Goal: Information Seeking & Learning: Learn about a topic

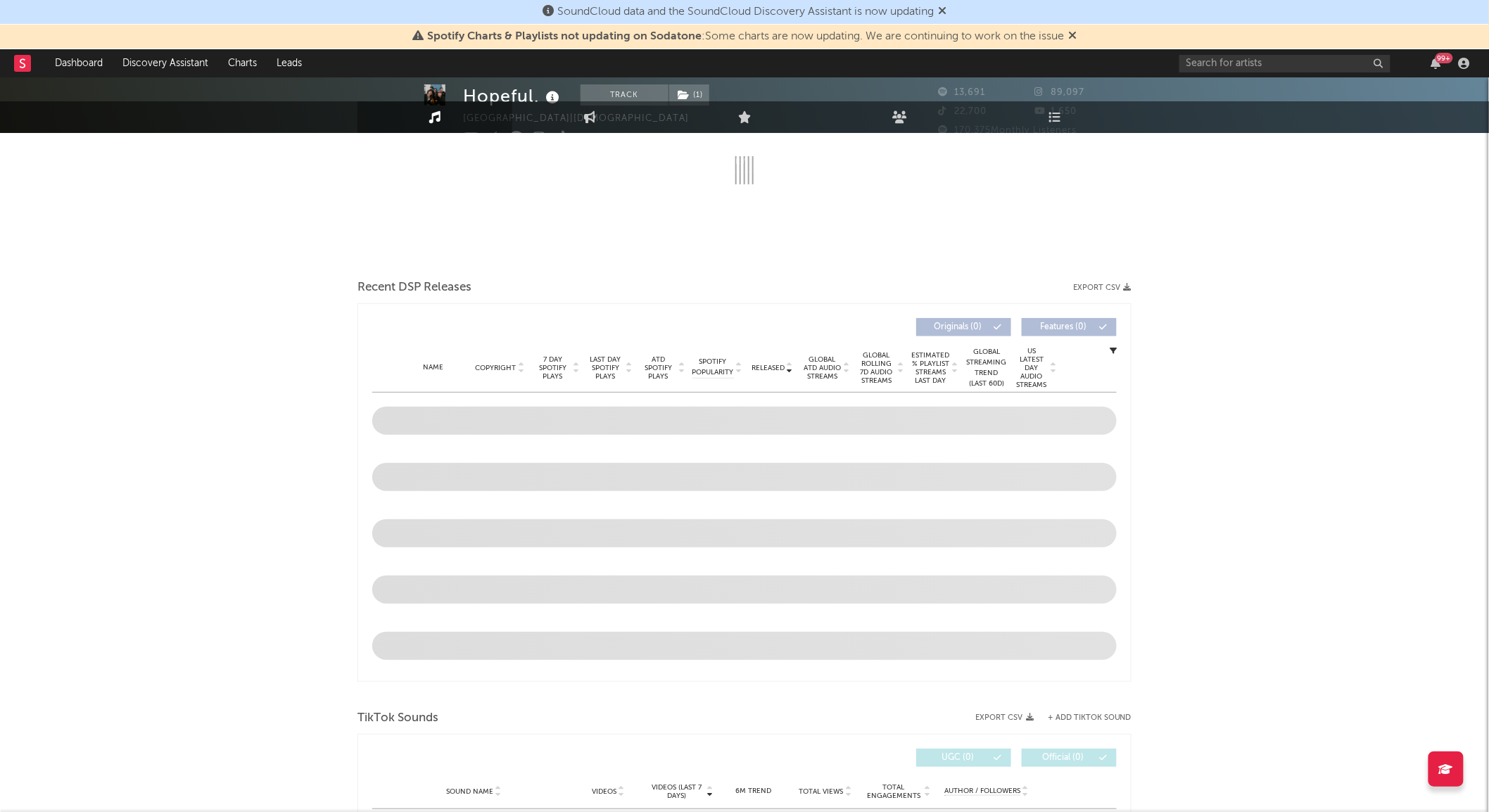
scroll to position [468, 0]
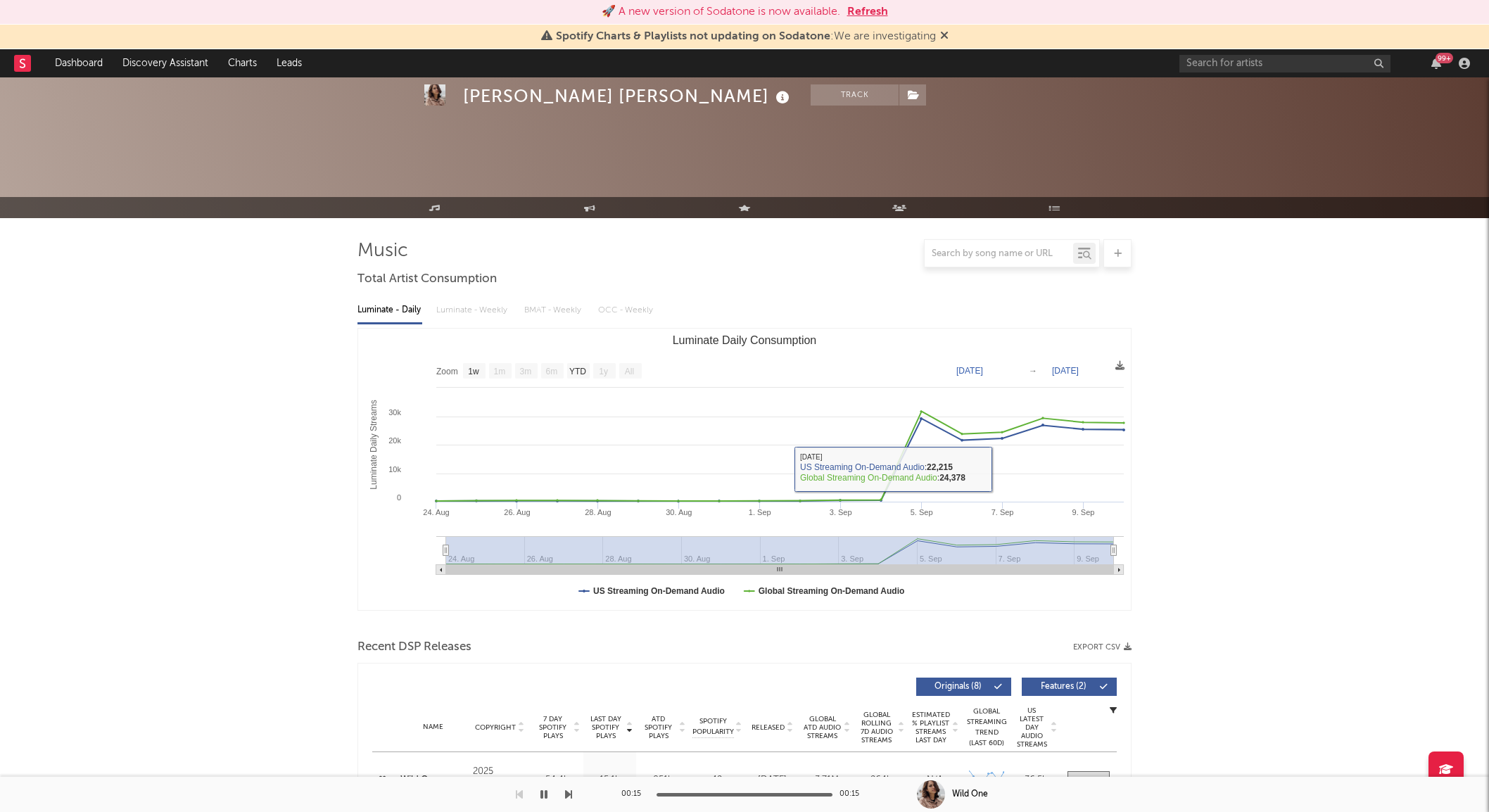
select select "1w"
select select "6m"
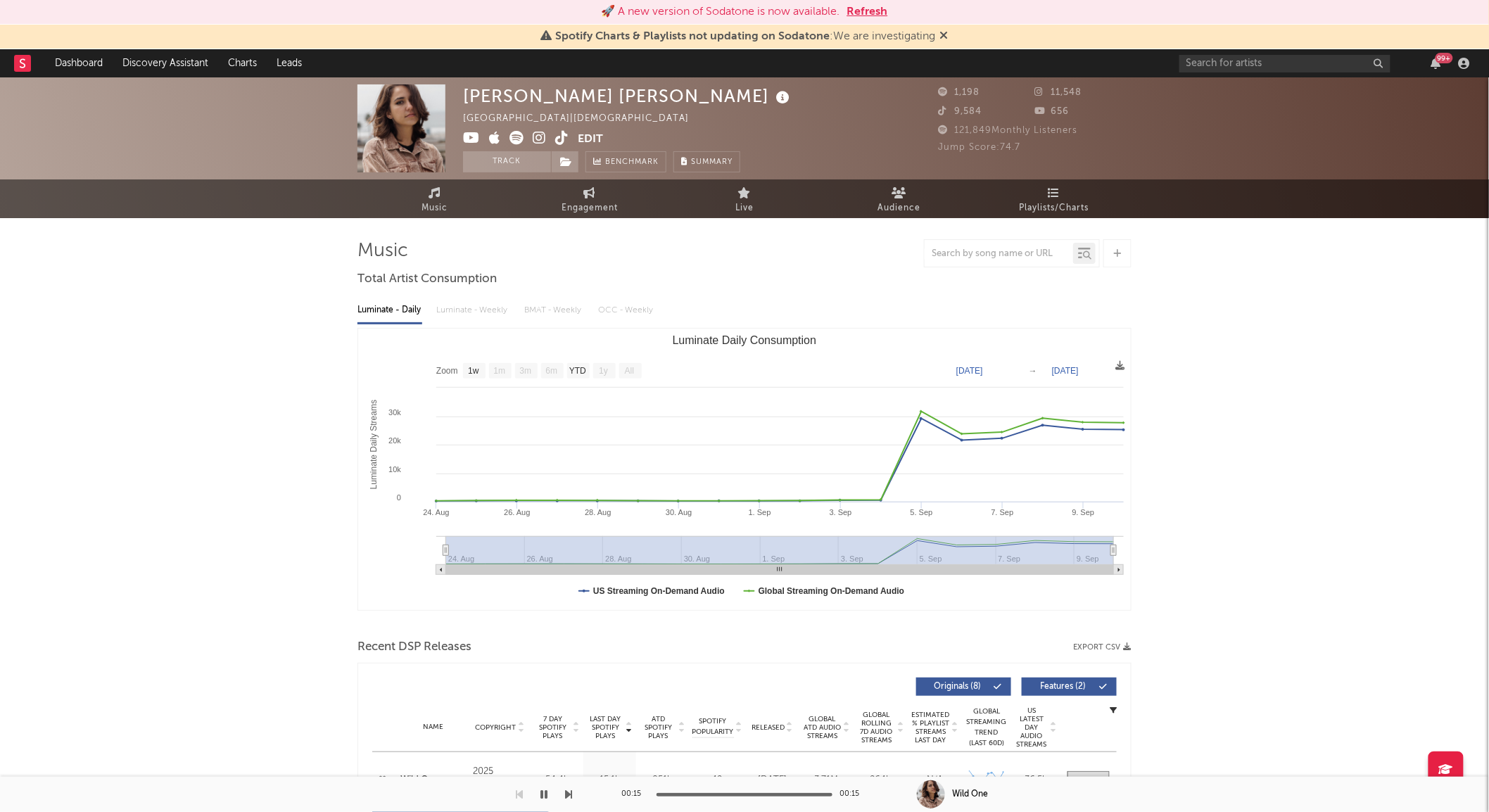
click at [891, 16] on div "🚀 A new version of Sodatone is now available. Refresh" at bounding box center [744, 12] width 1475 height 17
click at [868, 12] on button "Refresh" at bounding box center [867, 12] width 41 height 17
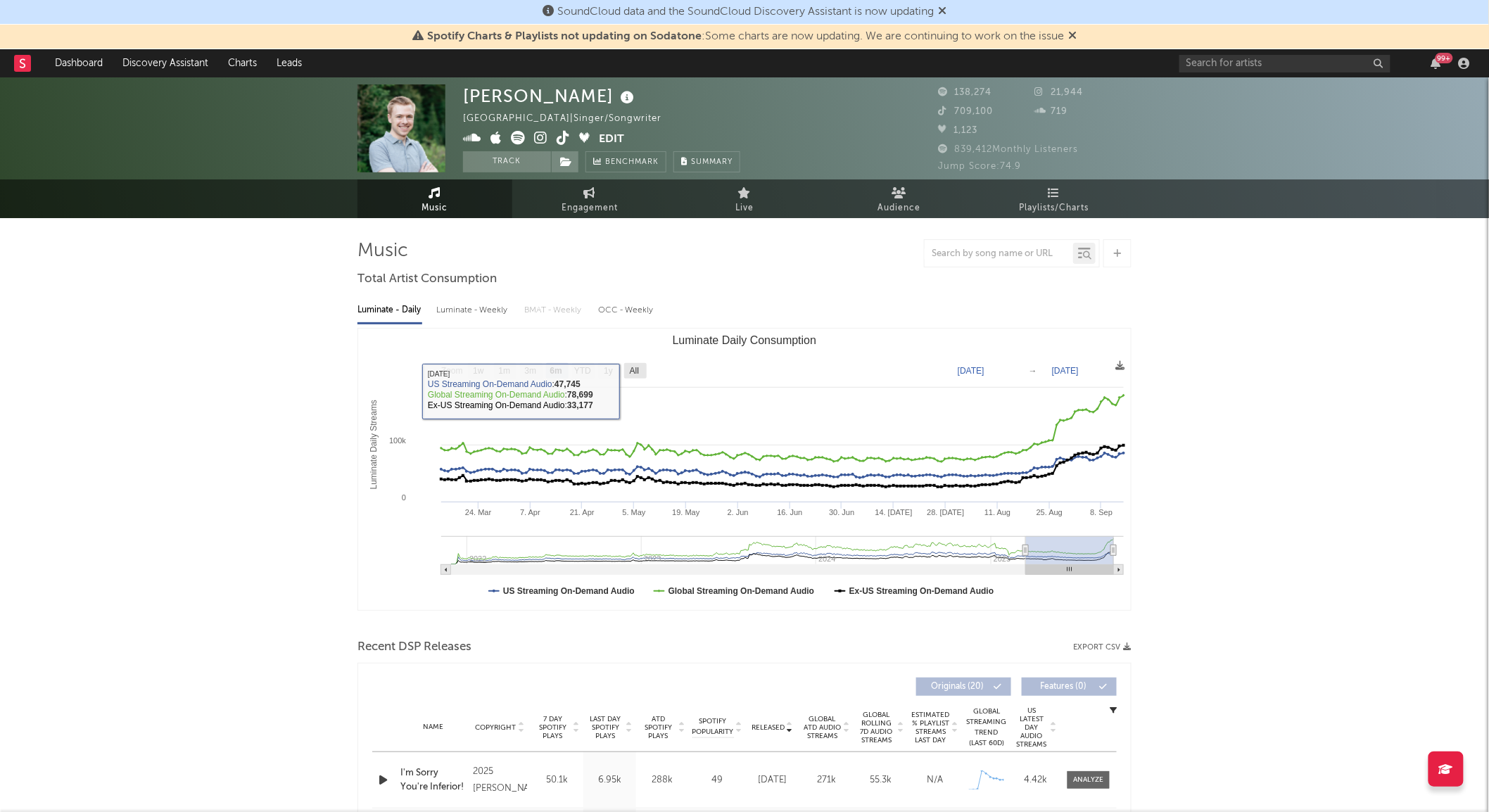
click at [641, 369] on rect "Luminate Daily Consumption" at bounding box center [635, 370] width 22 height 16
select select "All"
type input "2021-11-28"
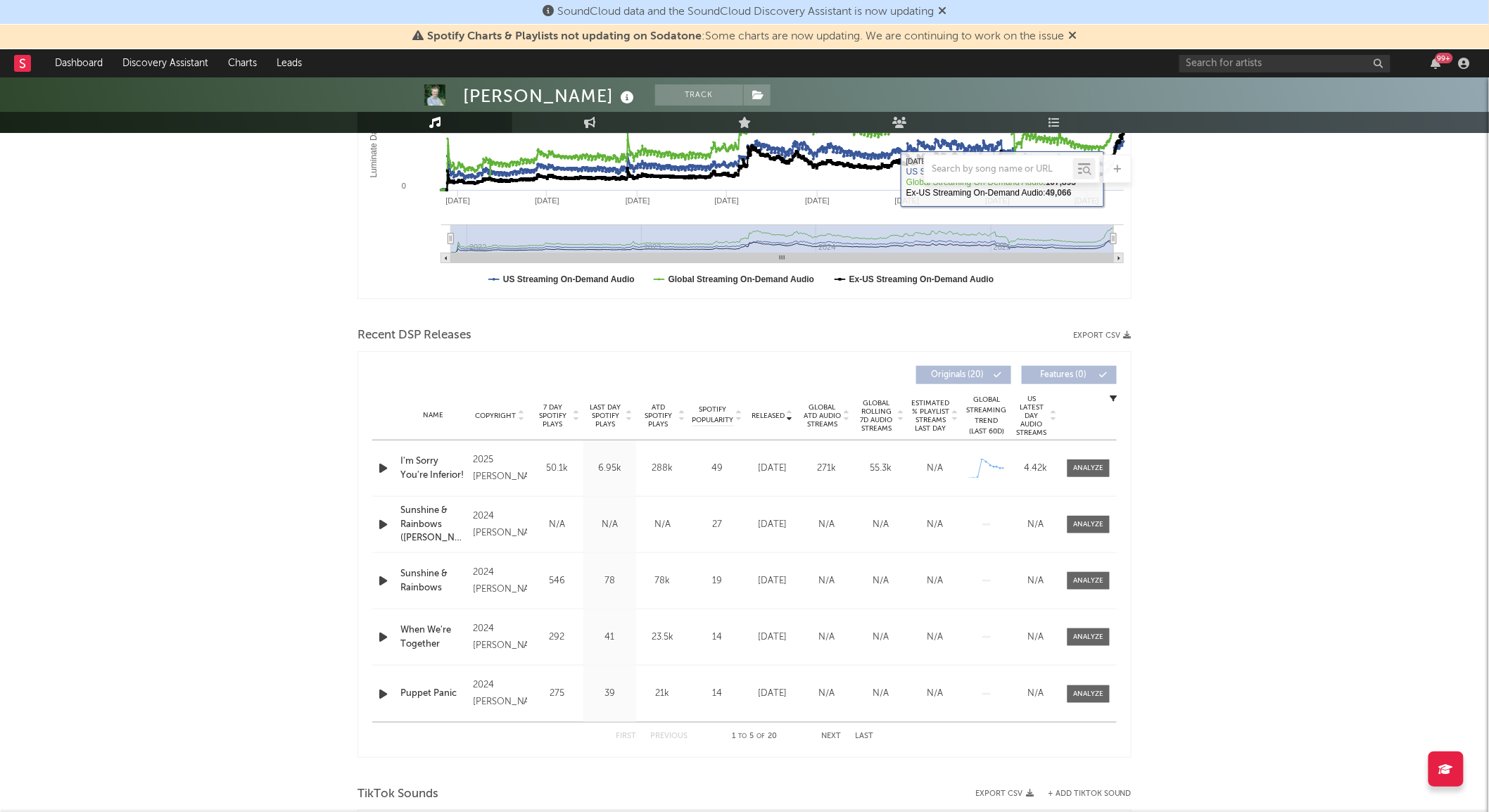
scroll to position [312, 0]
click at [871, 412] on span "Global Rolling 7D Audio Streams" at bounding box center [876, 415] width 38 height 34
click at [1070, 462] on span at bounding box center [1089, 467] width 42 height 17
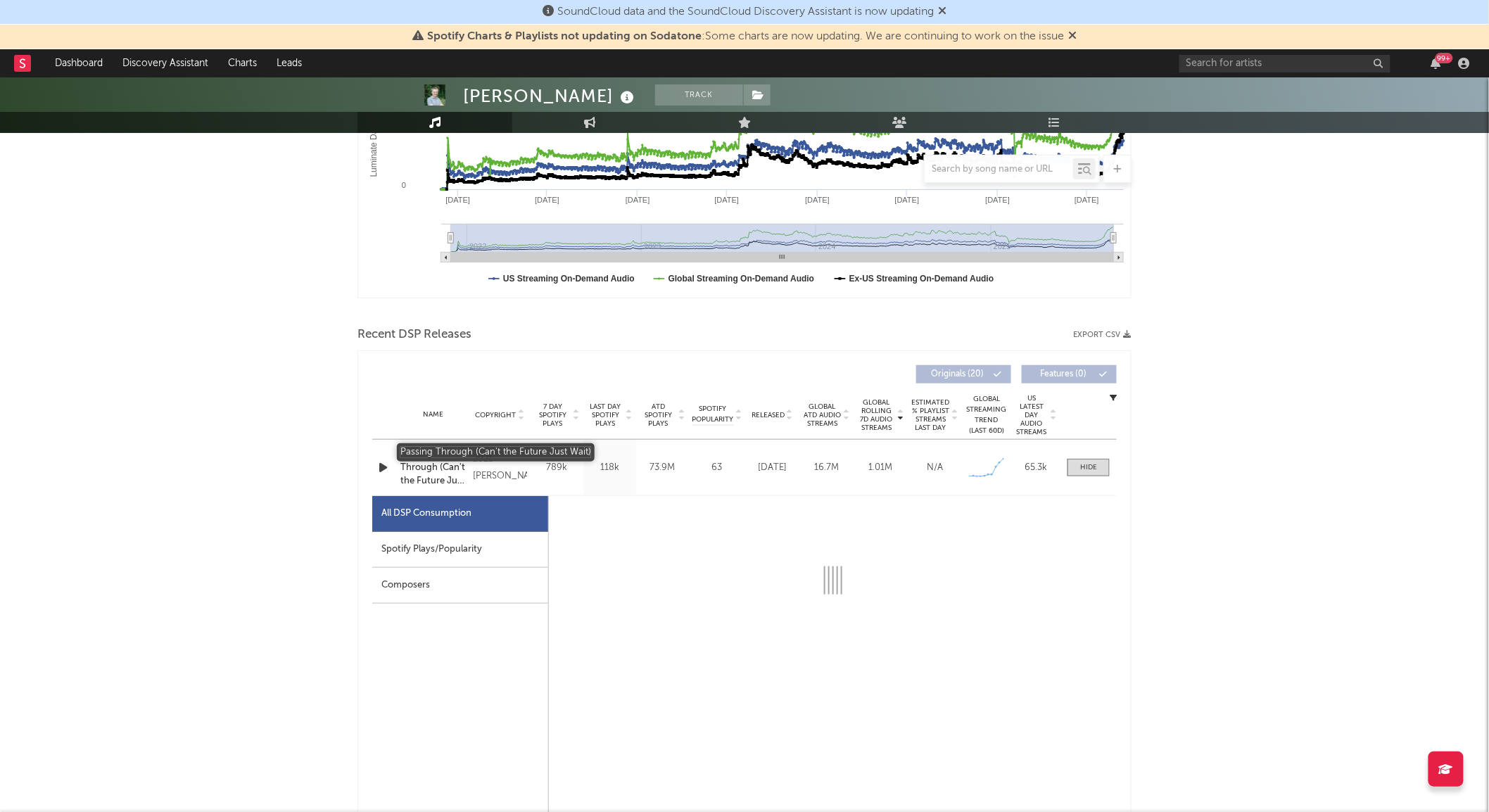
select select "6m"
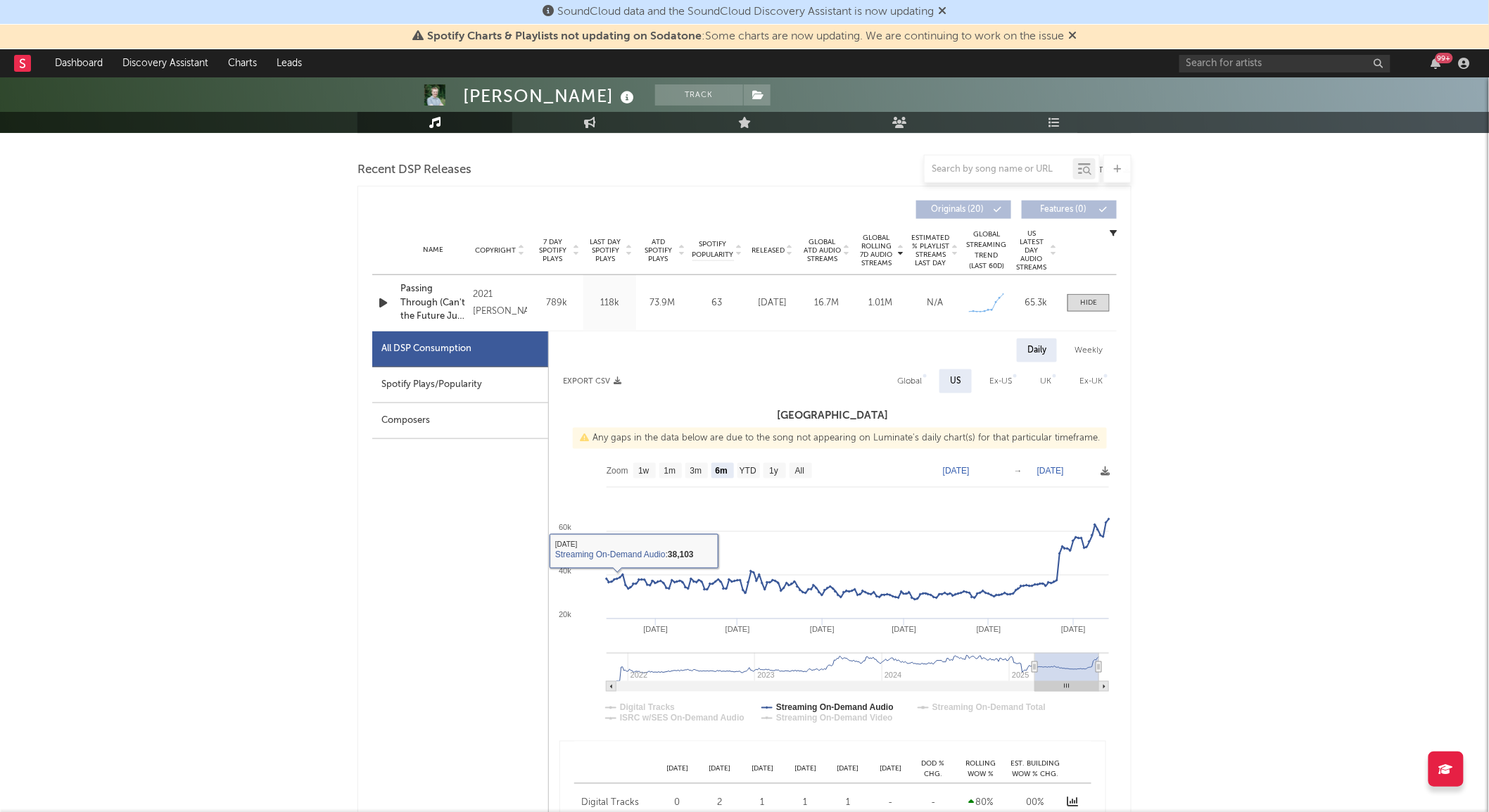
scroll to position [468, 0]
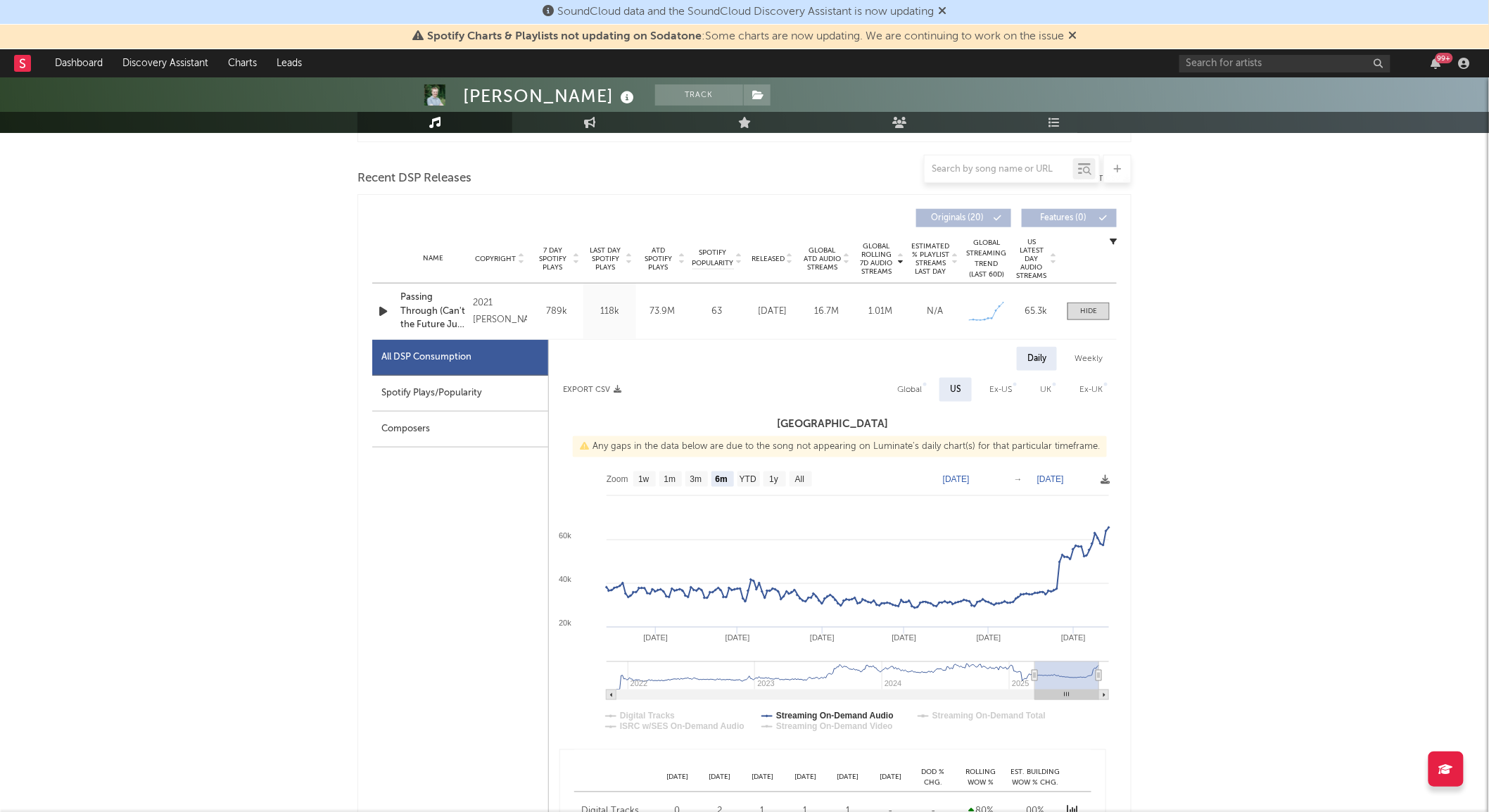
click at [462, 389] on div "Spotify Plays/Popularity" at bounding box center [459, 393] width 176 height 36
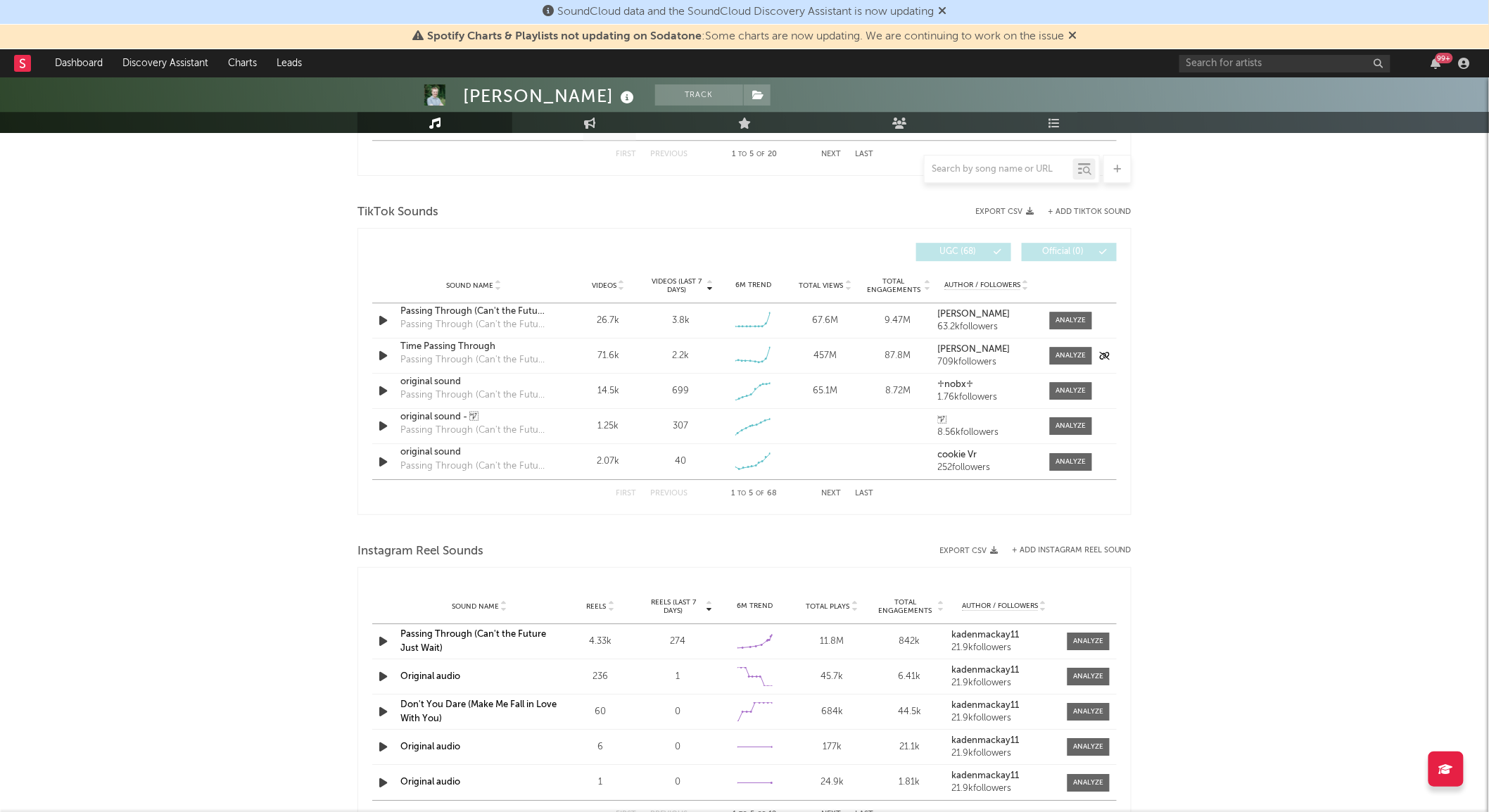
scroll to position [1563, 0]
select select "6m"
select select "1w"
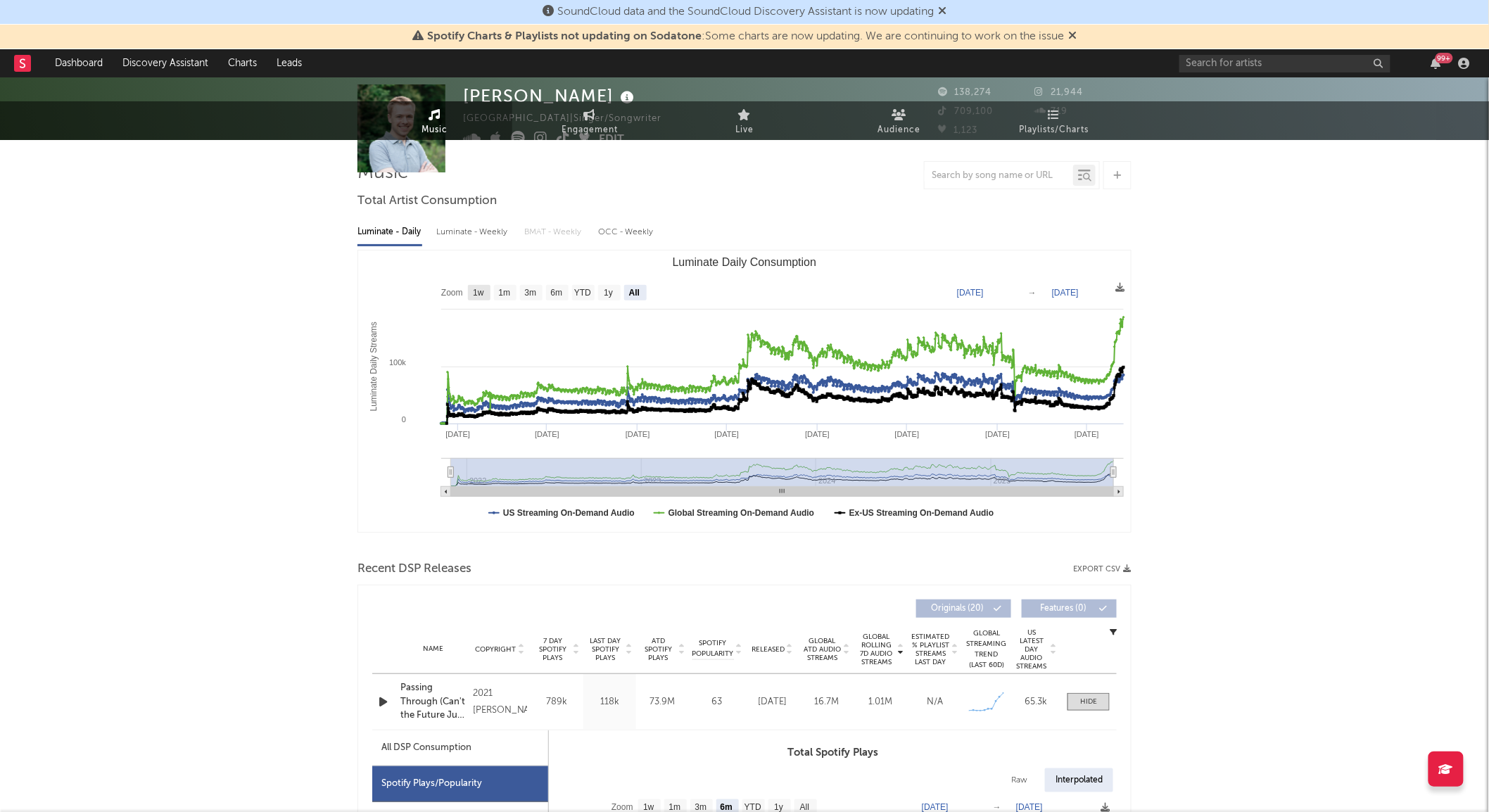
scroll to position [0, 0]
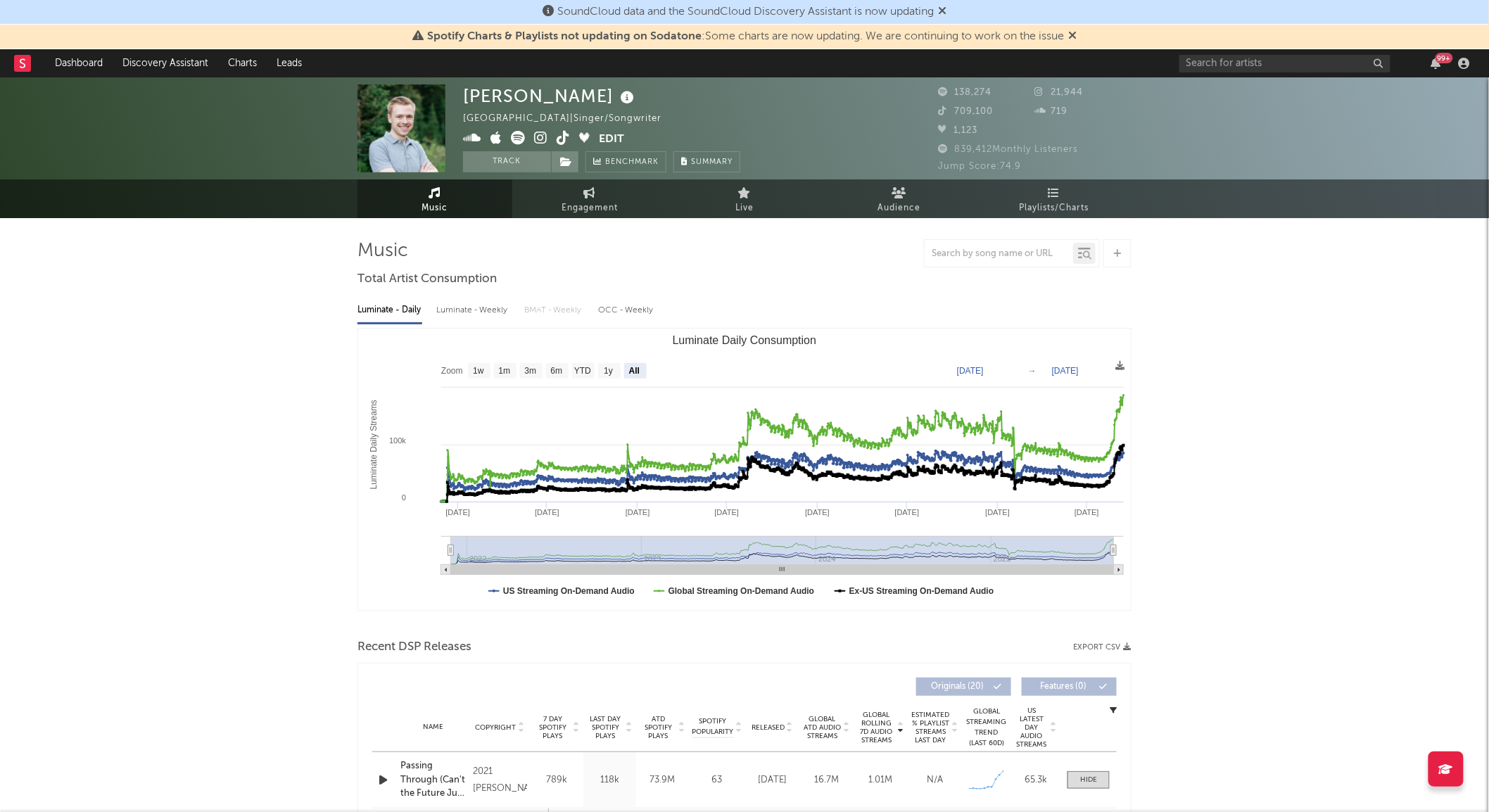
click at [561, 136] on icon at bounding box center [563, 137] width 13 height 14
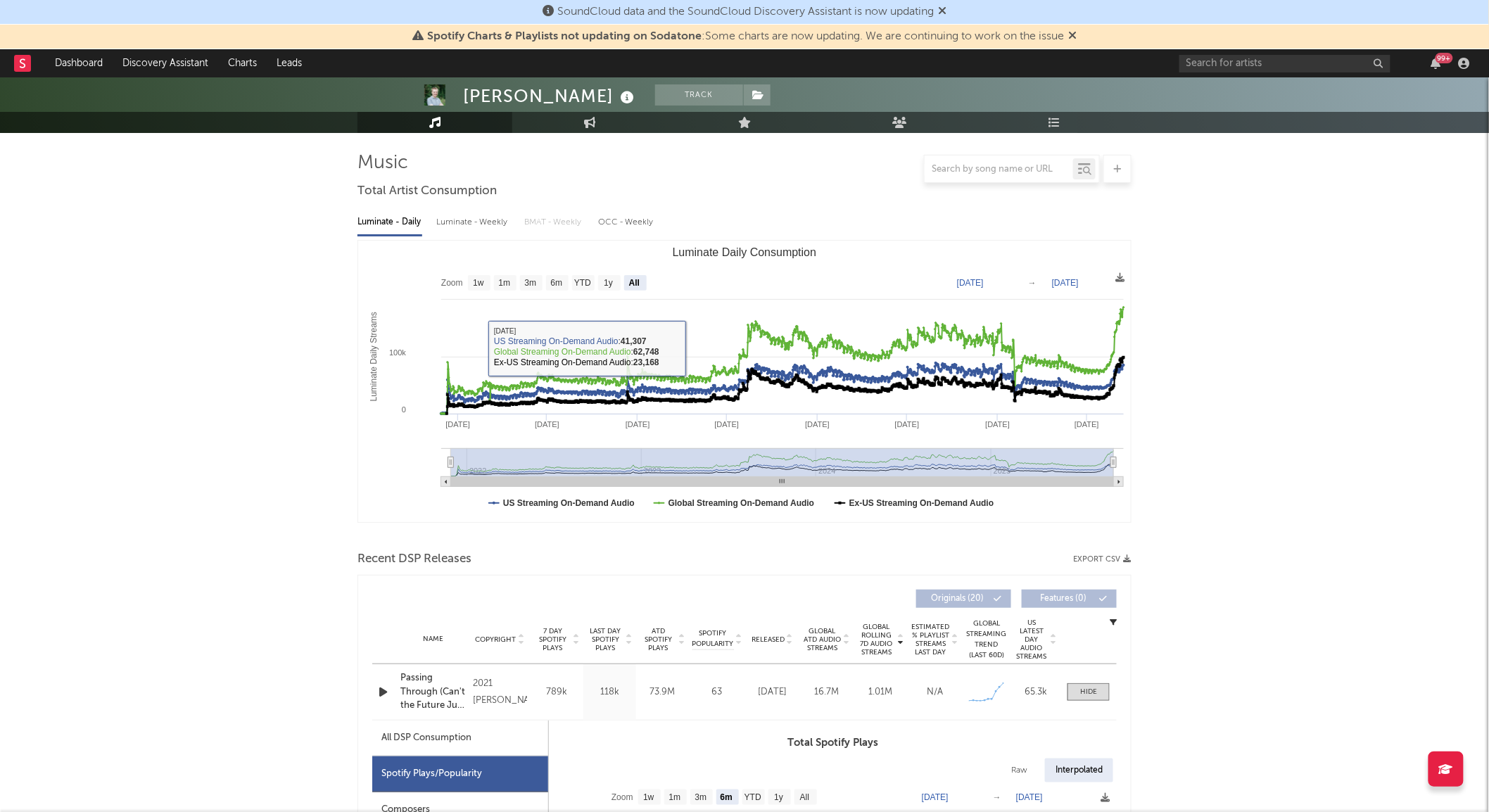
scroll to position [156, 0]
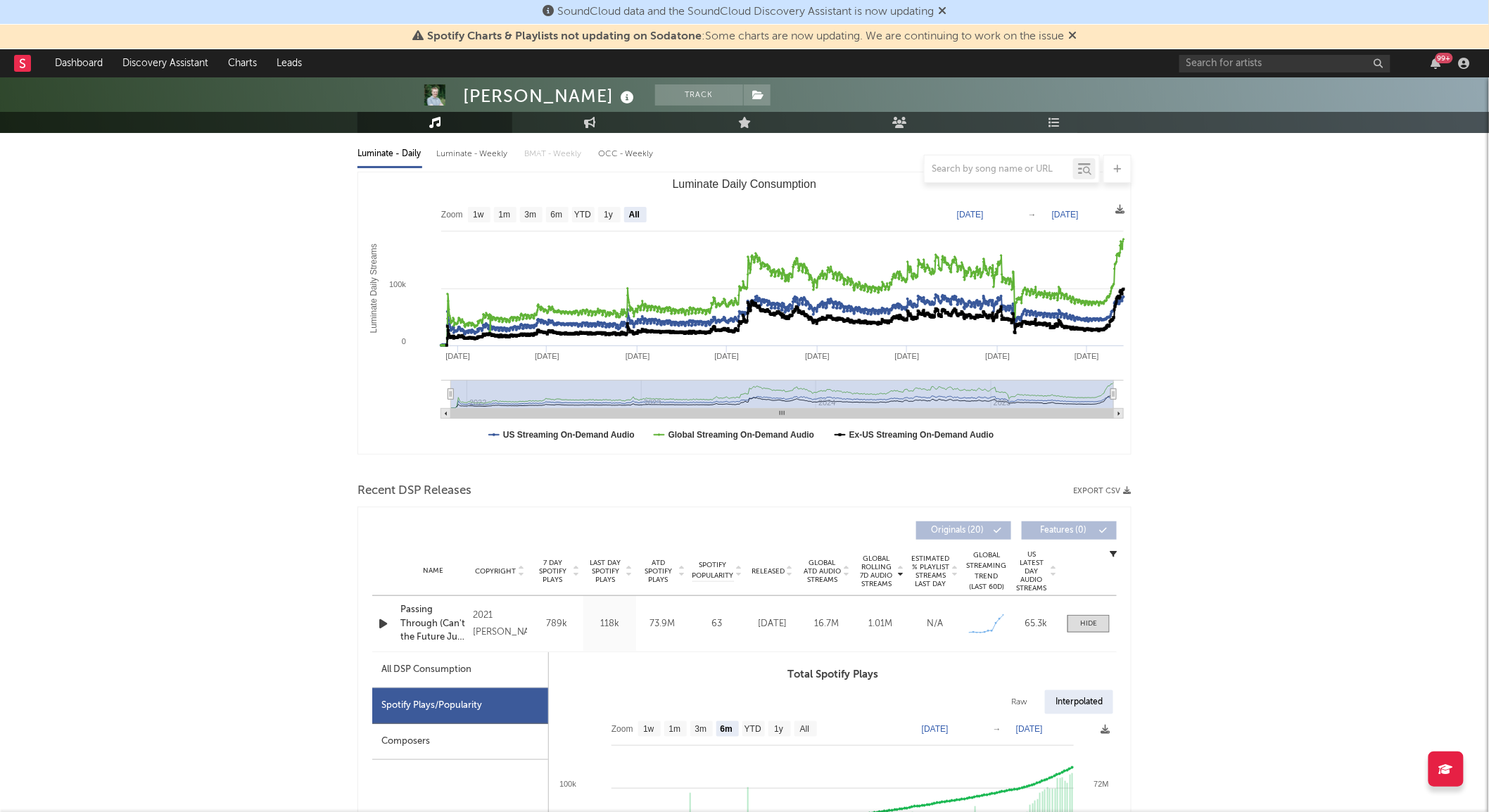
click at [377, 615] on icon "button" at bounding box center [383, 623] width 15 height 17
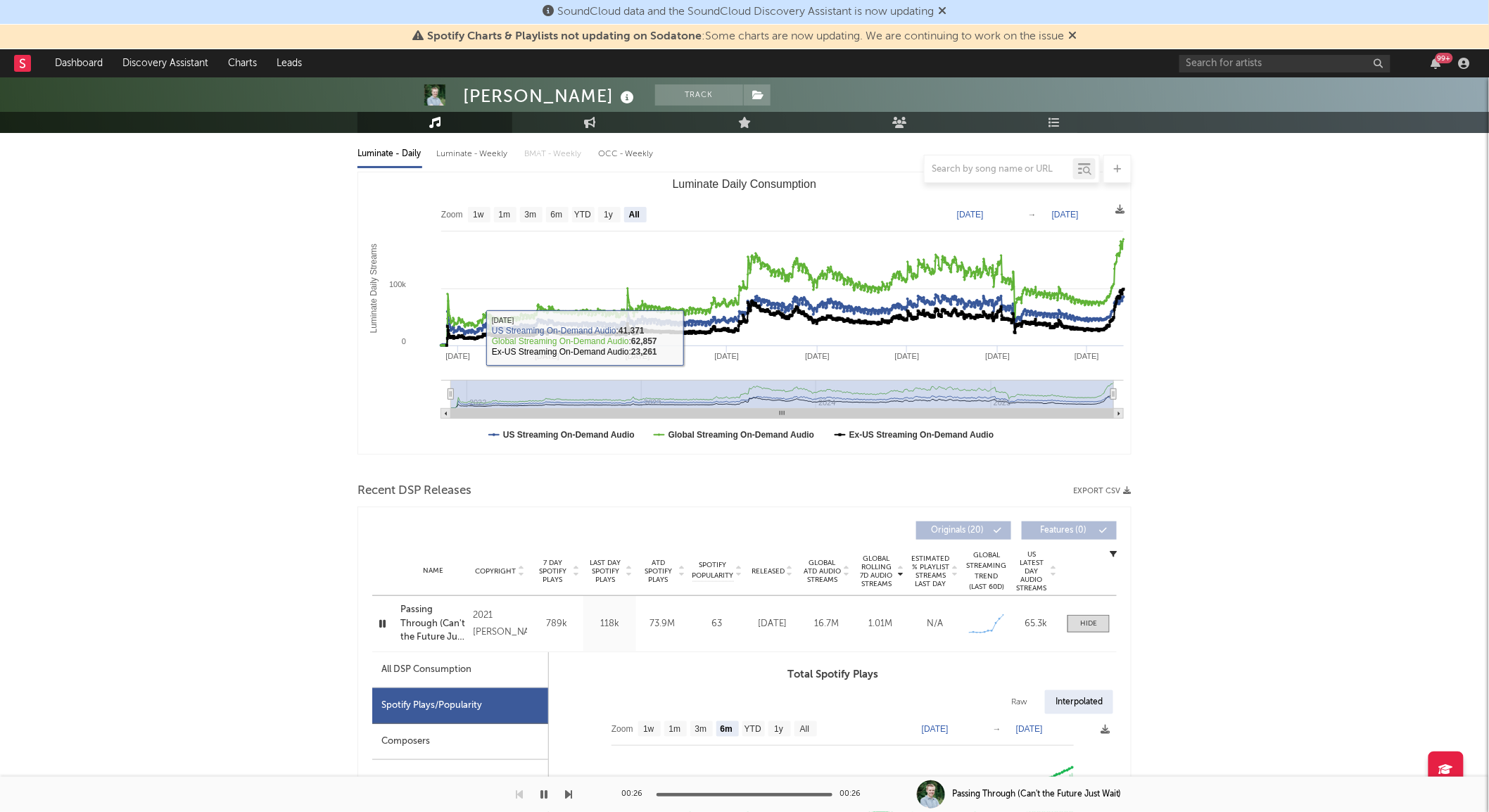
scroll to position [468, 0]
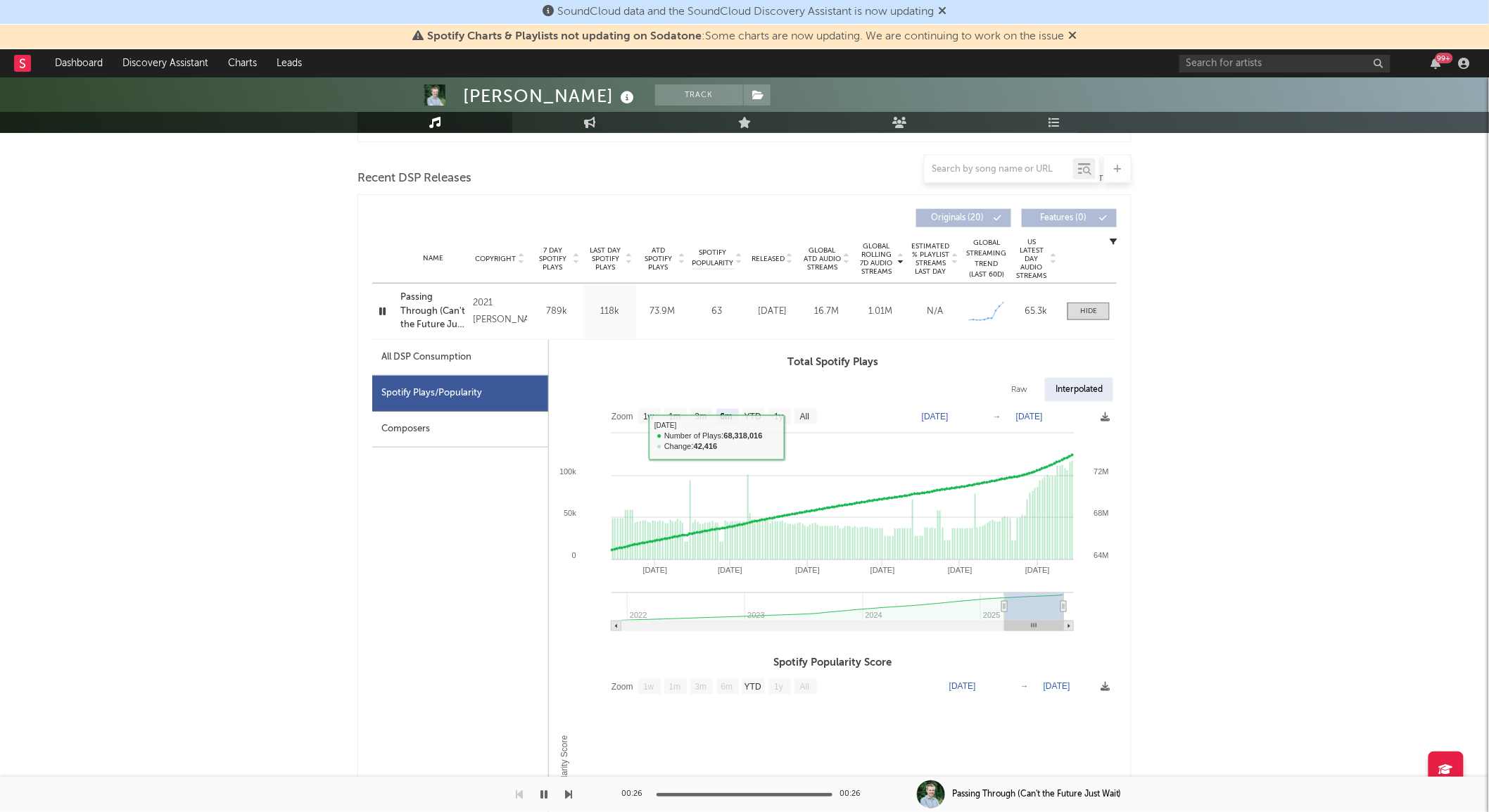
click at [769, 258] on span "Released" at bounding box center [768, 259] width 33 height 8
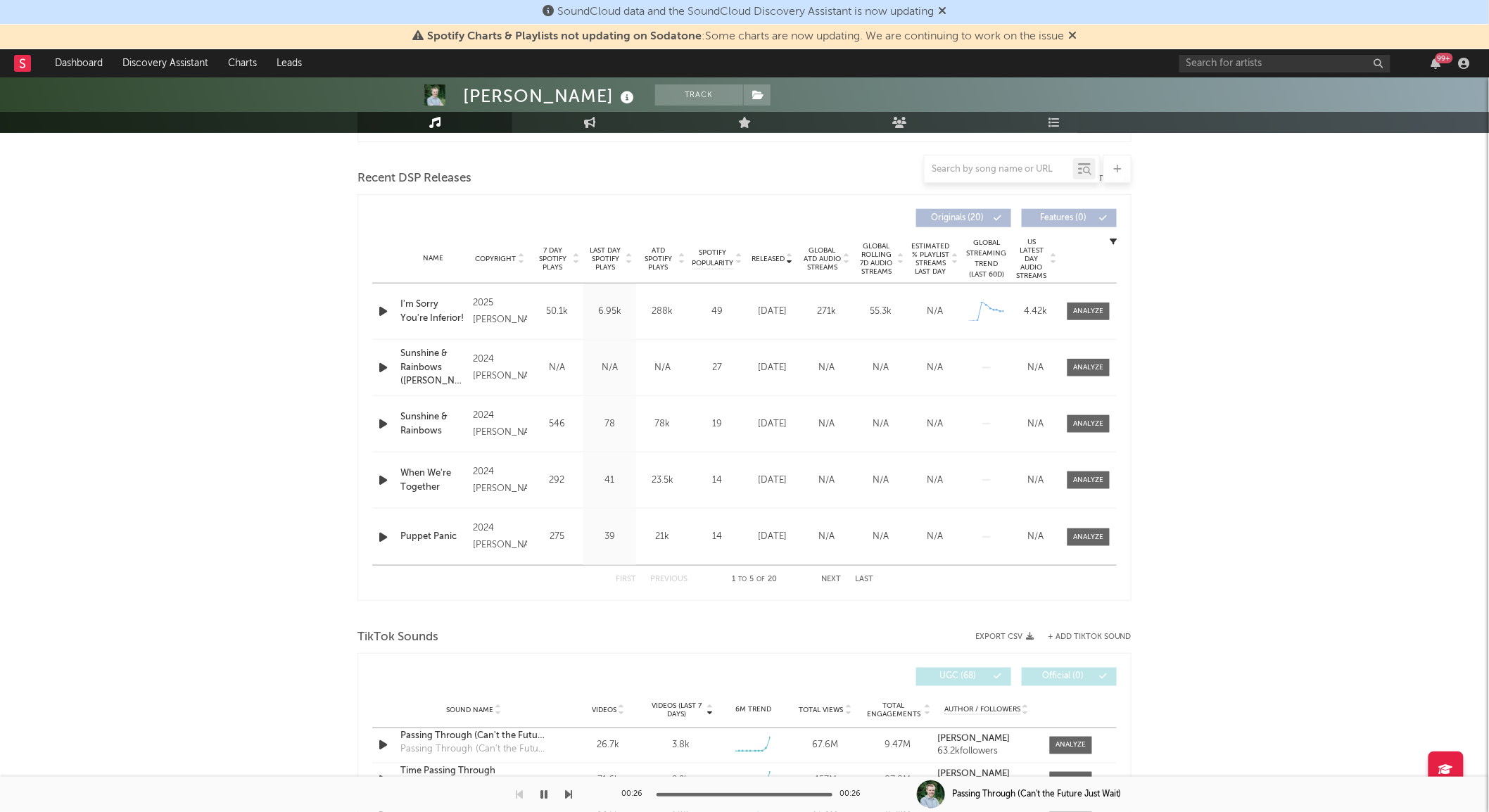
click at [385, 306] on icon "button" at bounding box center [383, 311] width 15 height 17
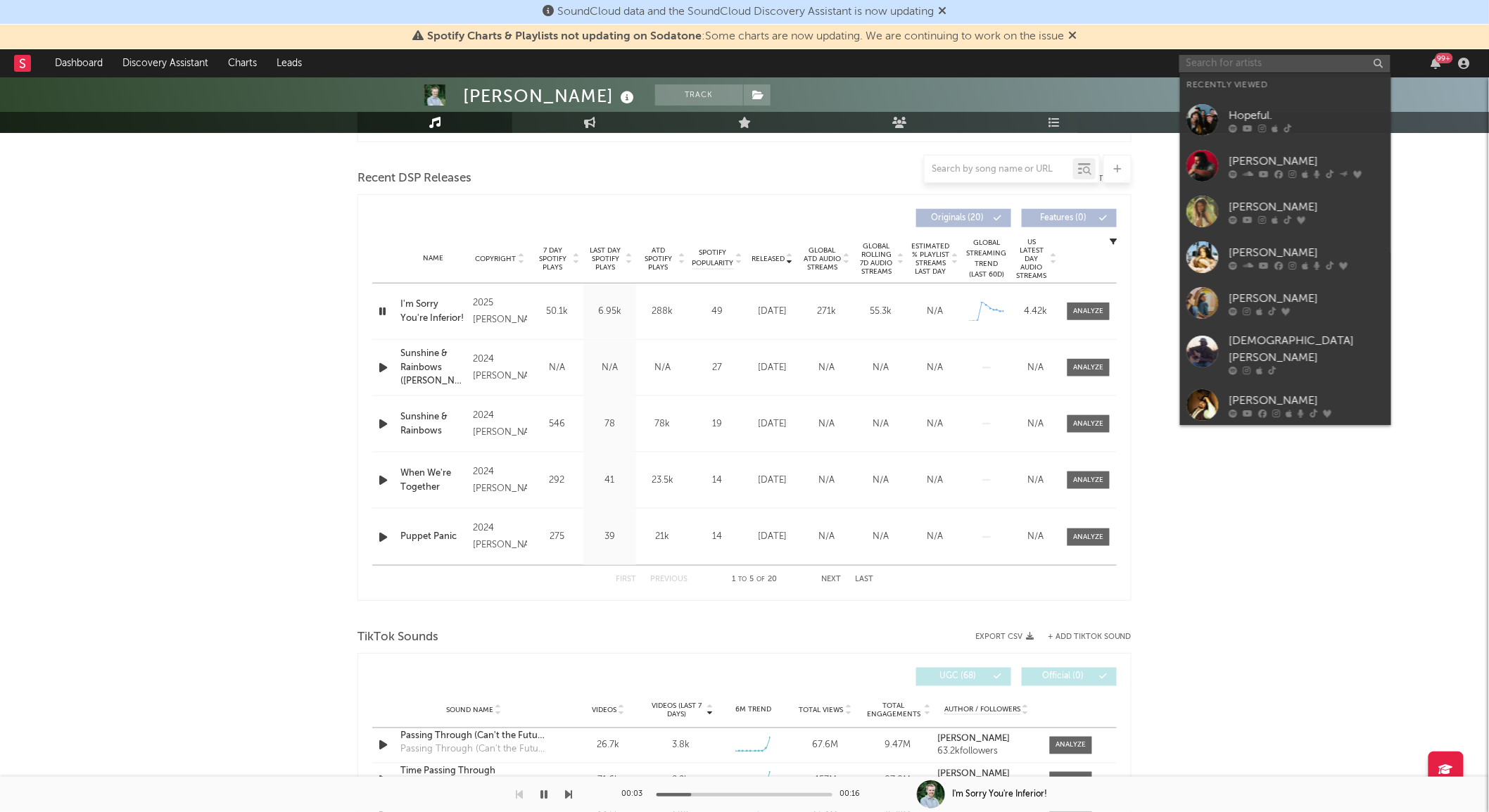
click at [1198, 64] on input "text" at bounding box center [1285, 63] width 211 height 17
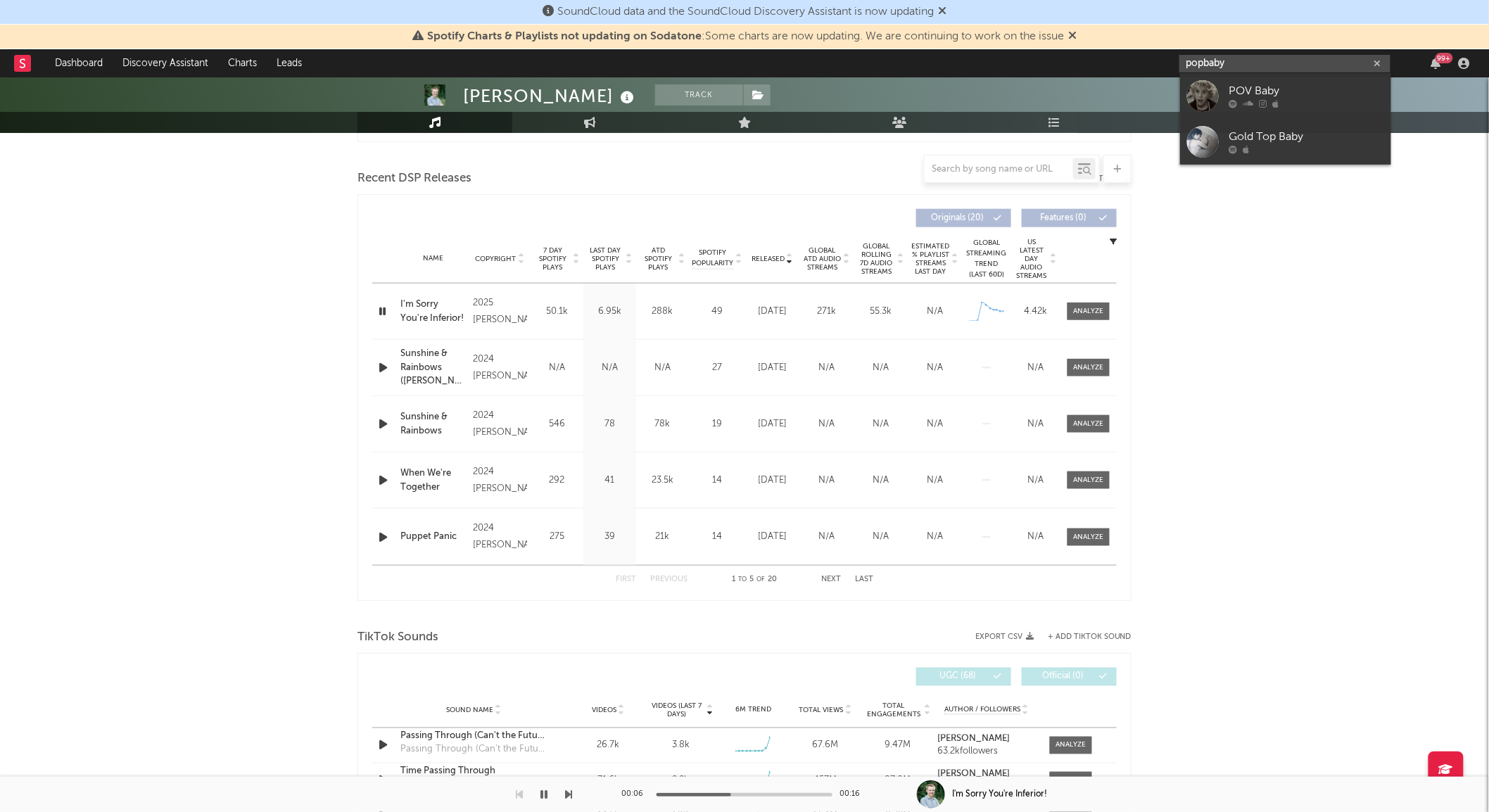
click at [1208, 62] on input "popbaby" at bounding box center [1285, 63] width 211 height 17
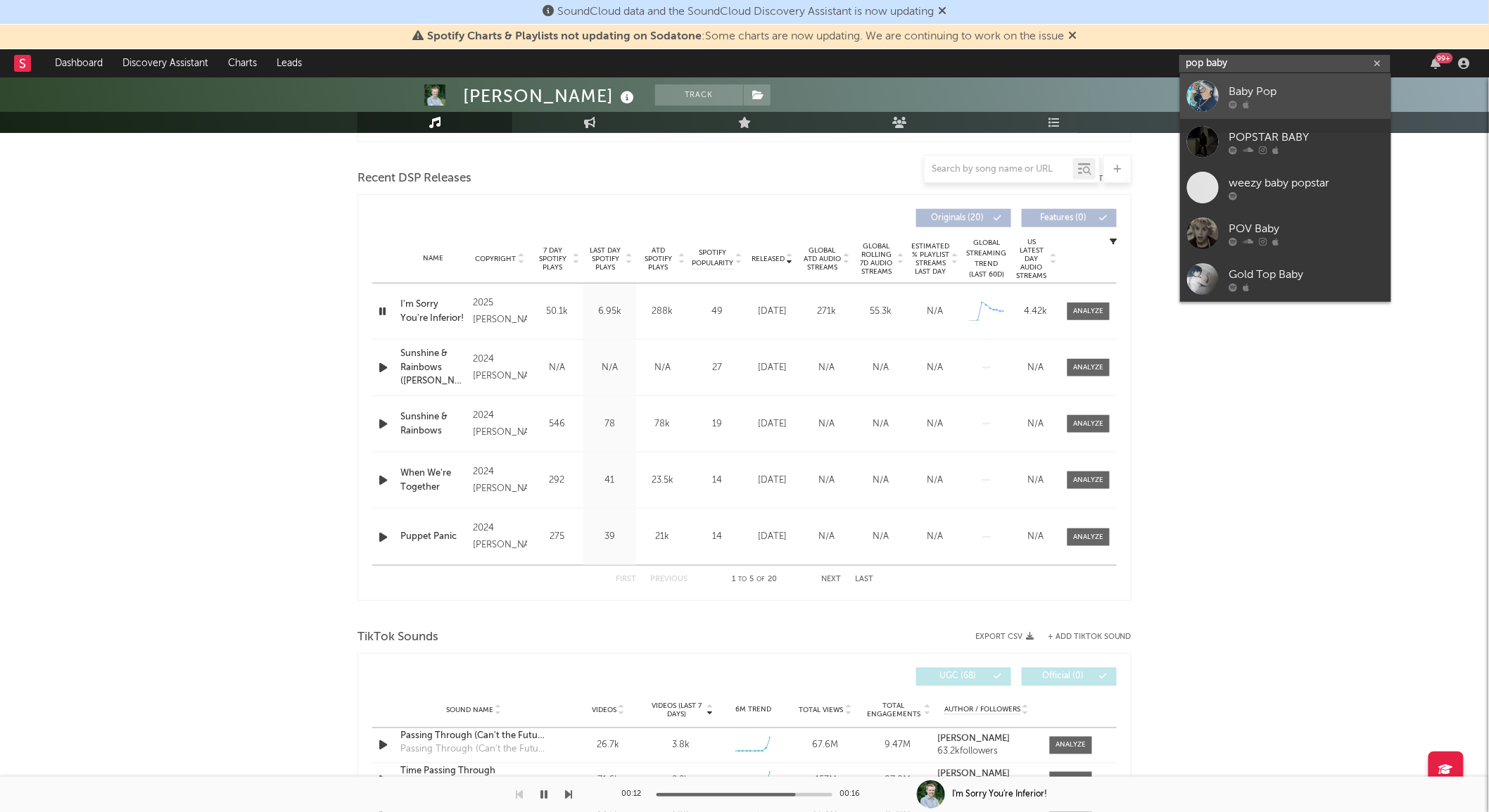
type input "pop baby"
click at [1283, 87] on div "Baby Pop" at bounding box center [1307, 92] width 155 height 17
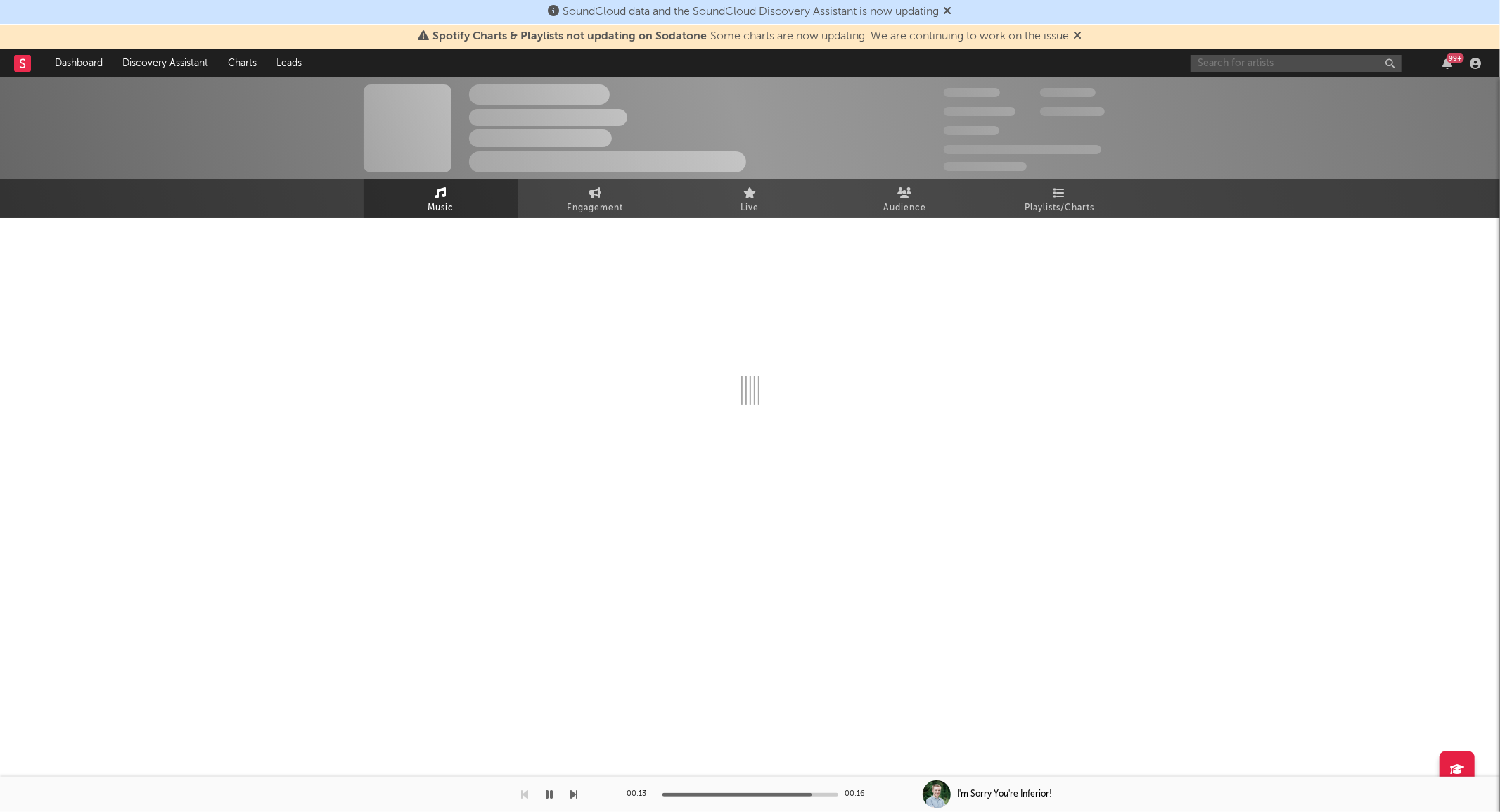
click at [1285, 61] on input "text" at bounding box center [1296, 63] width 211 height 17
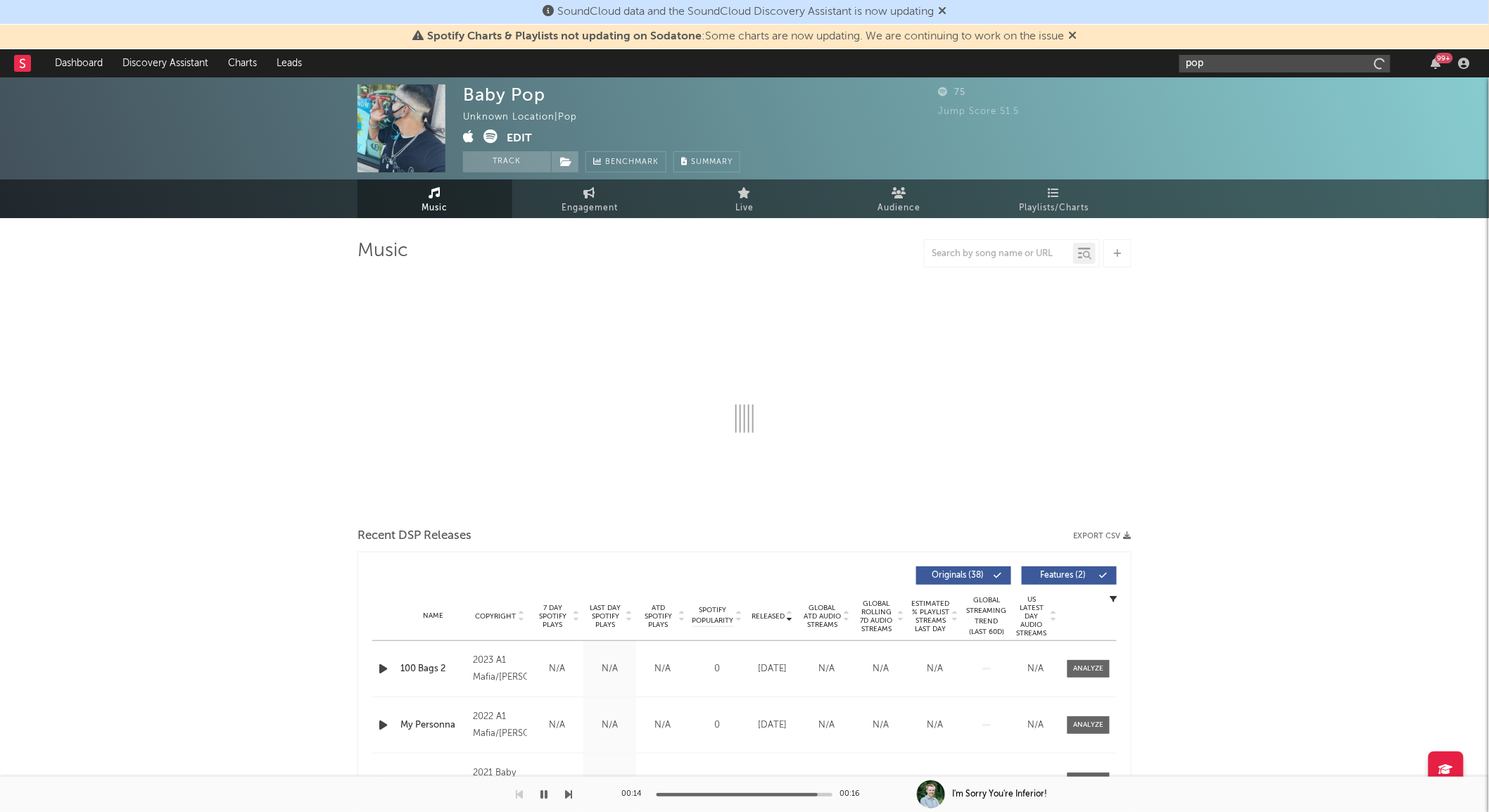
type input "pop b"
select select "1w"
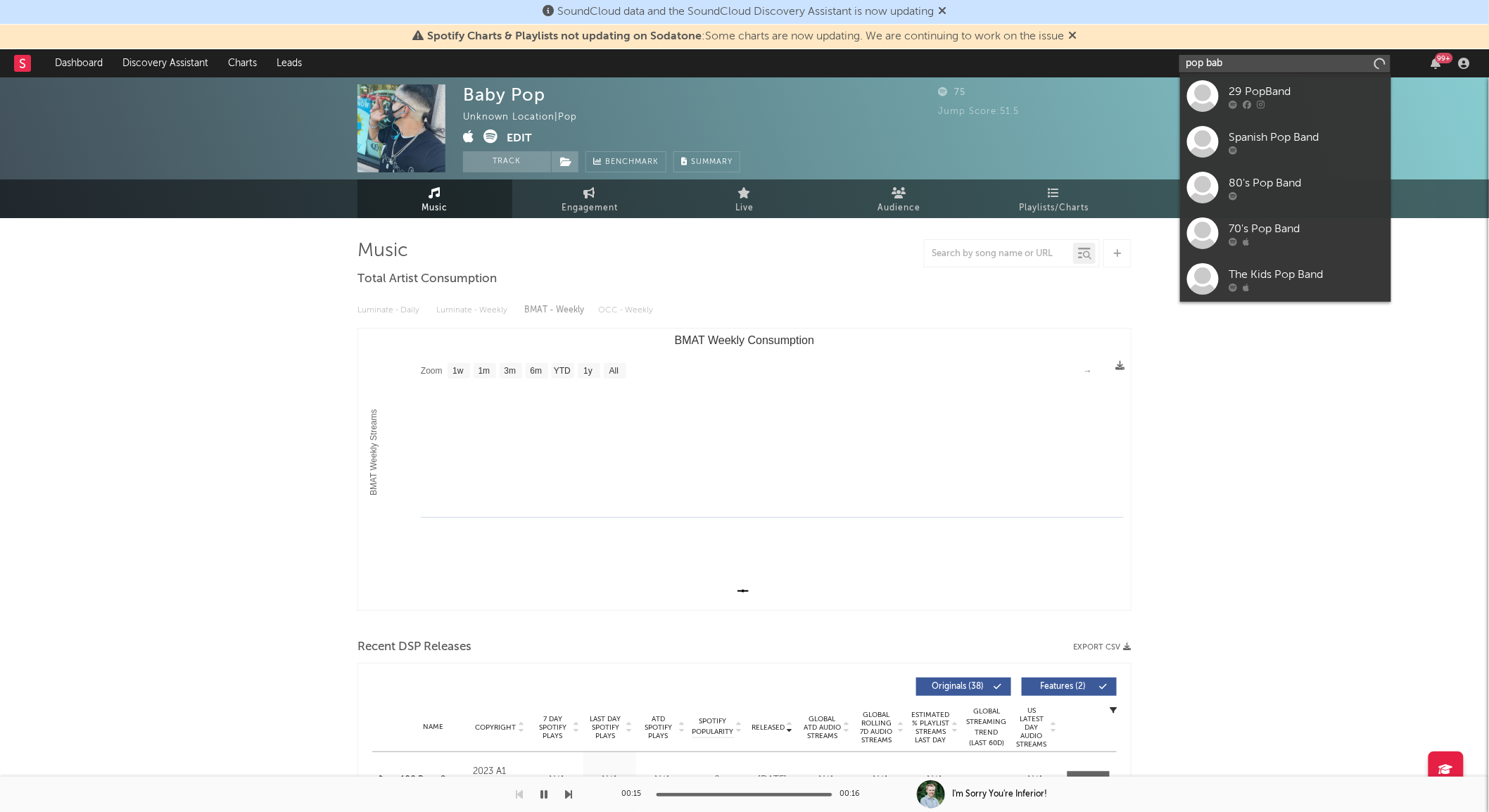
type input "pop baby"
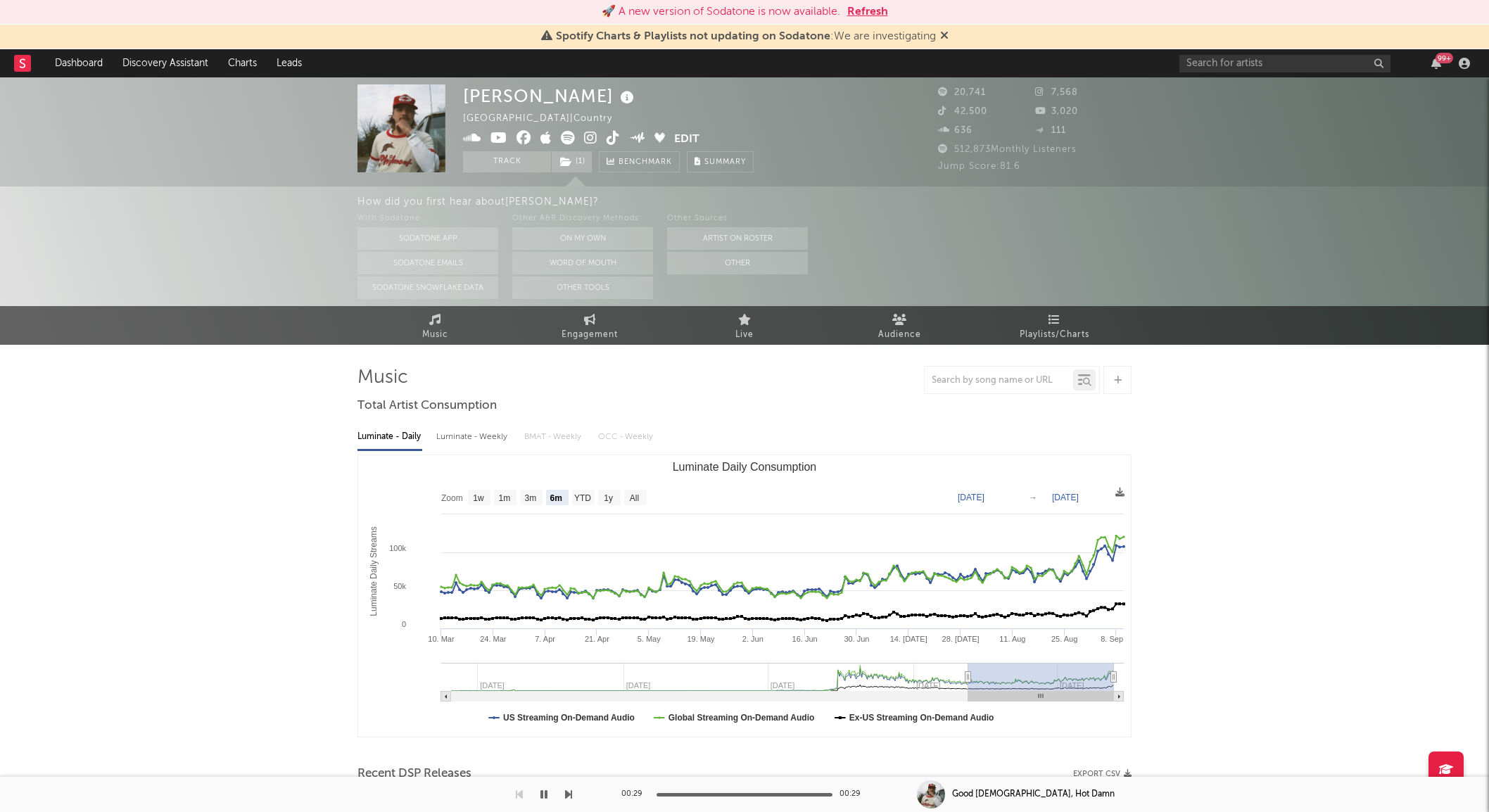
select select "6m"
click at [870, 9] on button "Refresh" at bounding box center [867, 12] width 41 height 17
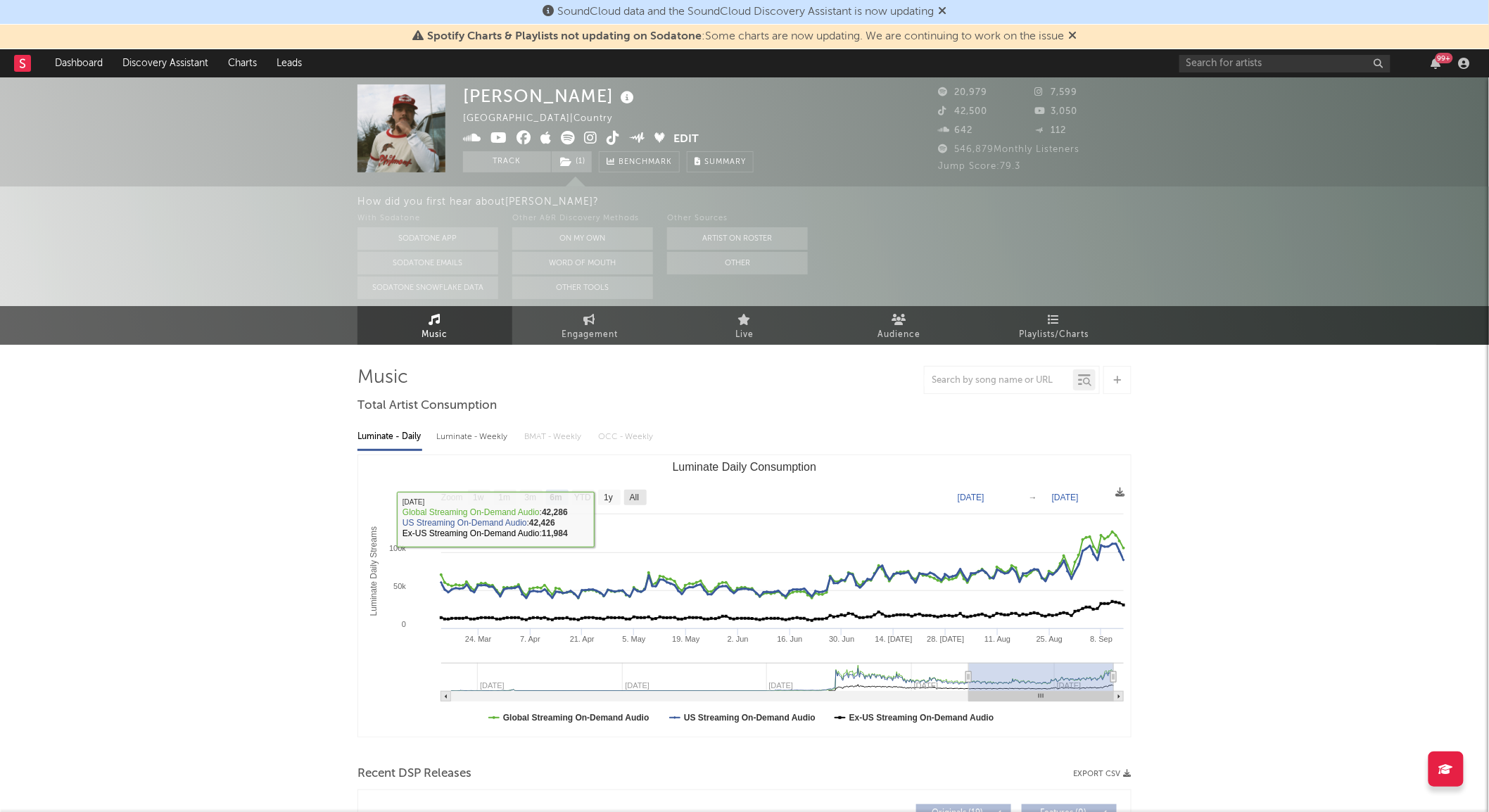
click at [635, 500] on text "All" at bounding box center [634, 498] width 9 height 10
select select "All"
type input "2023-05-28"
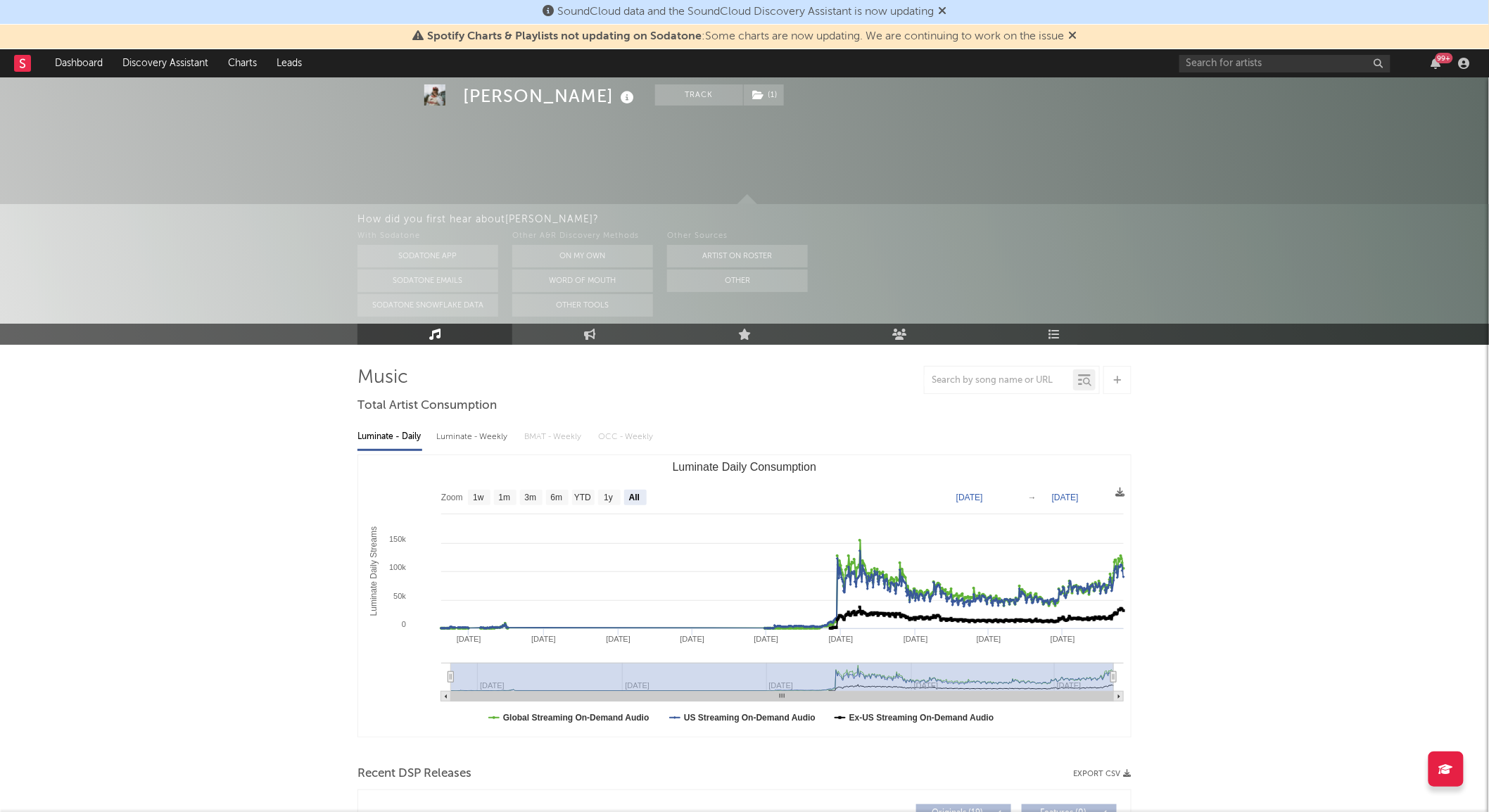
scroll to position [312, 0]
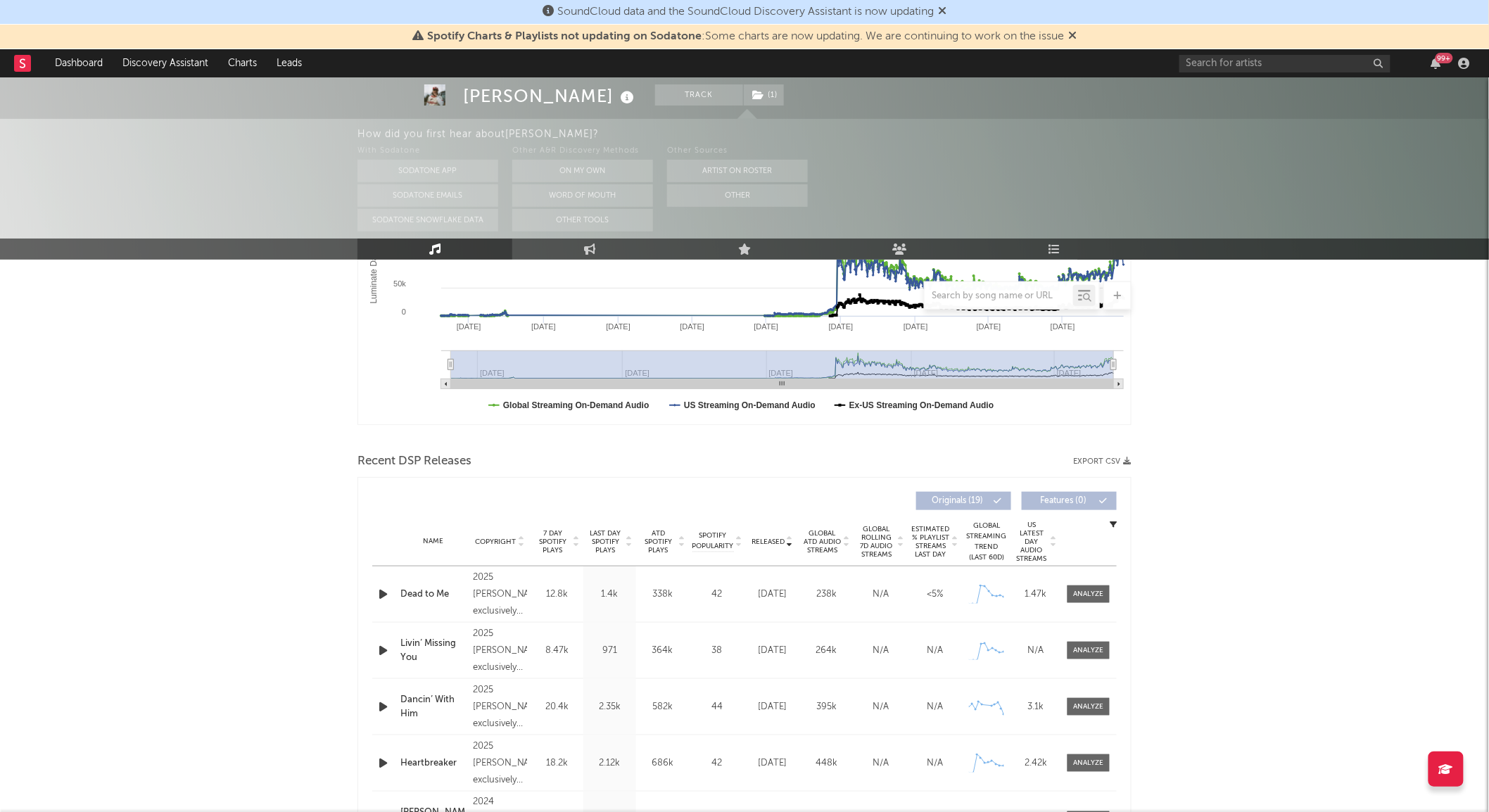
click at [774, 539] on span "Released" at bounding box center [768, 542] width 33 height 8
click at [886, 535] on span "Global Rolling 7D Audio Streams" at bounding box center [876, 542] width 38 height 34
click at [1085, 600] on span at bounding box center [1089, 593] width 42 height 17
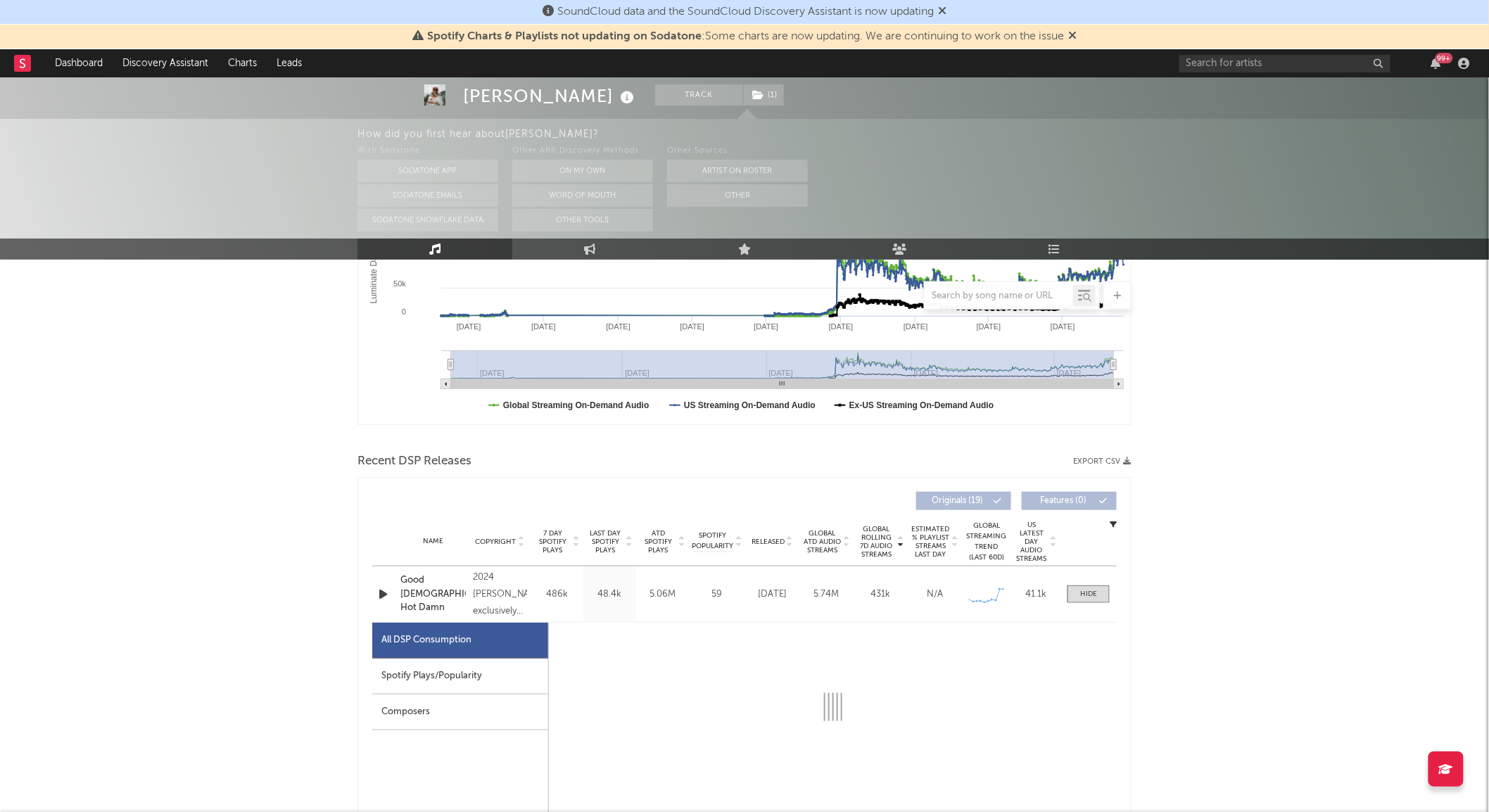
select select "6m"
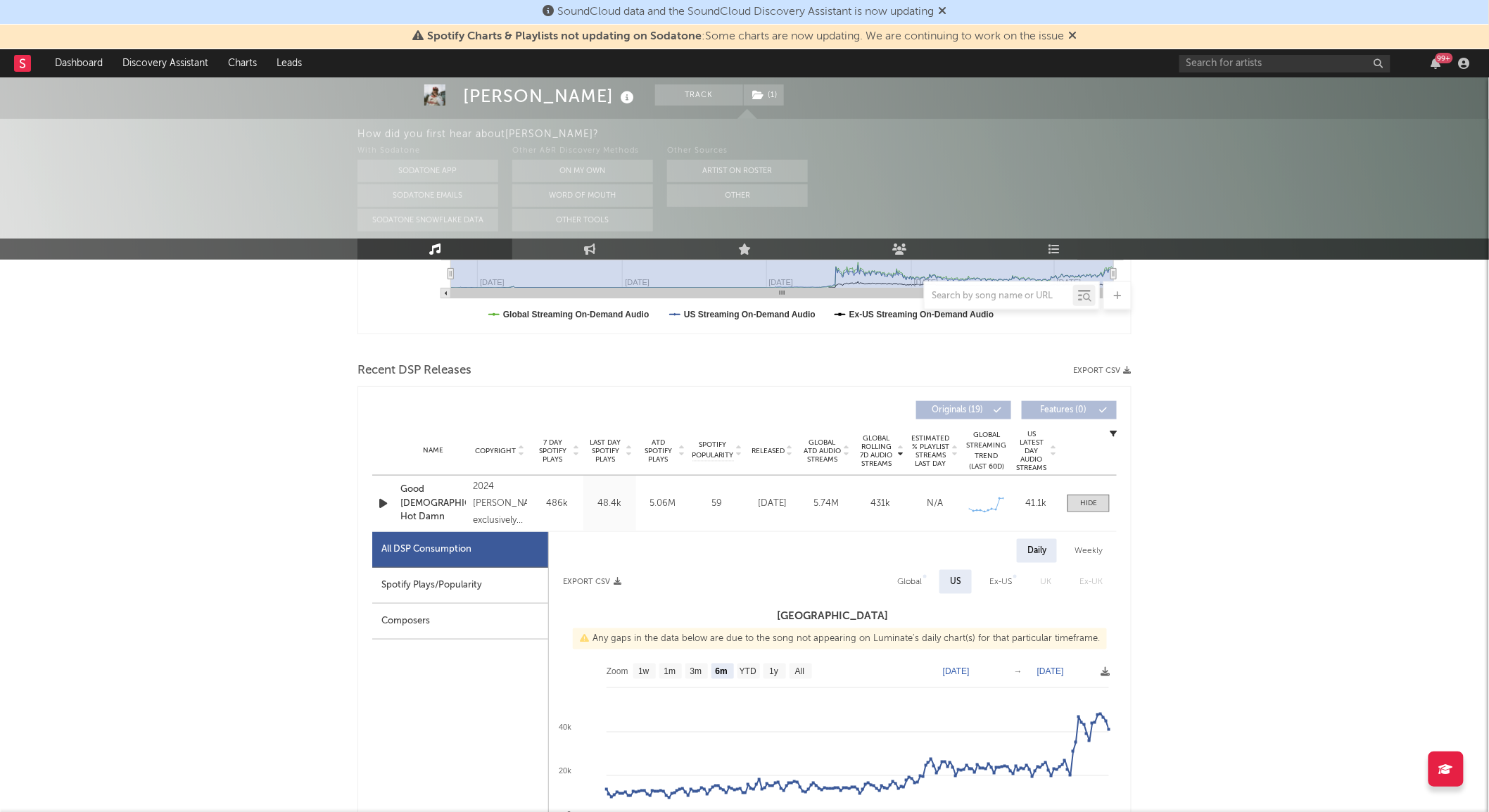
scroll to position [468, 0]
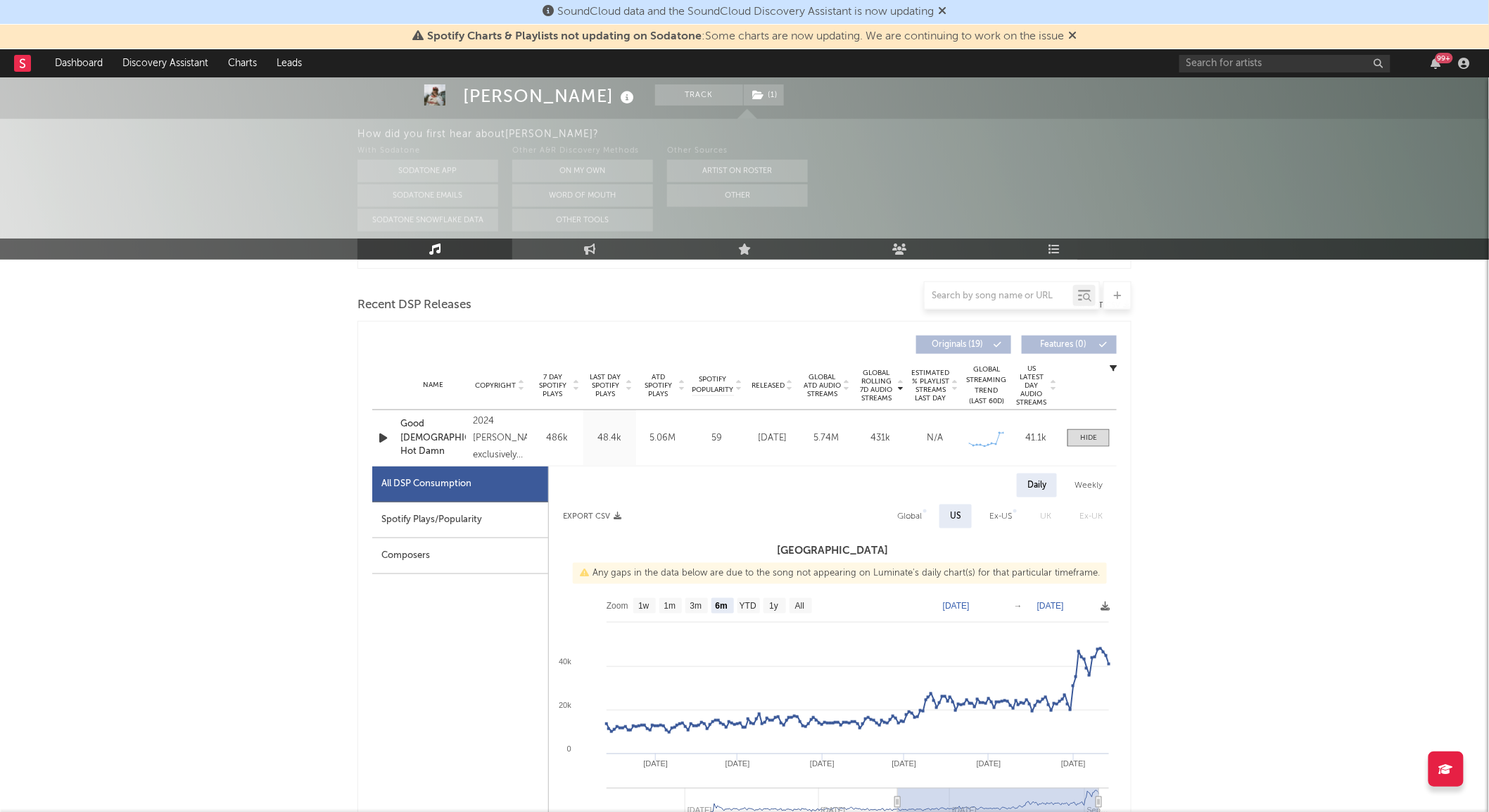
click at [385, 432] on icon "button" at bounding box center [383, 438] width 15 height 17
click at [603, 376] on span "Last Day Spotify Plays" at bounding box center [605, 385] width 37 height 25
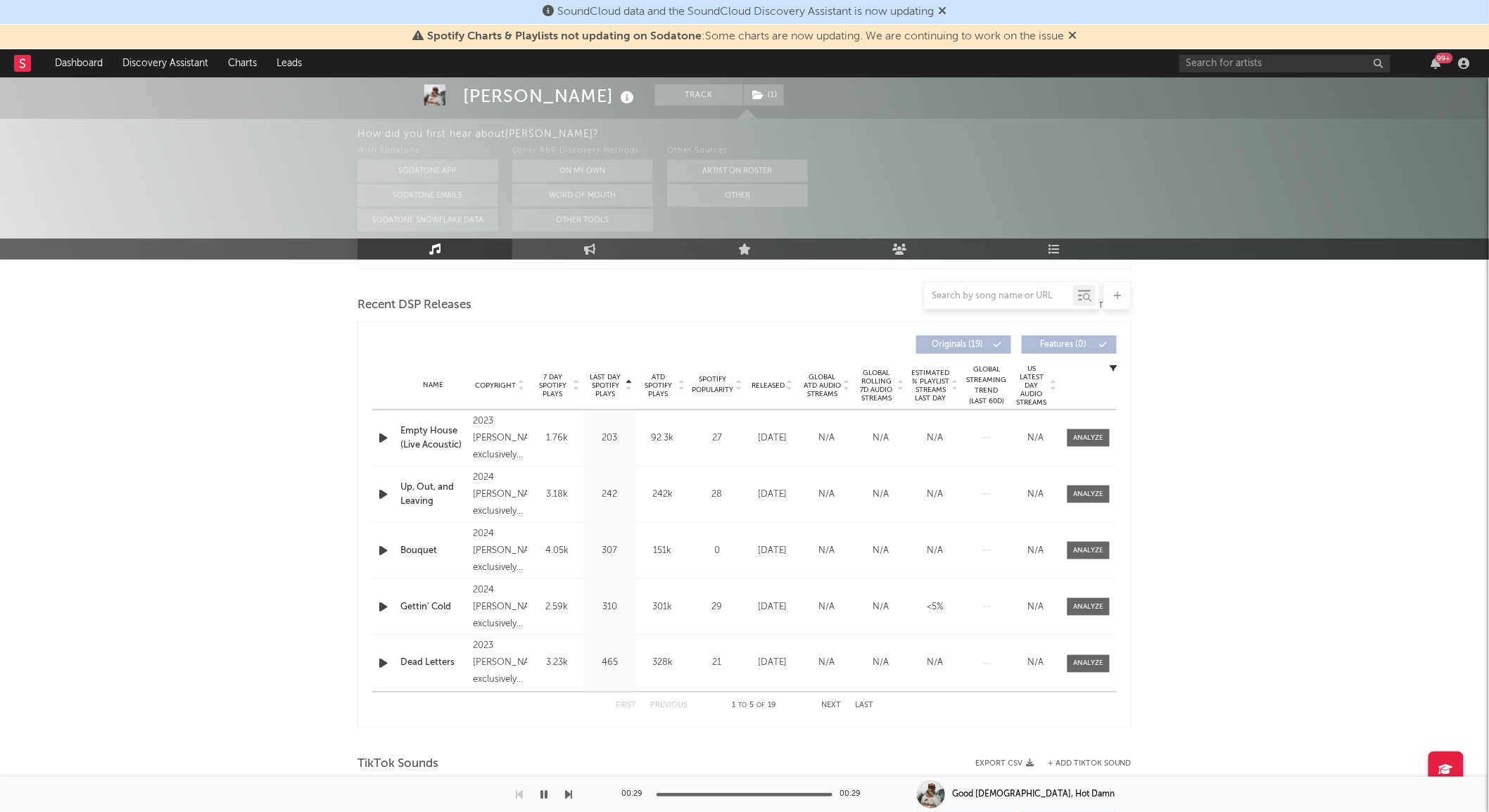
click at [792, 385] on icon at bounding box center [789, 388] width 7 height 6
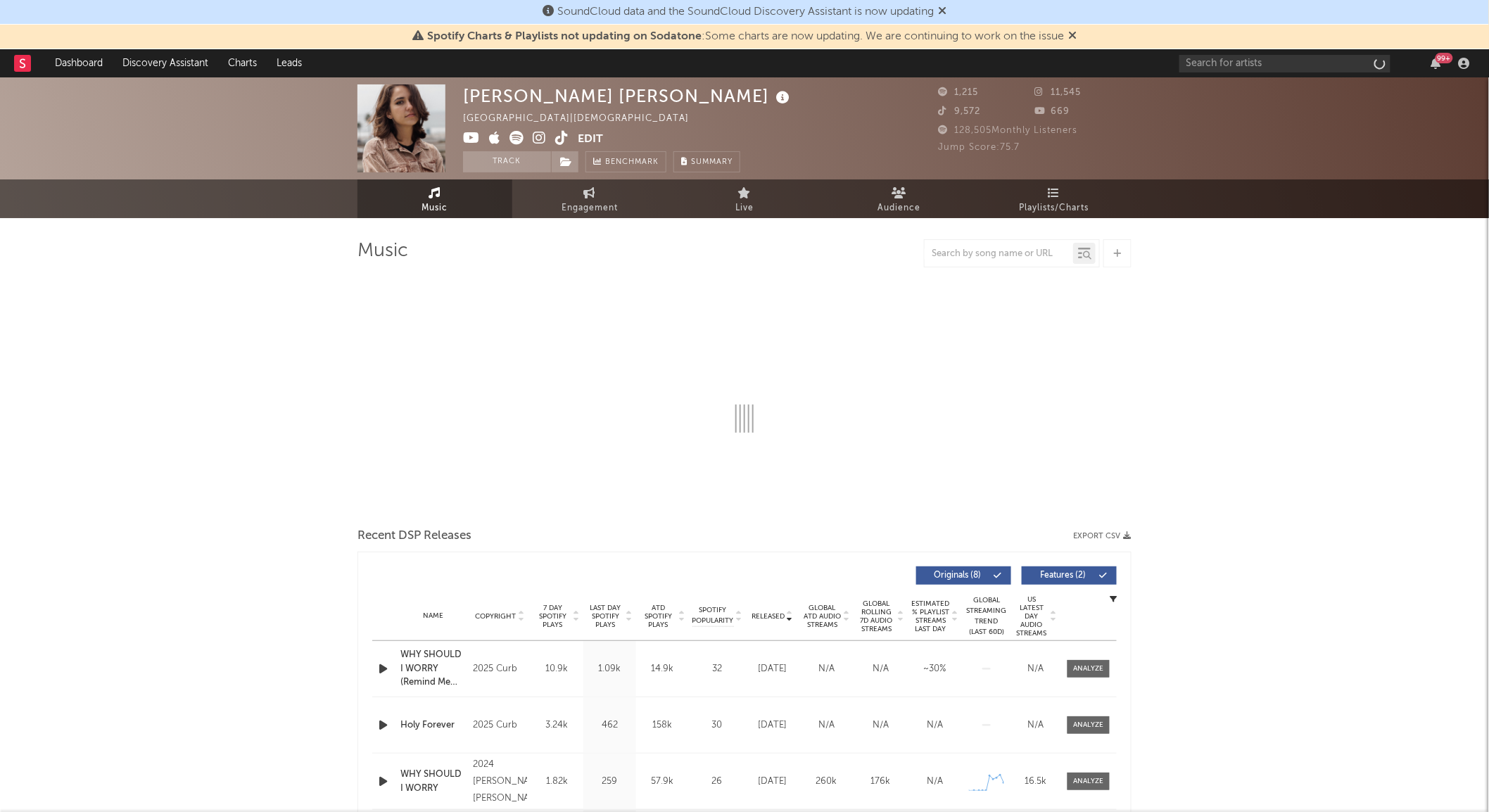
select select "1w"
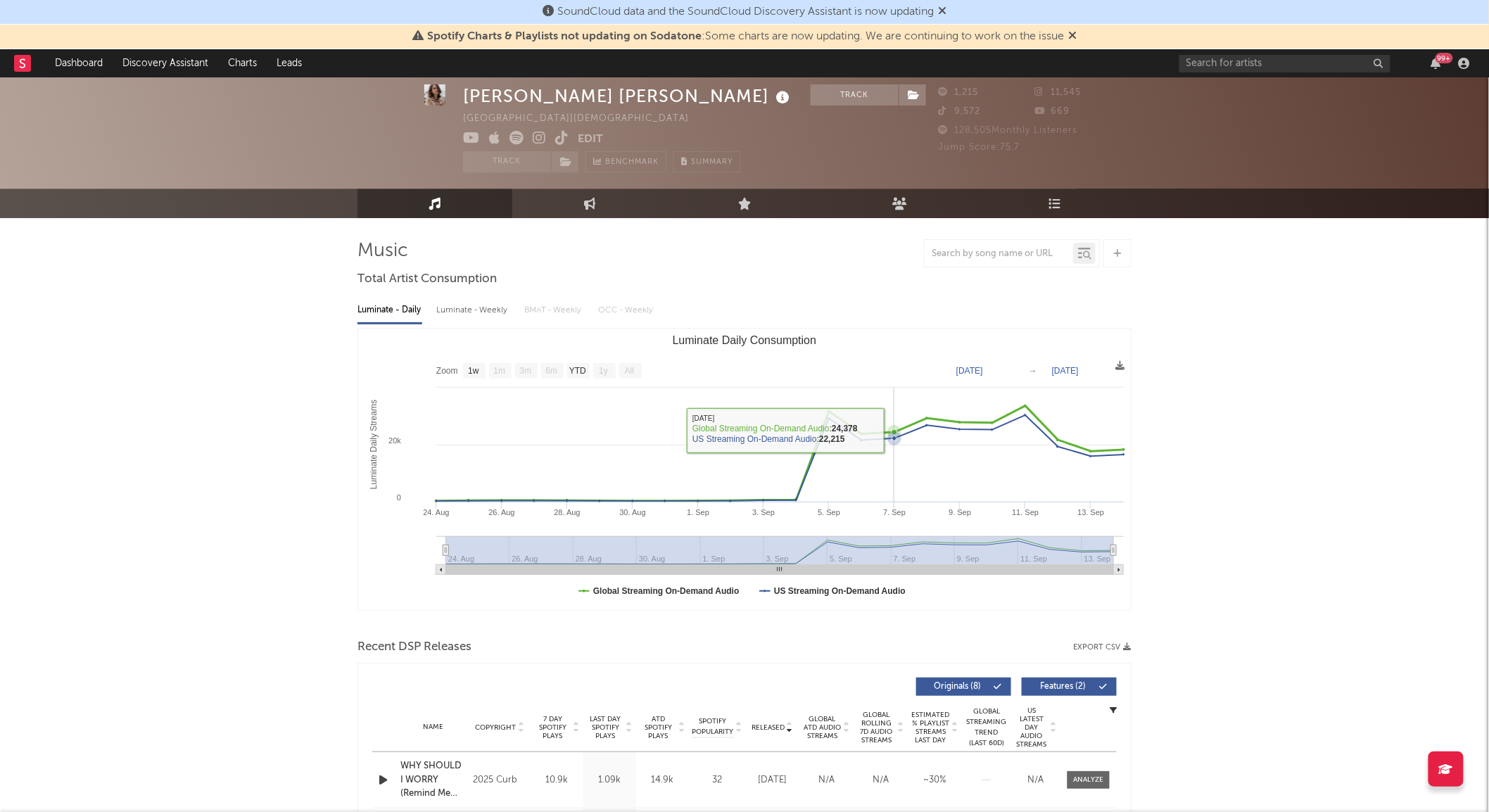
scroll to position [235, 0]
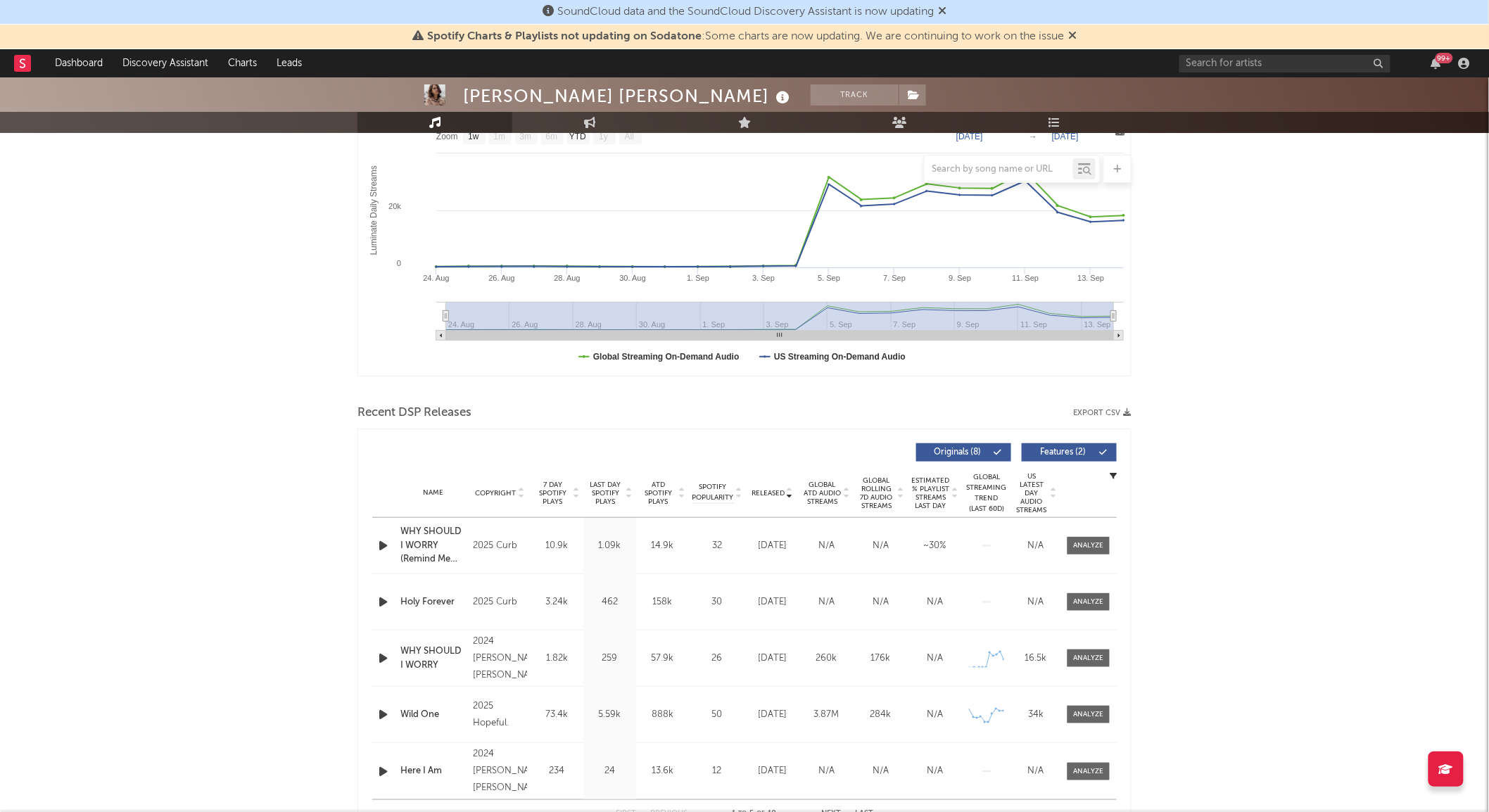
click at [871, 479] on span "Global Rolling 7D Audio Streams" at bounding box center [876, 493] width 38 height 34
click at [1075, 547] on div at bounding box center [1089, 545] width 30 height 11
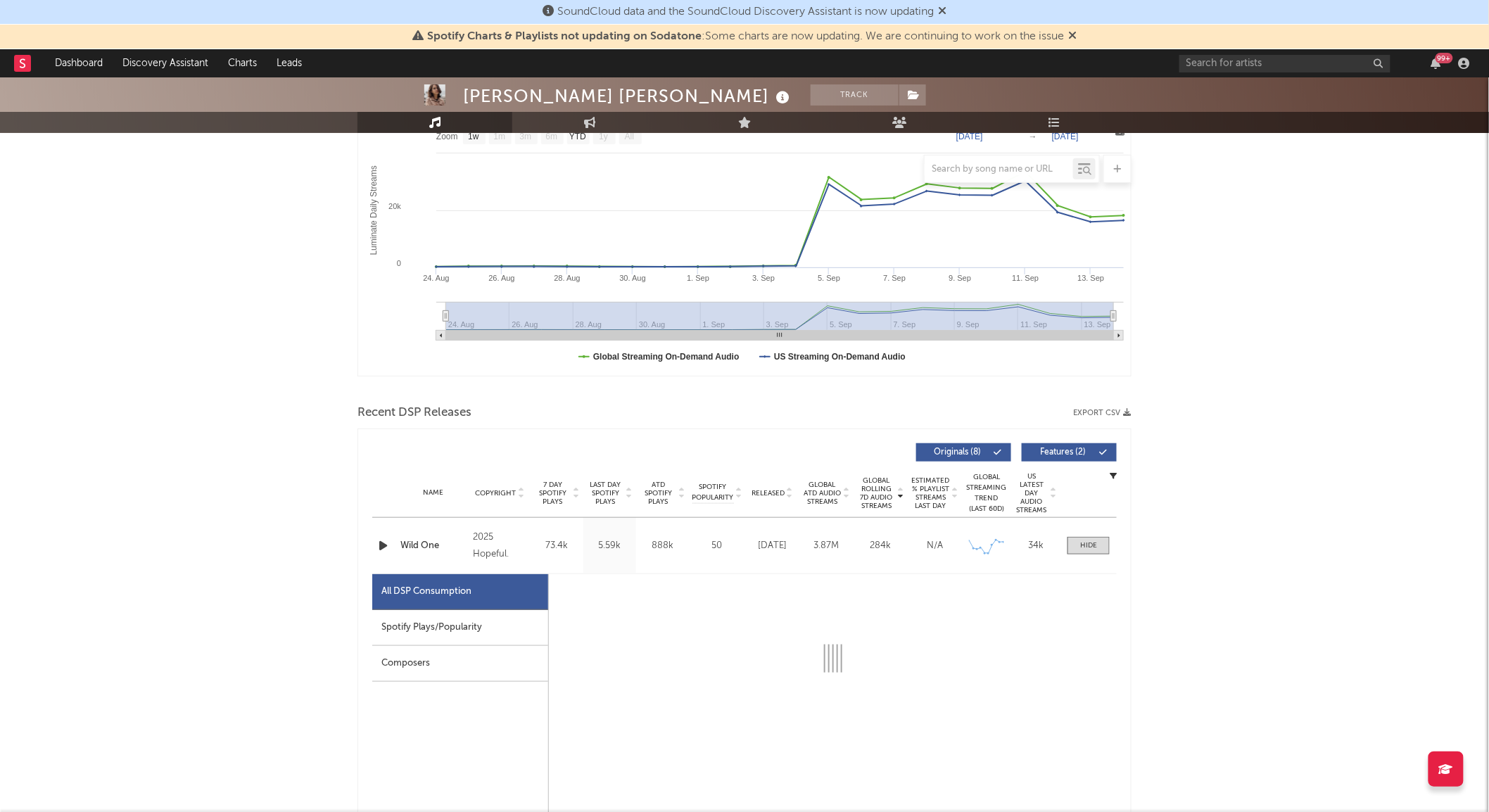
select select "6m"
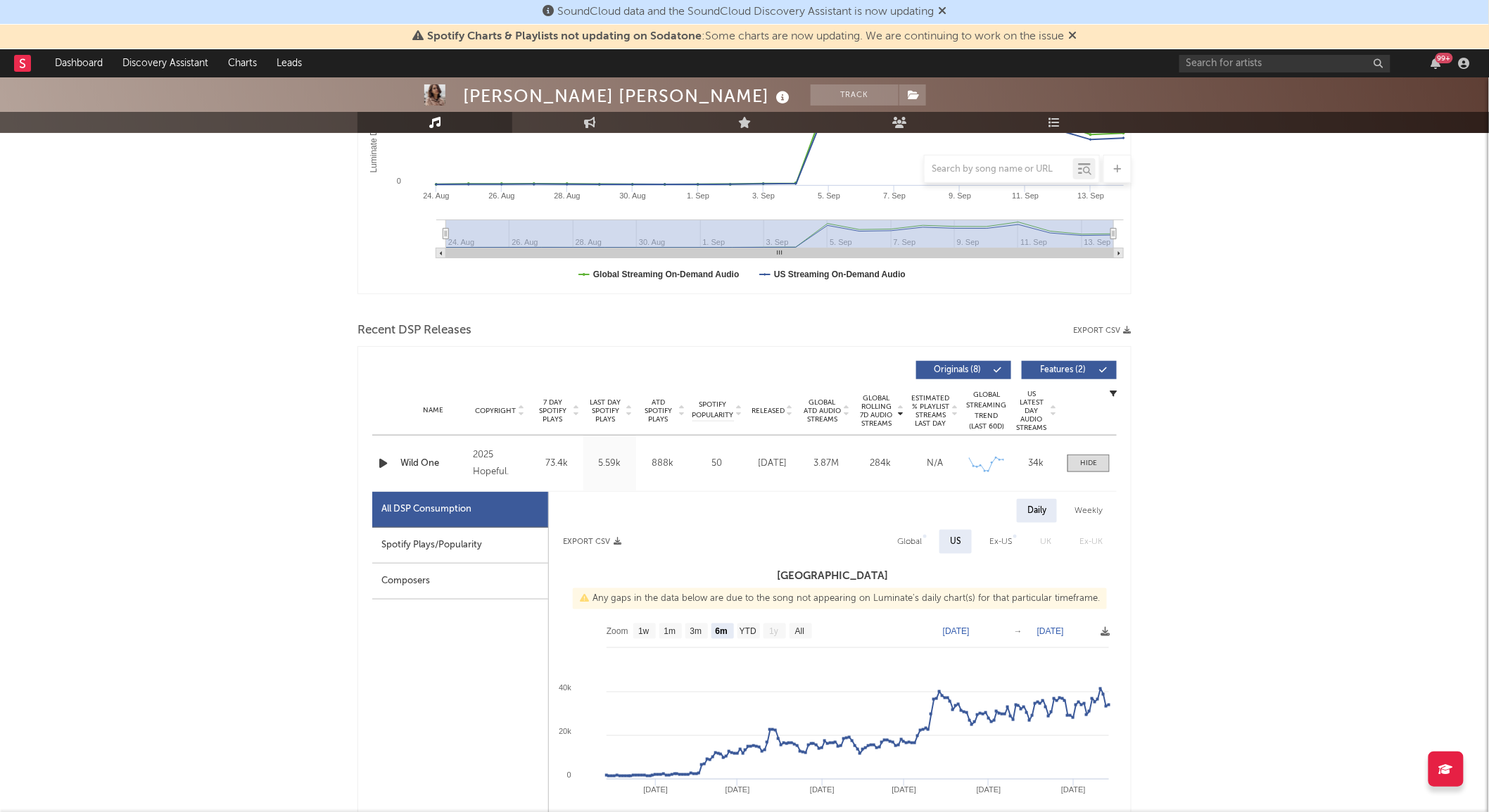
scroll to position [390, 0]
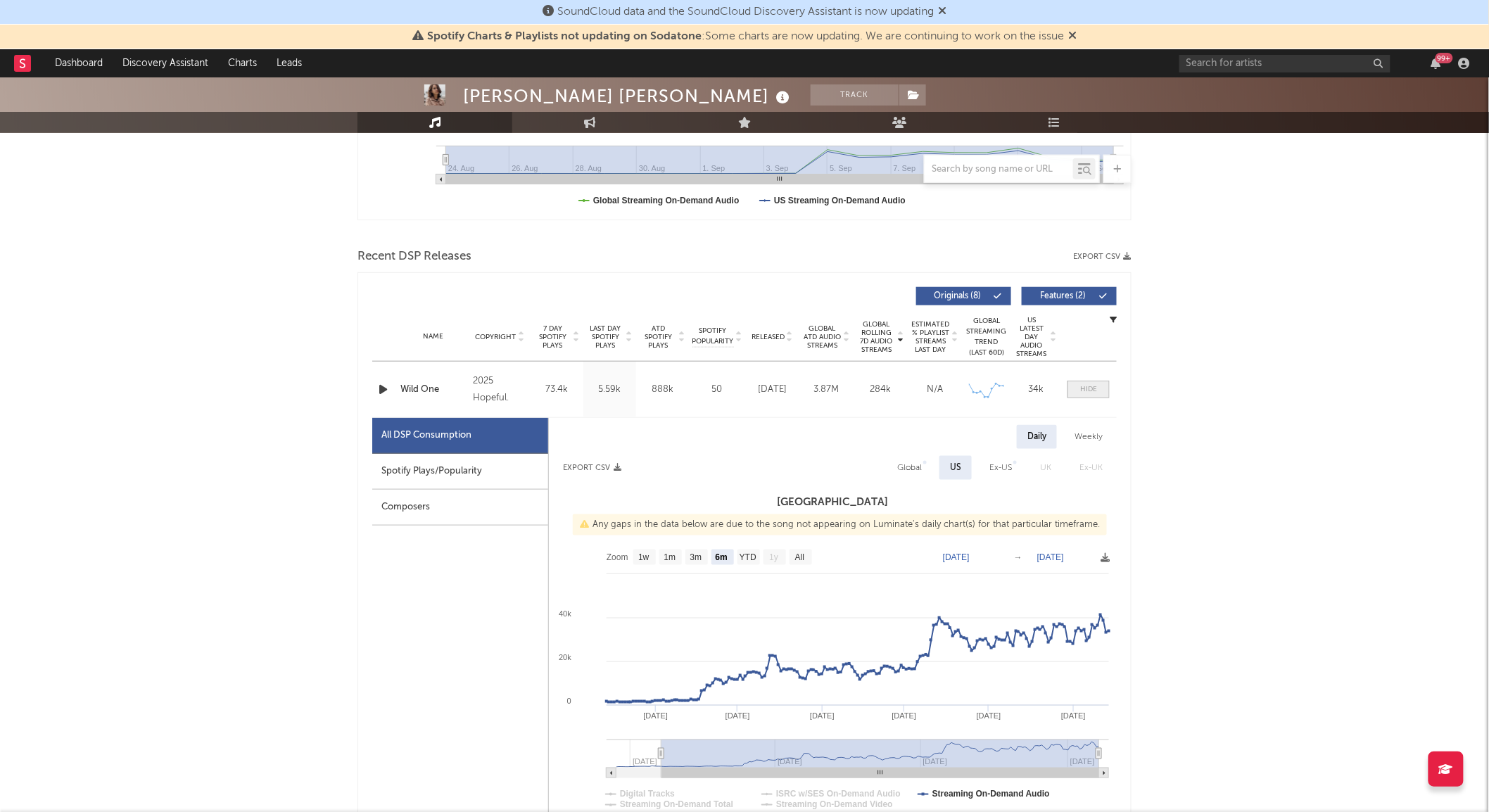
click at [1086, 380] on span at bounding box center [1089, 389] width 42 height 17
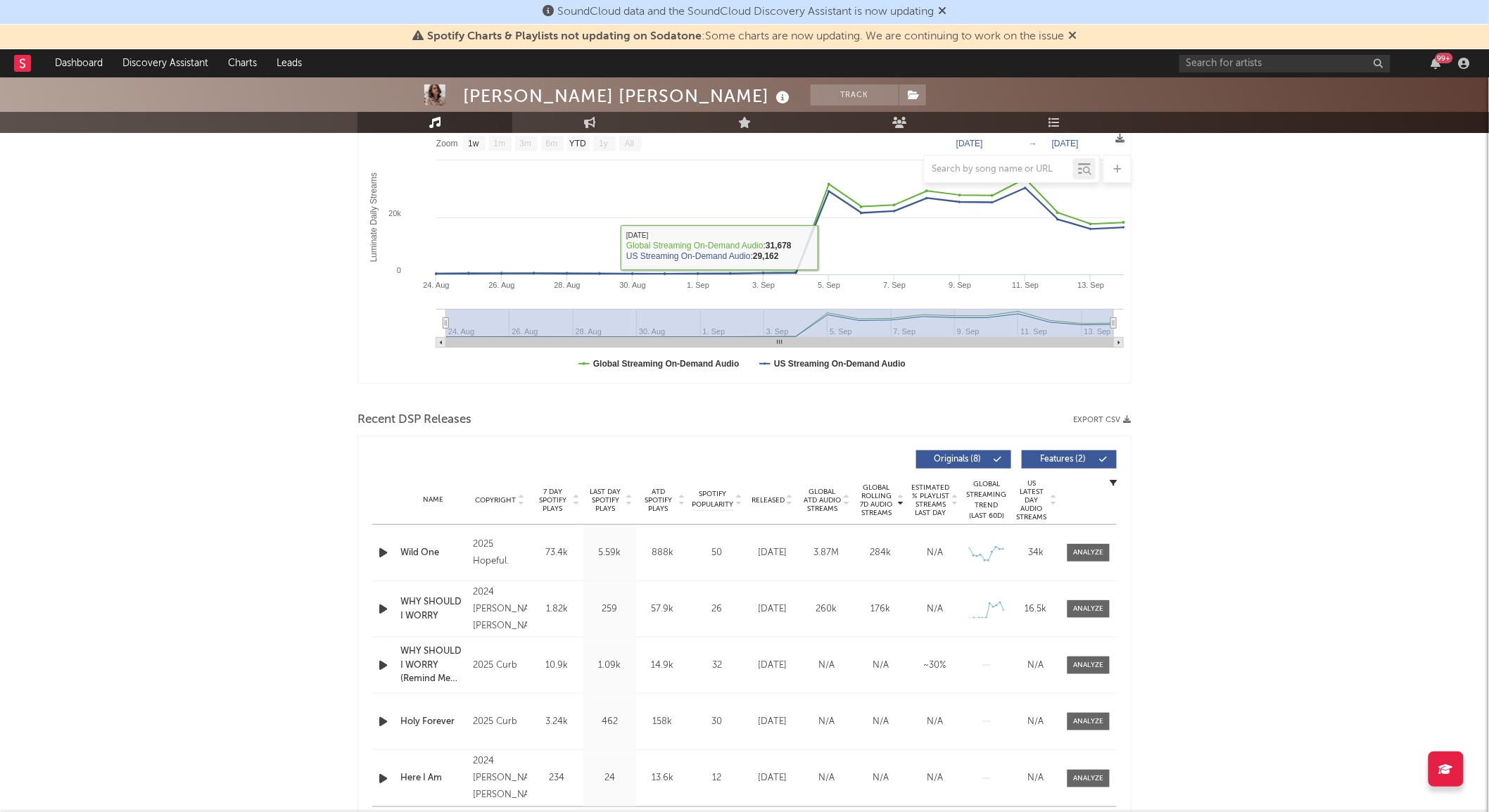
scroll to position [312, 0]
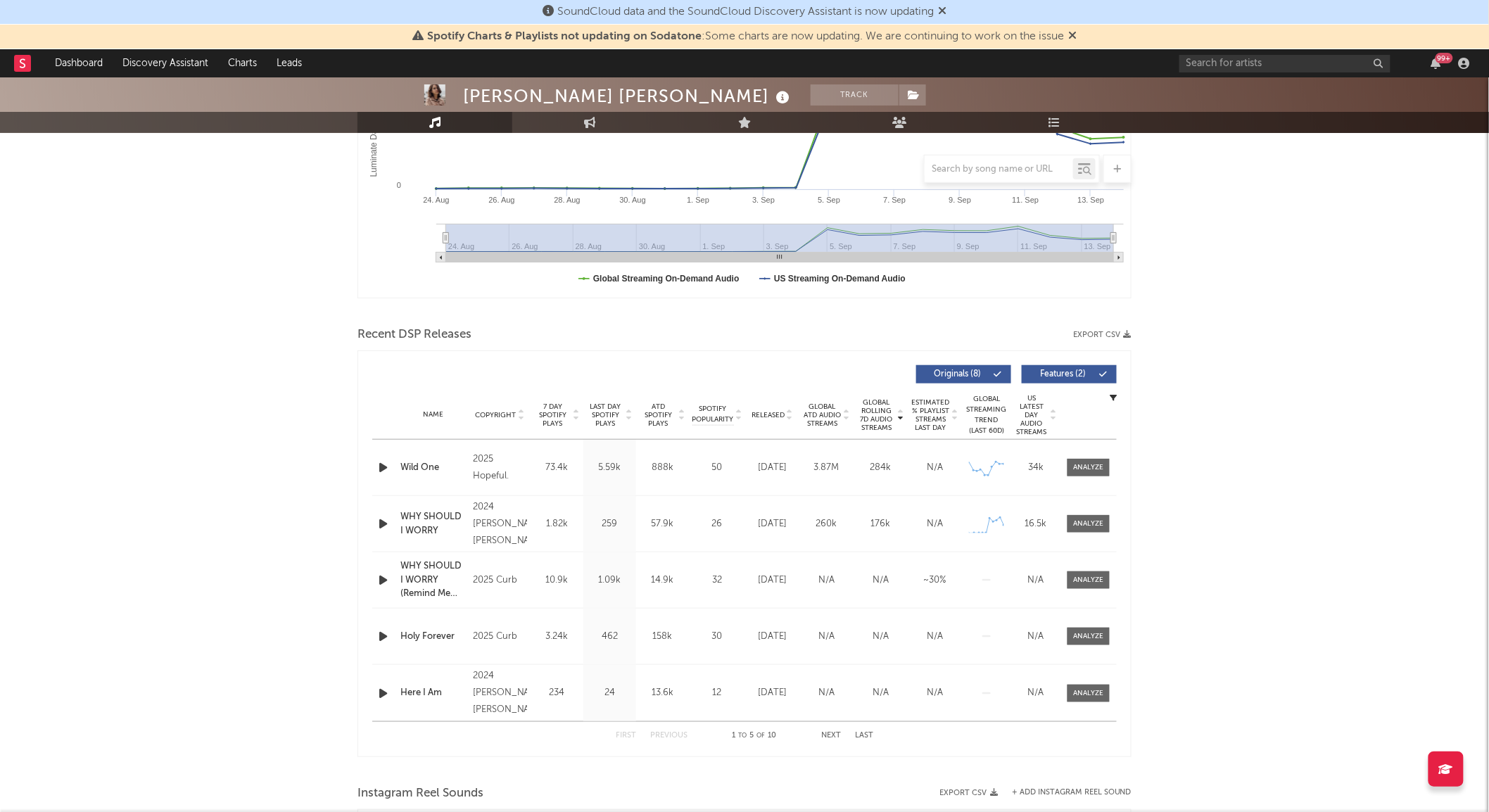
click at [870, 412] on span "Global Rolling 7D Audio Streams" at bounding box center [876, 415] width 38 height 34
click at [1072, 522] on span at bounding box center [1089, 523] width 42 height 17
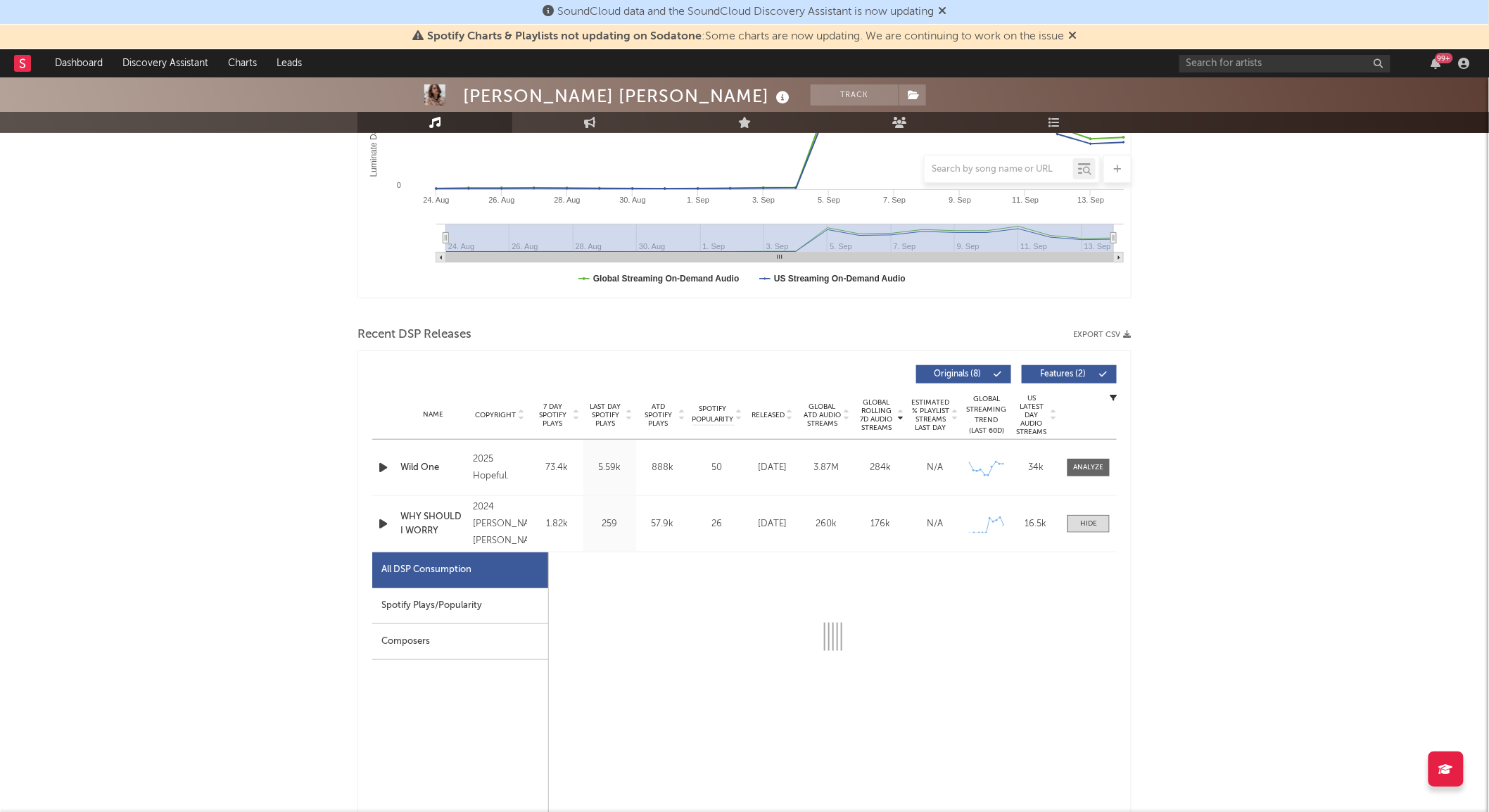
select select "1w"
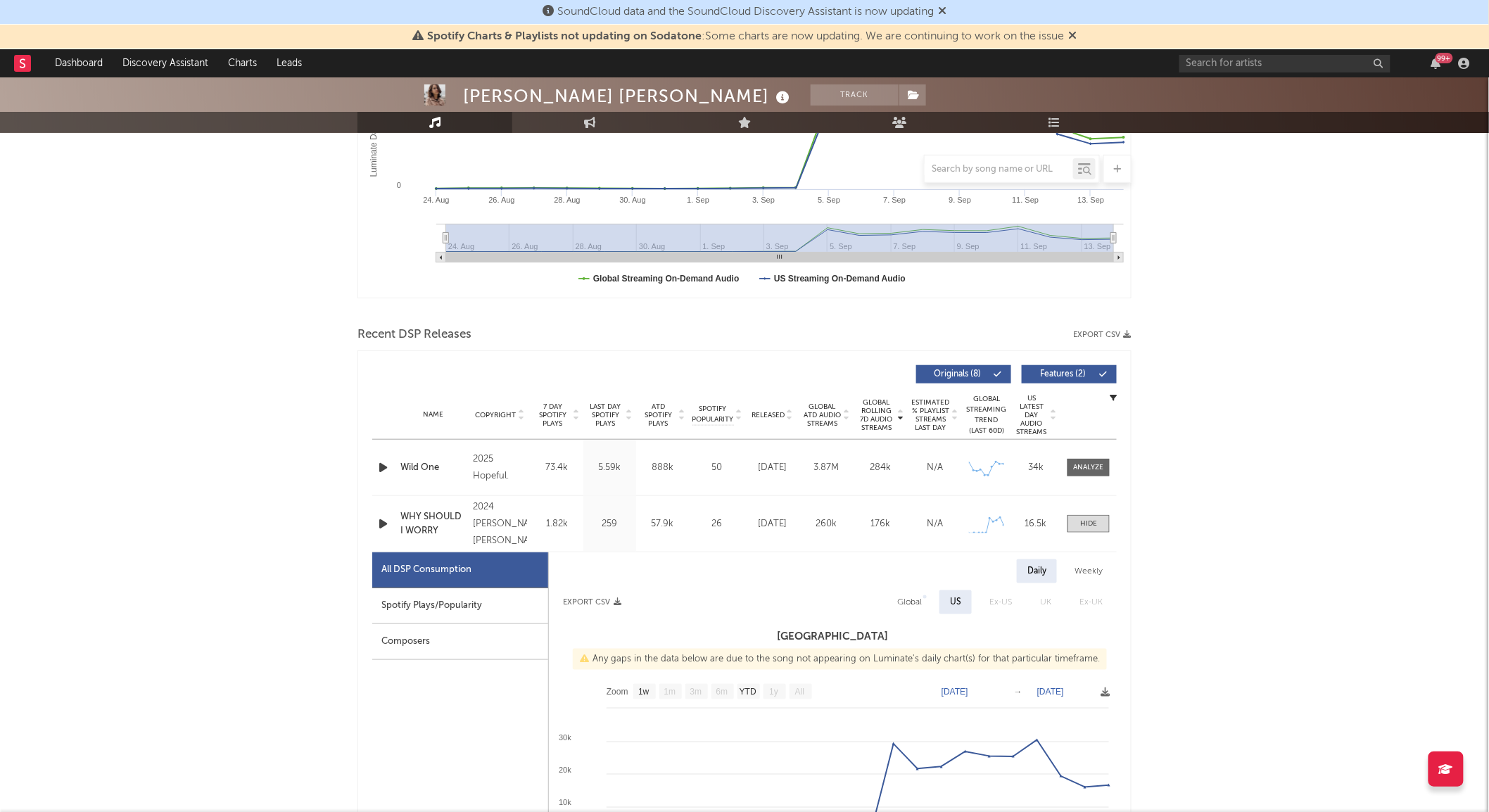
click at [379, 523] on icon "button" at bounding box center [383, 523] width 15 height 17
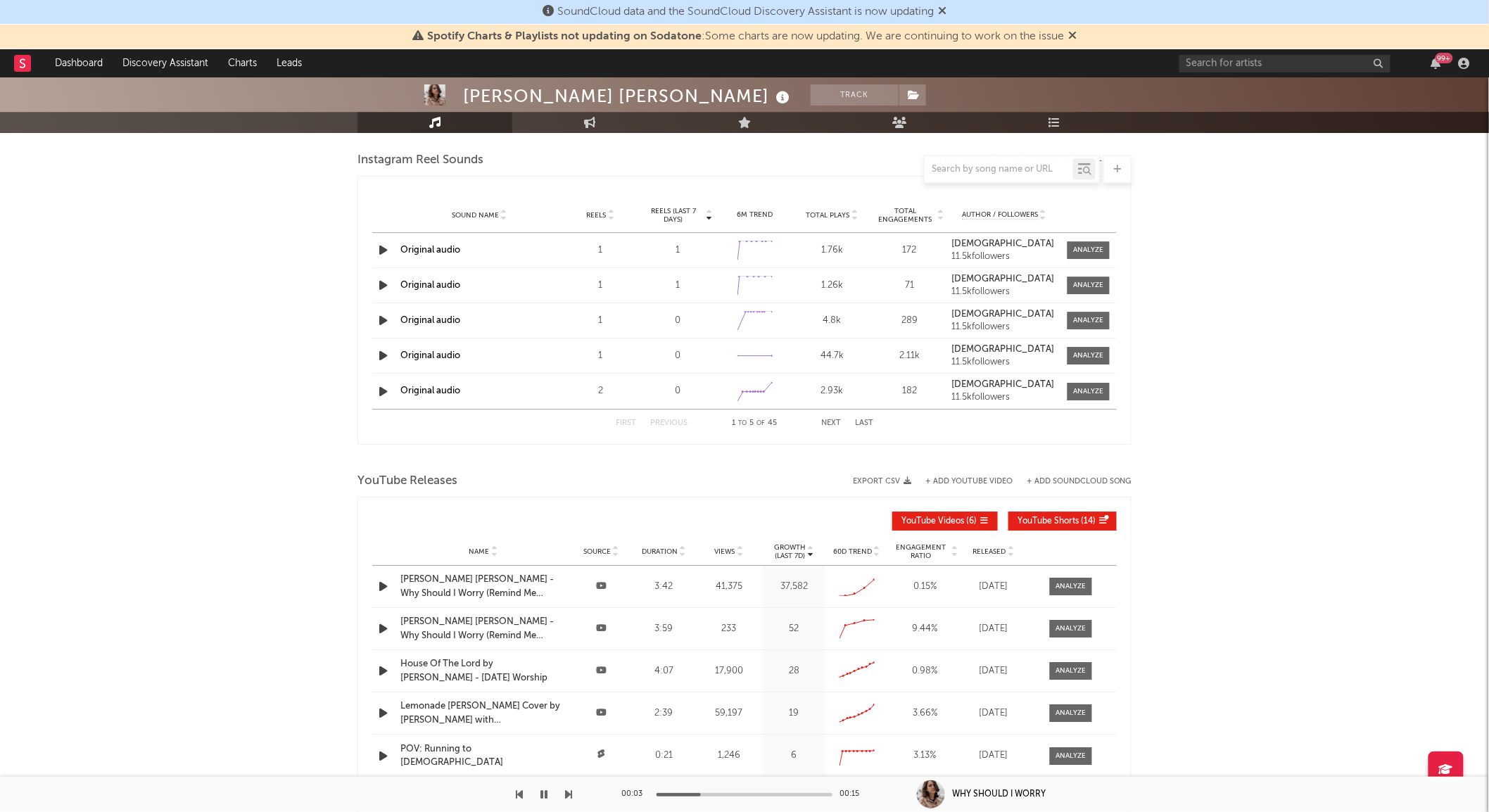
scroll to position [1719, 0]
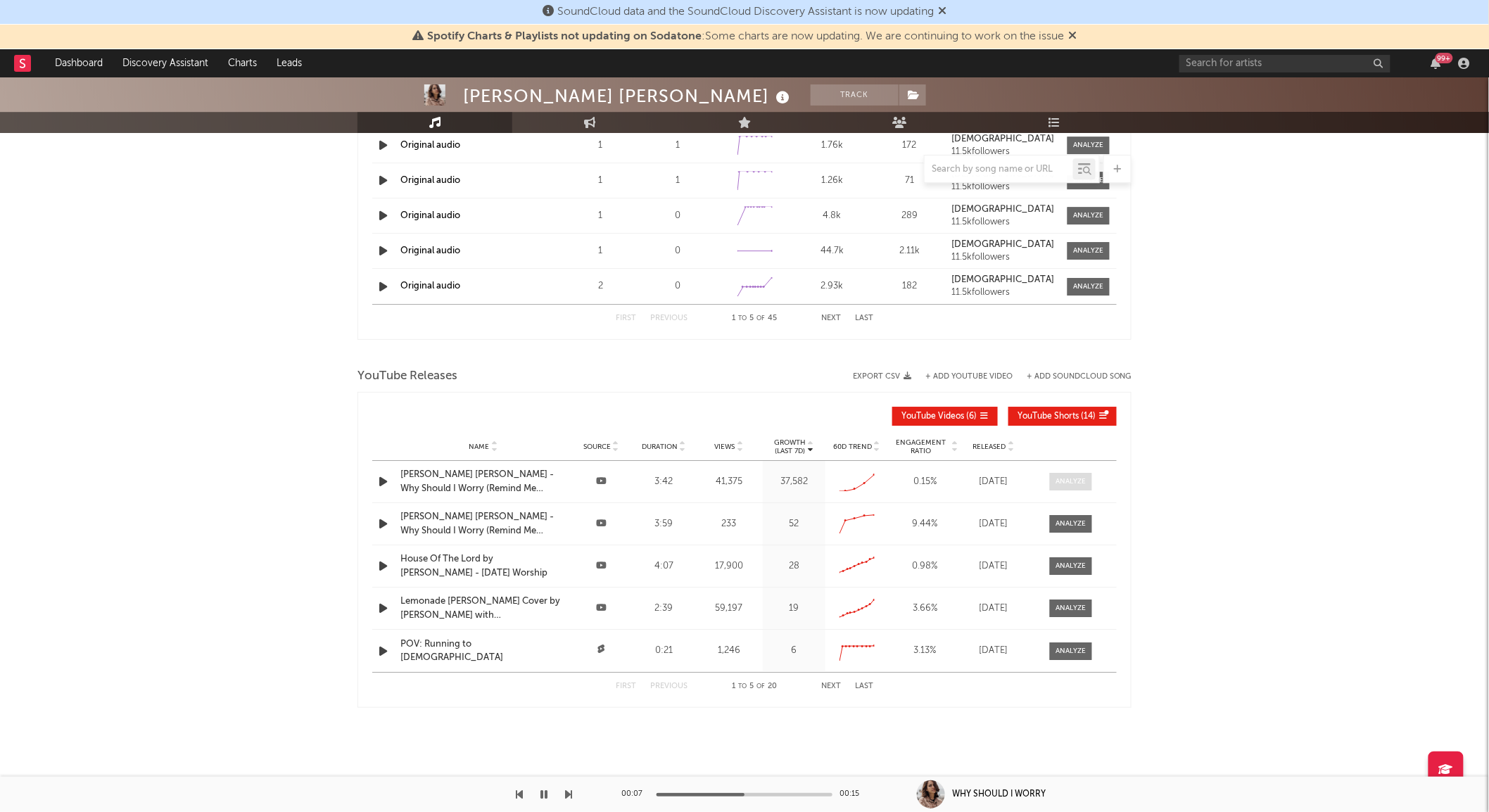
click at [1070, 476] on div at bounding box center [1071, 481] width 30 height 11
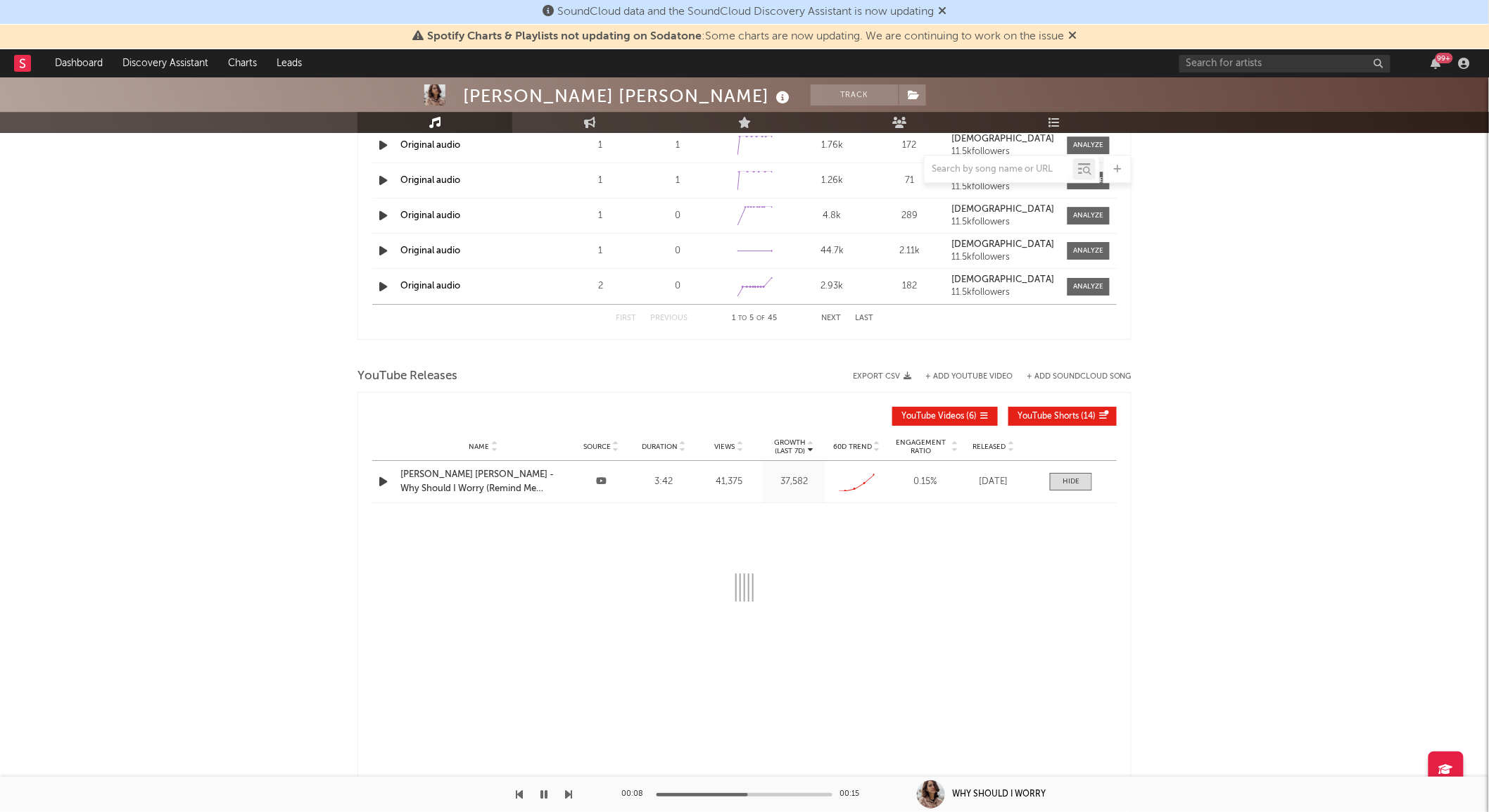
select select "All"
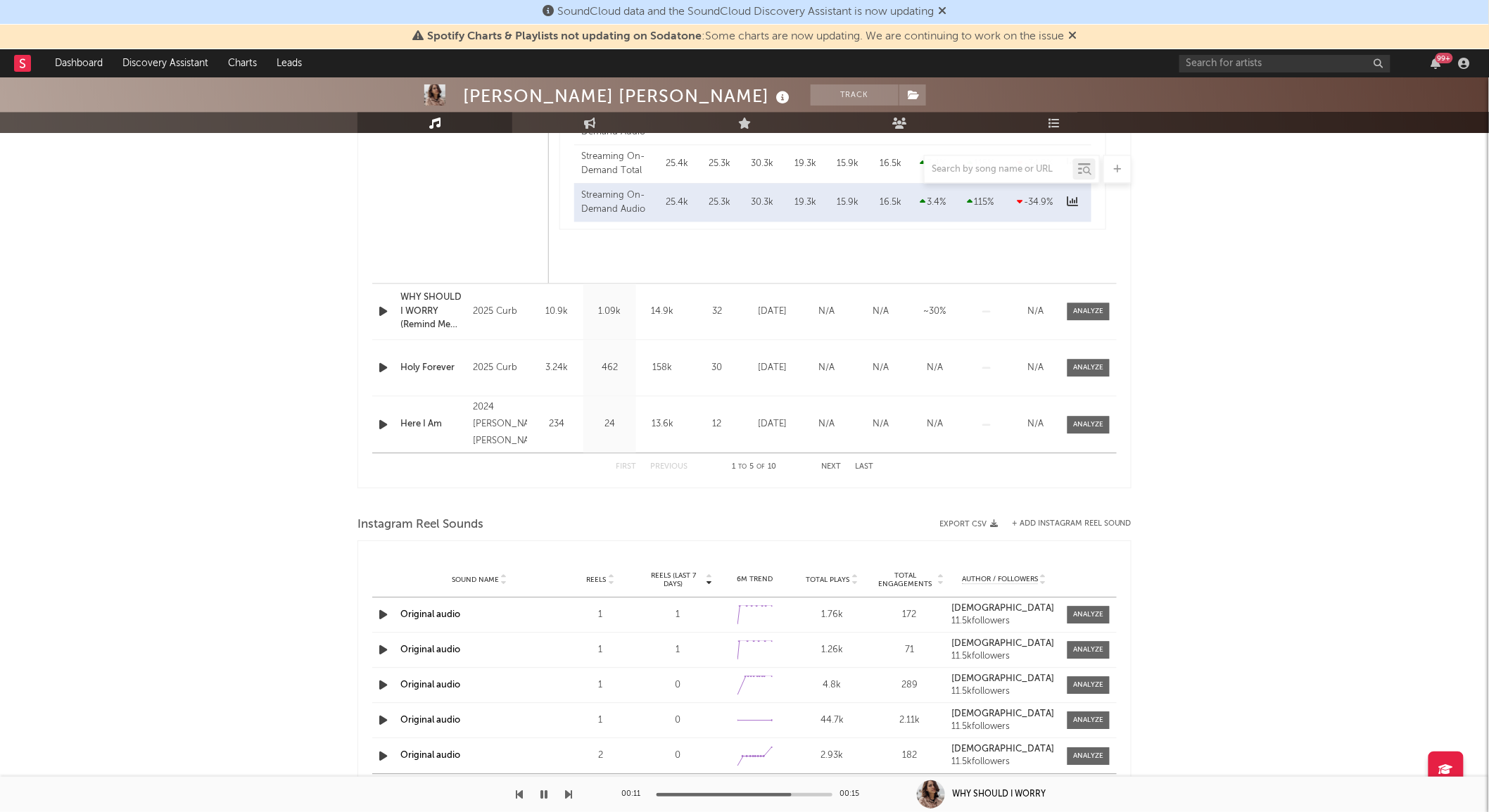
scroll to position [781, 0]
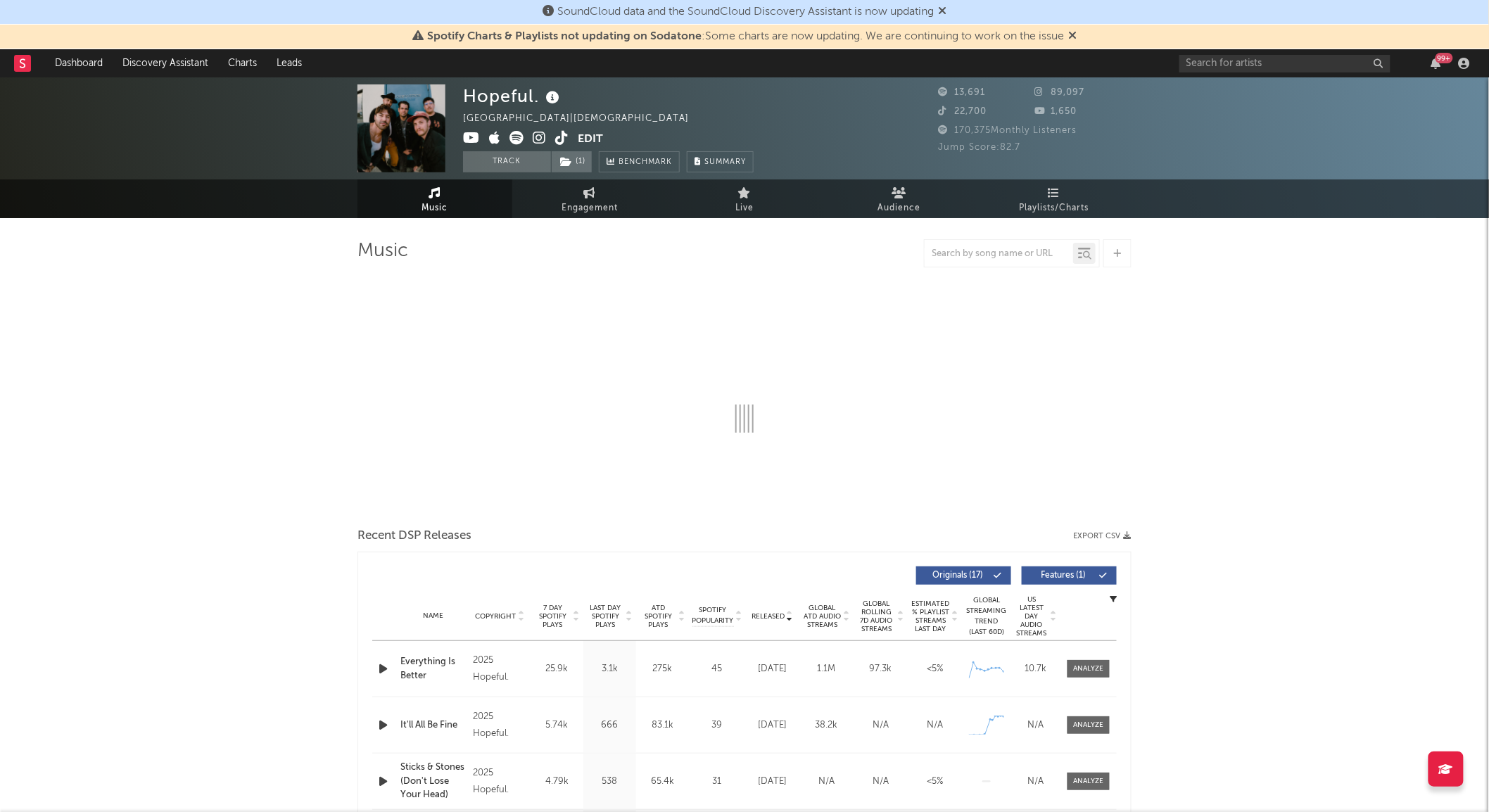
click at [871, 628] on span "Global Rolling 7D Audio Streams" at bounding box center [876, 616] width 38 height 34
click at [785, 609] on div "Name Copyright Label Album Names Composer Names 7 Day Spotify Plays Last Day Sp…" at bounding box center [744, 616] width 744 height 49
click at [782, 613] on span "Released" at bounding box center [768, 616] width 33 height 8
click at [381, 674] on icon "button" at bounding box center [383, 668] width 15 height 17
click at [584, 198] on icon at bounding box center [590, 193] width 12 height 12
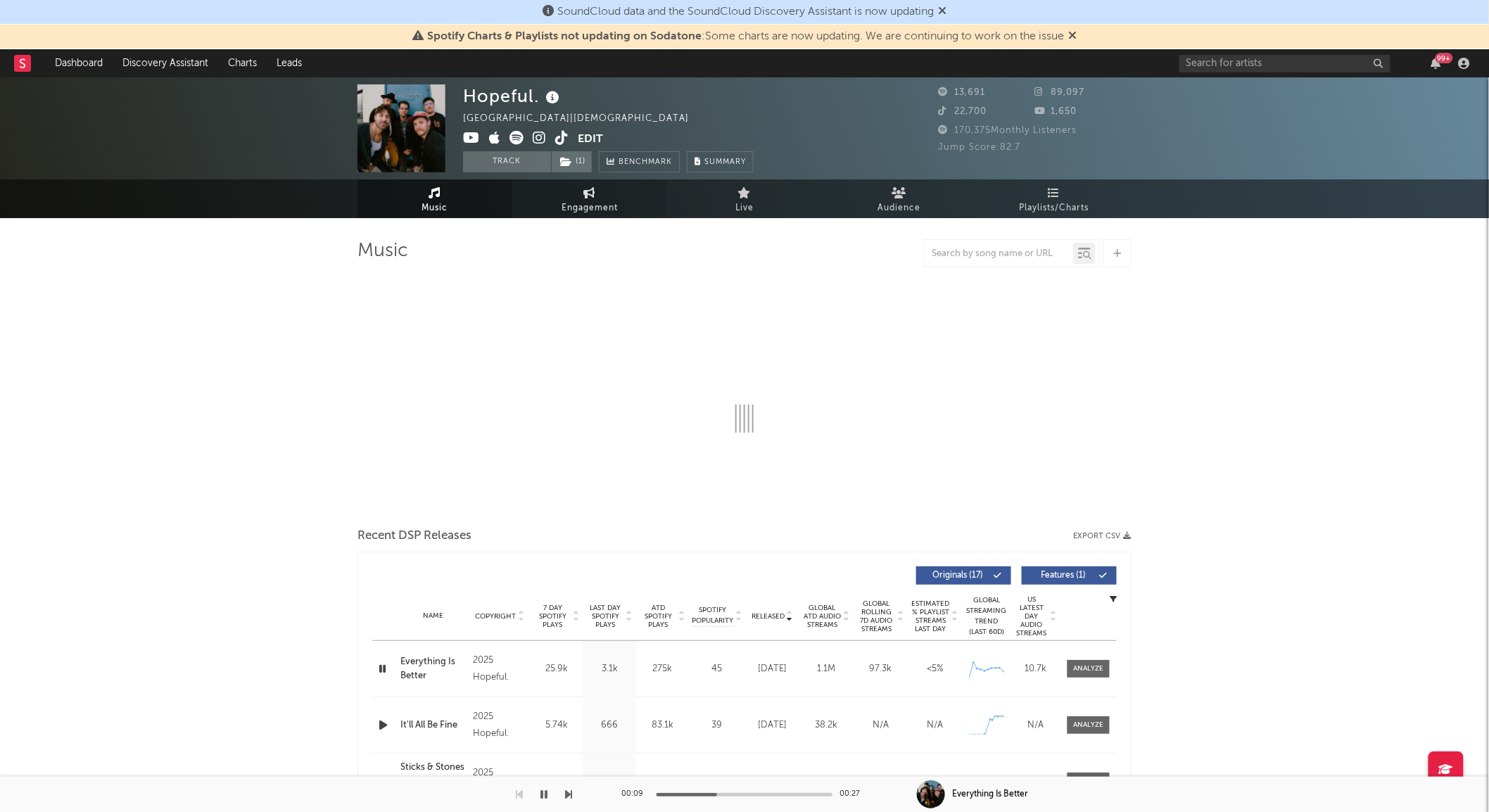
select select "1w"
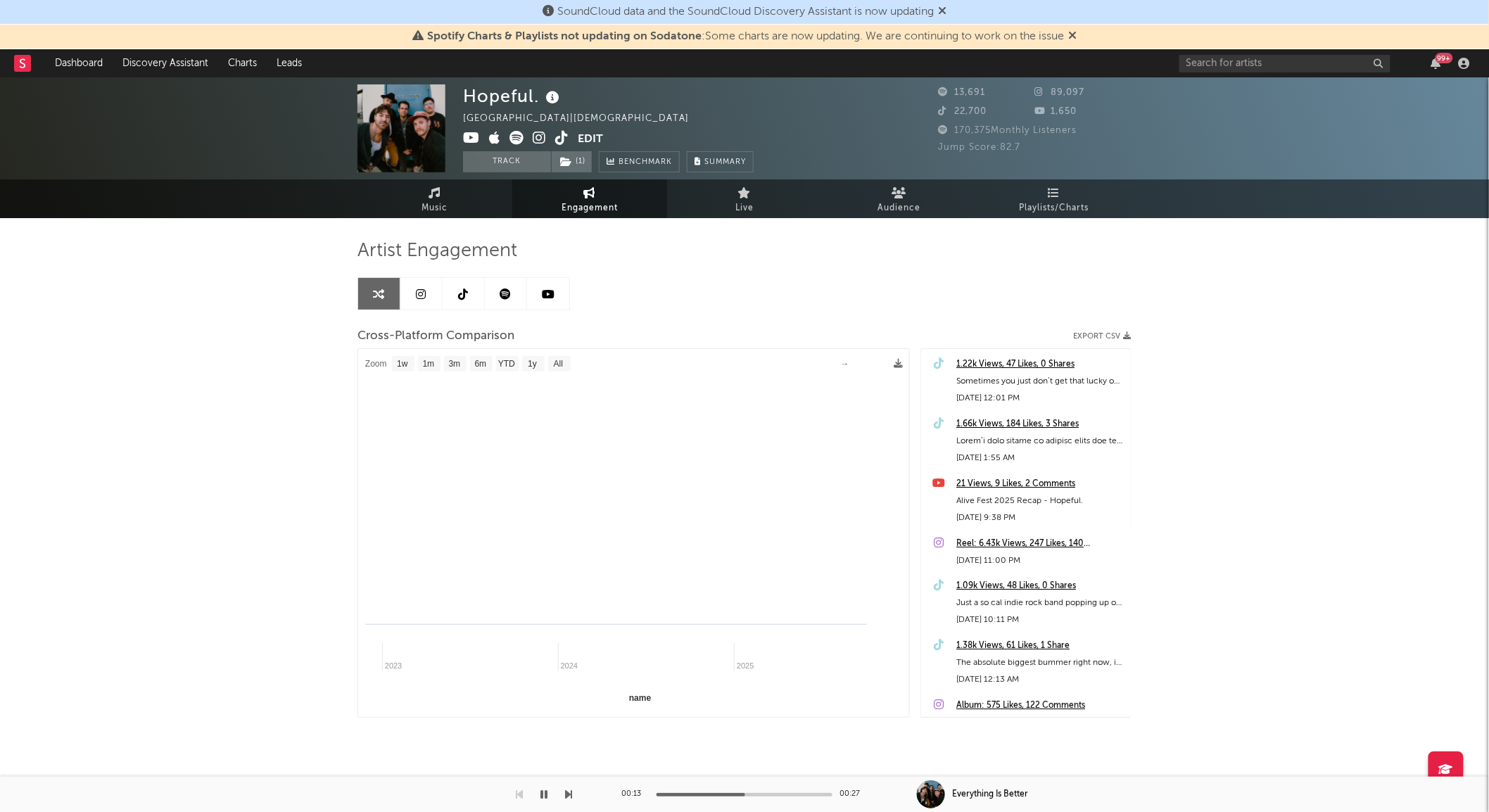
select select "1m"
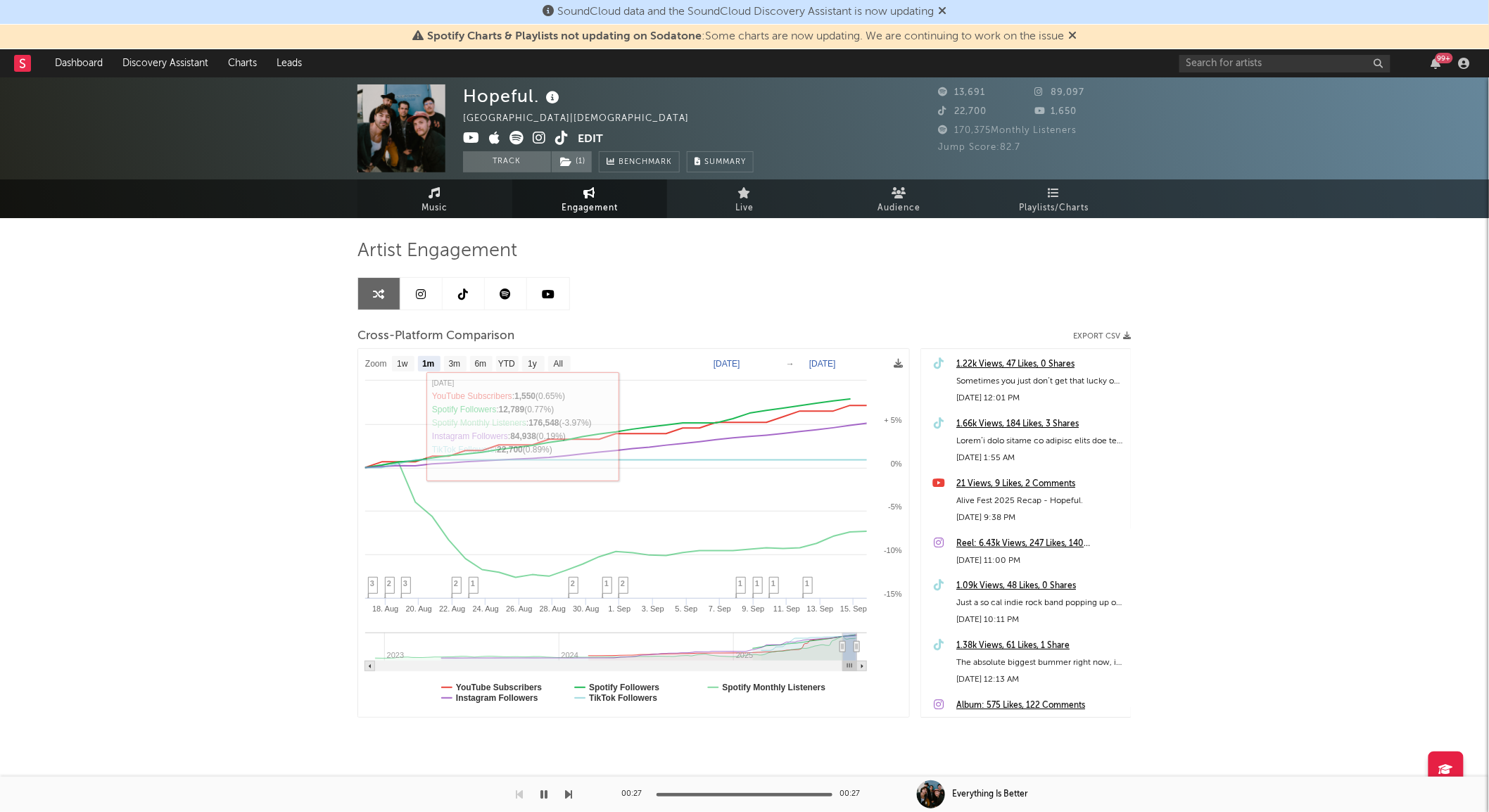
click at [424, 191] on link "Music" at bounding box center [434, 199] width 155 height 38
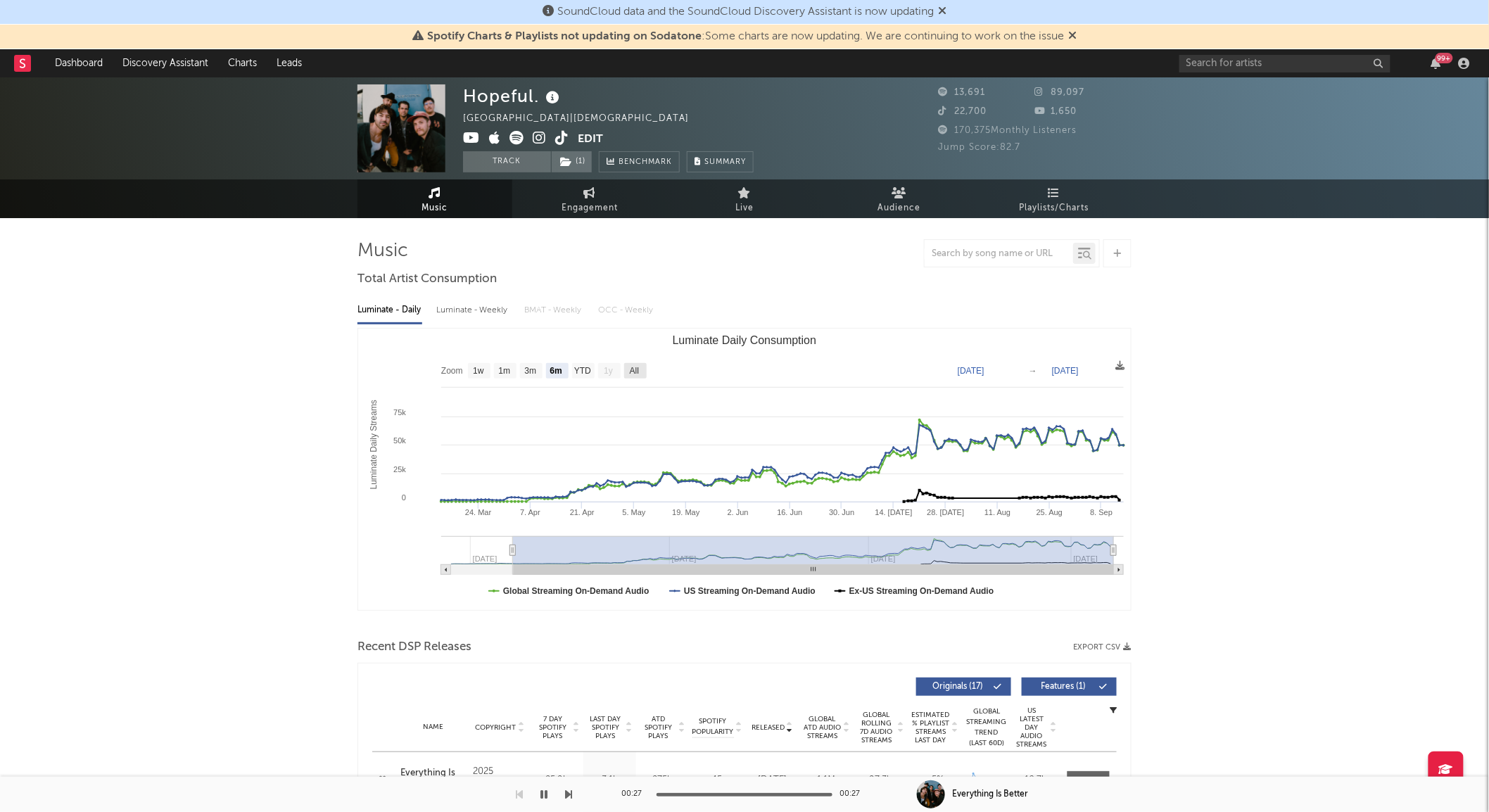
click at [638, 369] on text "All" at bounding box center [634, 371] width 9 height 10
select select "All"
type input "[DATE]"
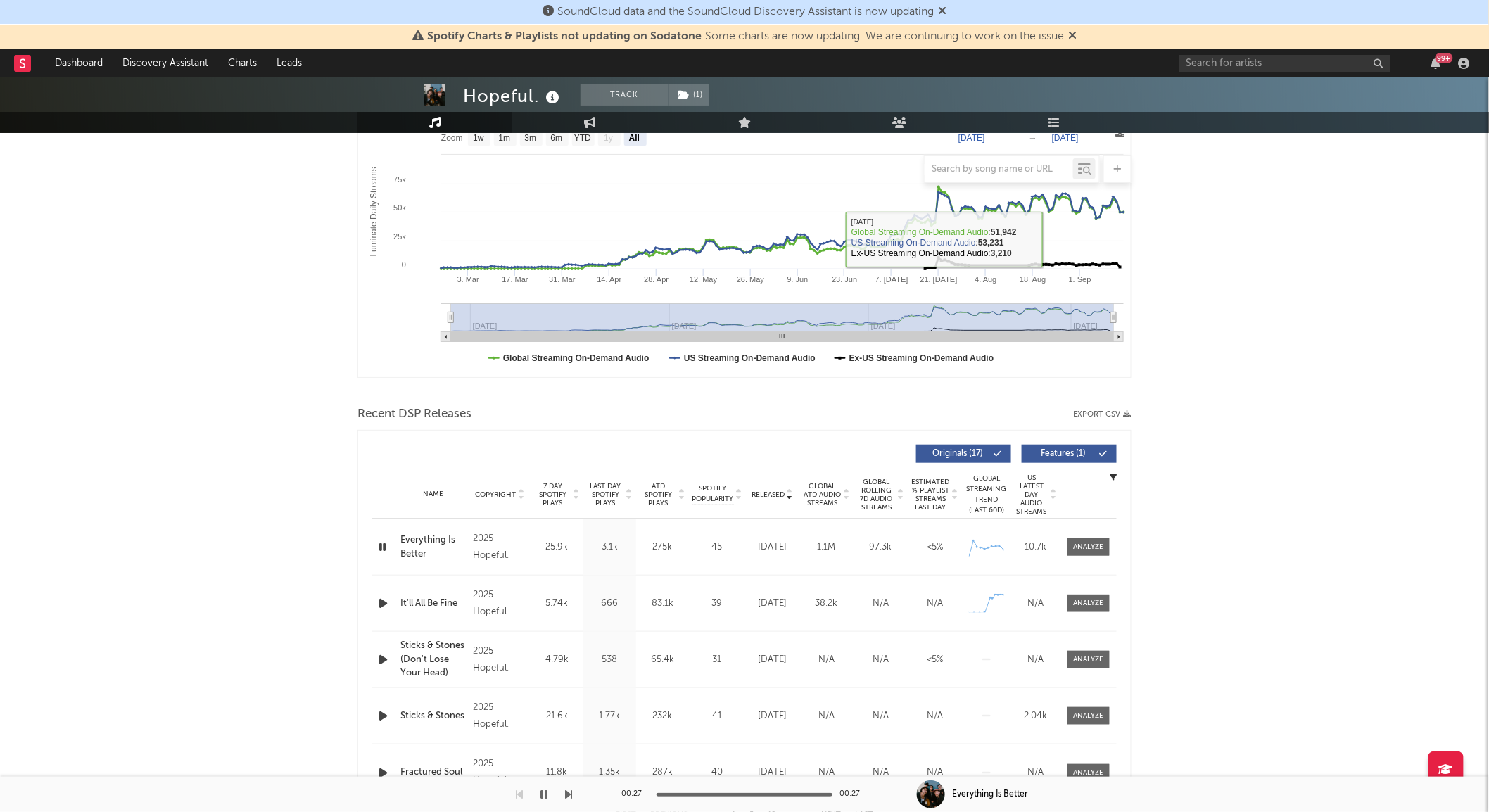
scroll to position [235, 0]
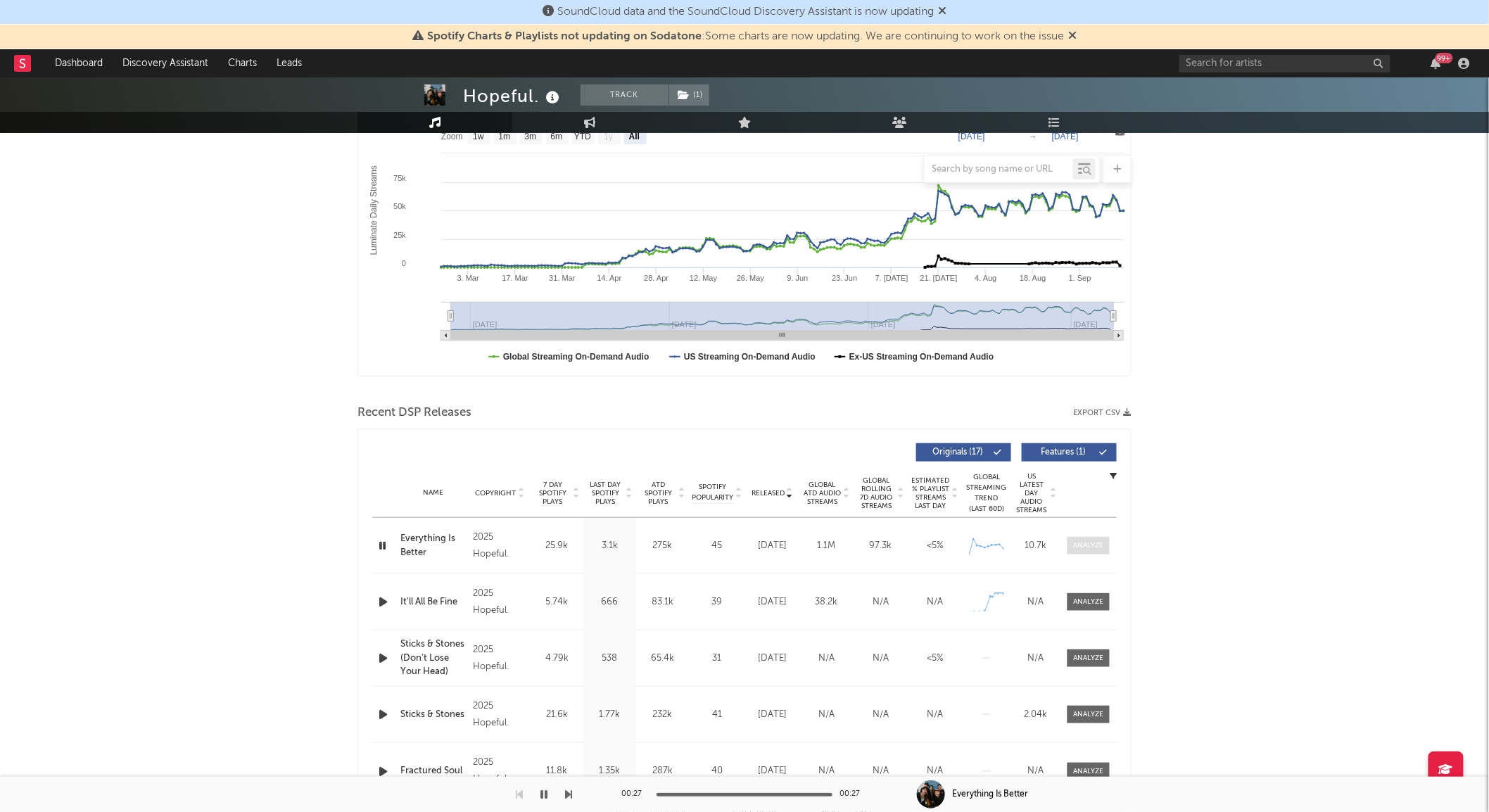
click at [1077, 542] on div at bounding box center [1089, 545] width 30 height 11
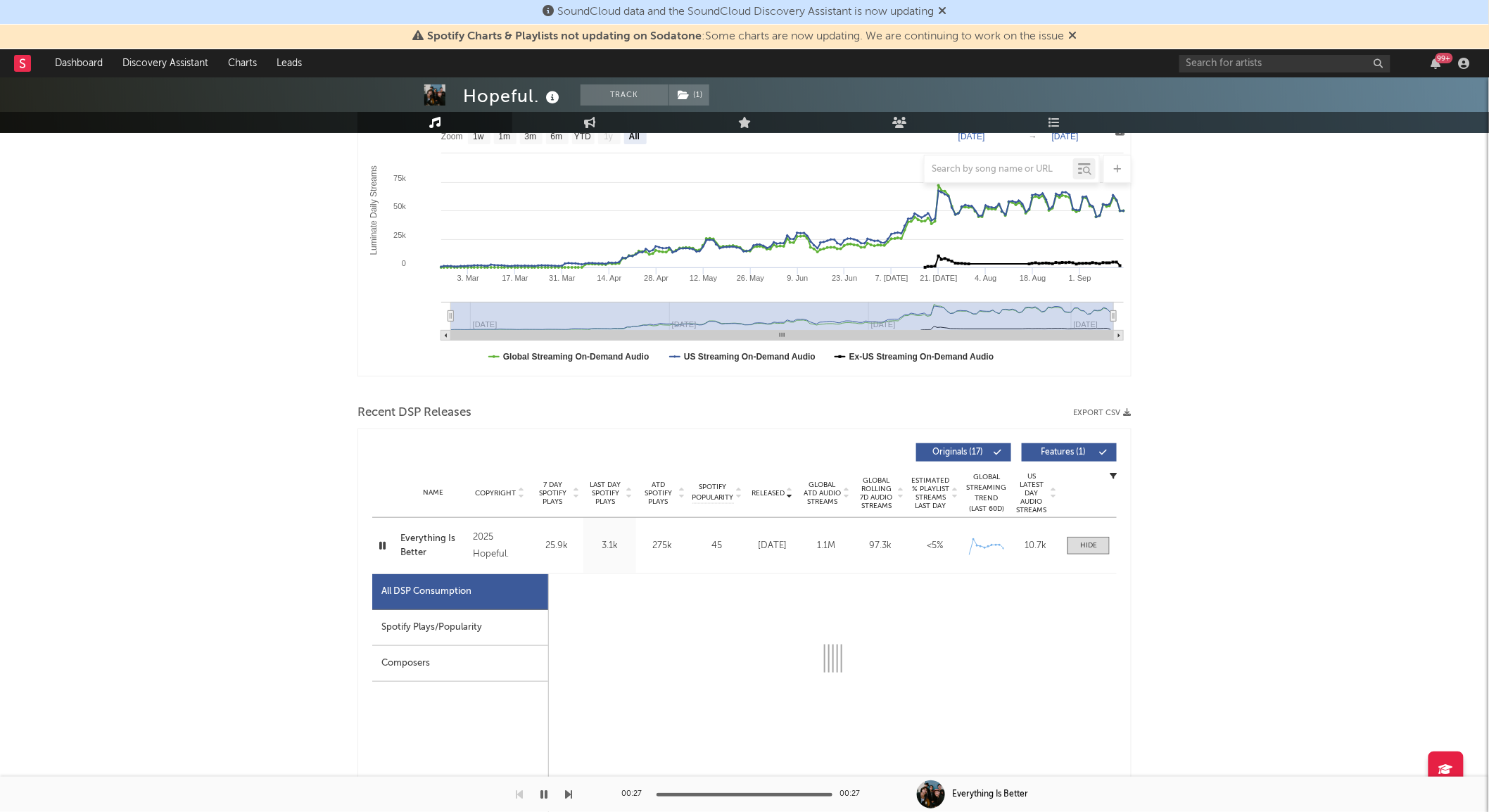
select select "1w"
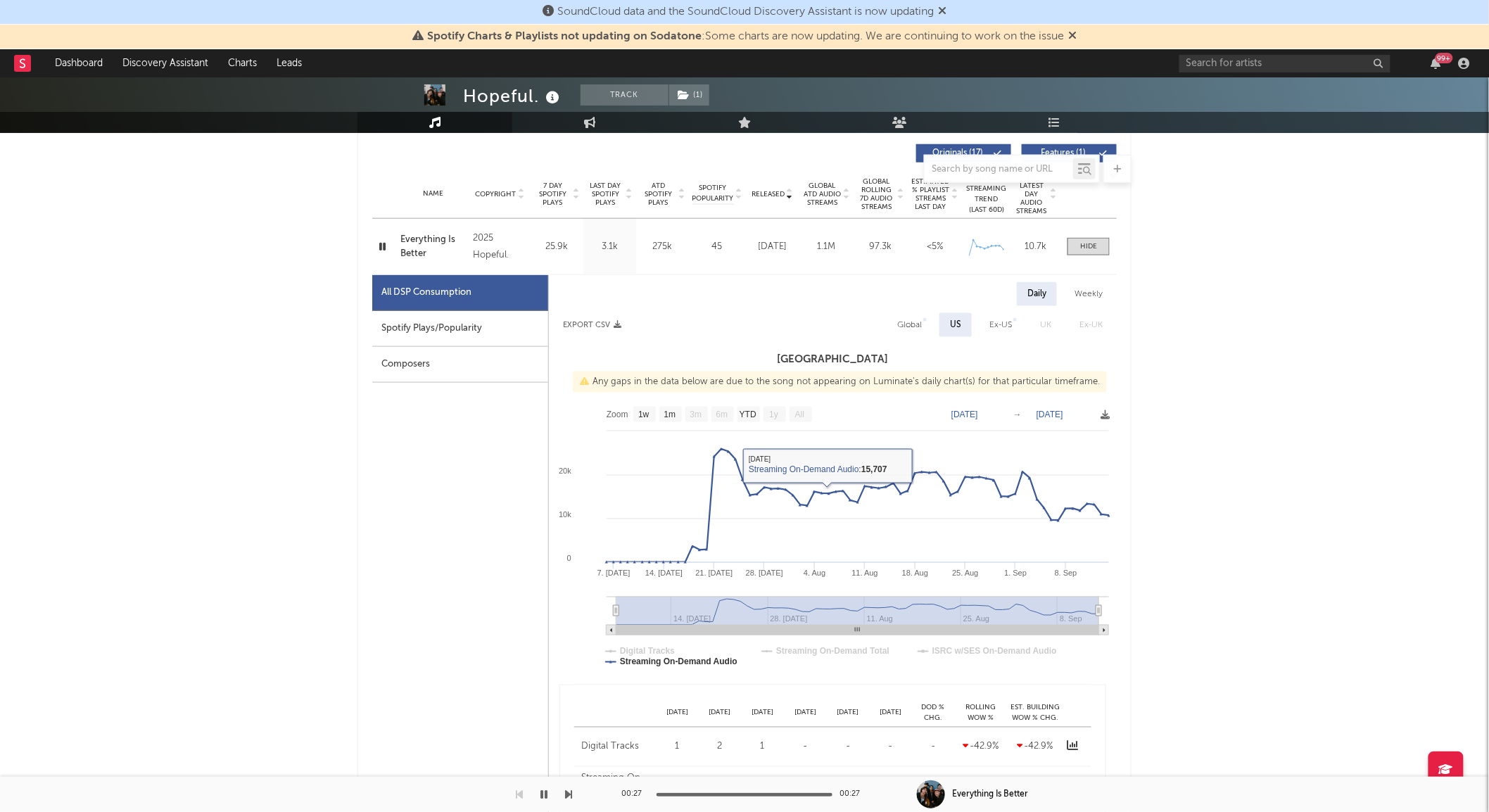
scroll to position [390, 0]
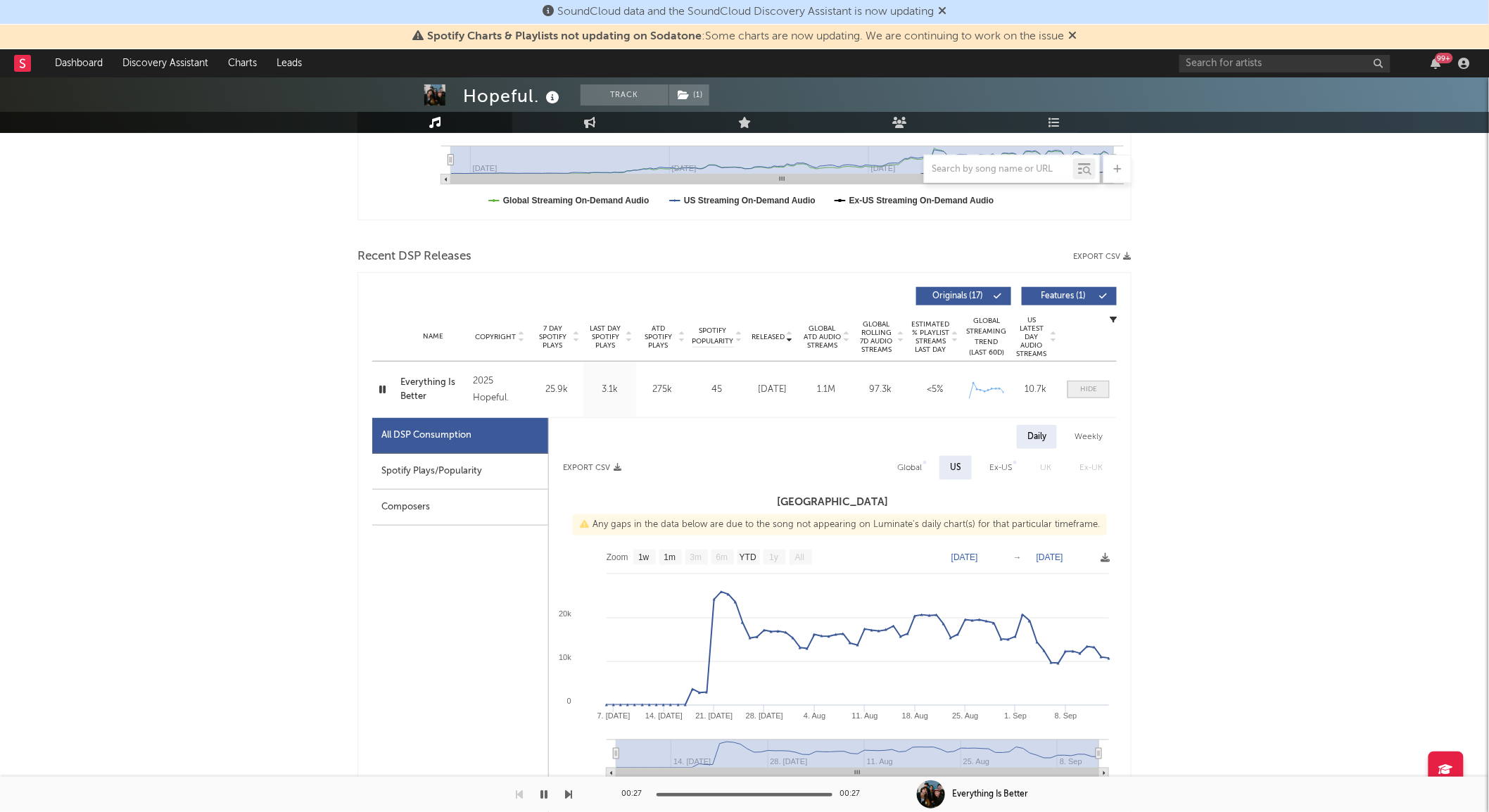
click at [1087, 382] on span at bounding box center [1089, 389] width 42 height 17
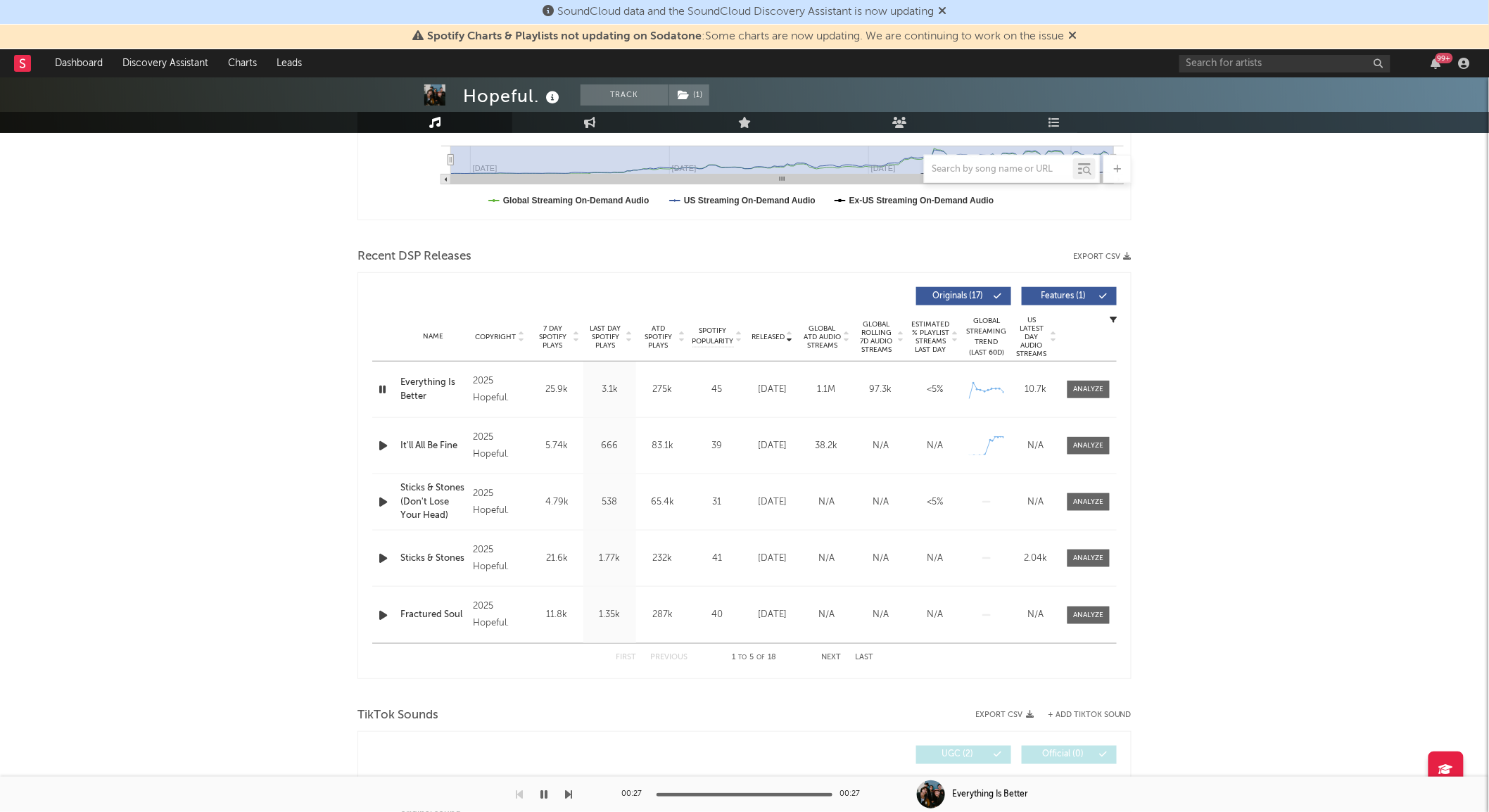
click at [613, 342] on span "Last Day Spotify Plays" at bounding box center [605, 337] width 37 height 25
click at [1080, 388] on div at bounding box center [1089, 389] width 30 height 11
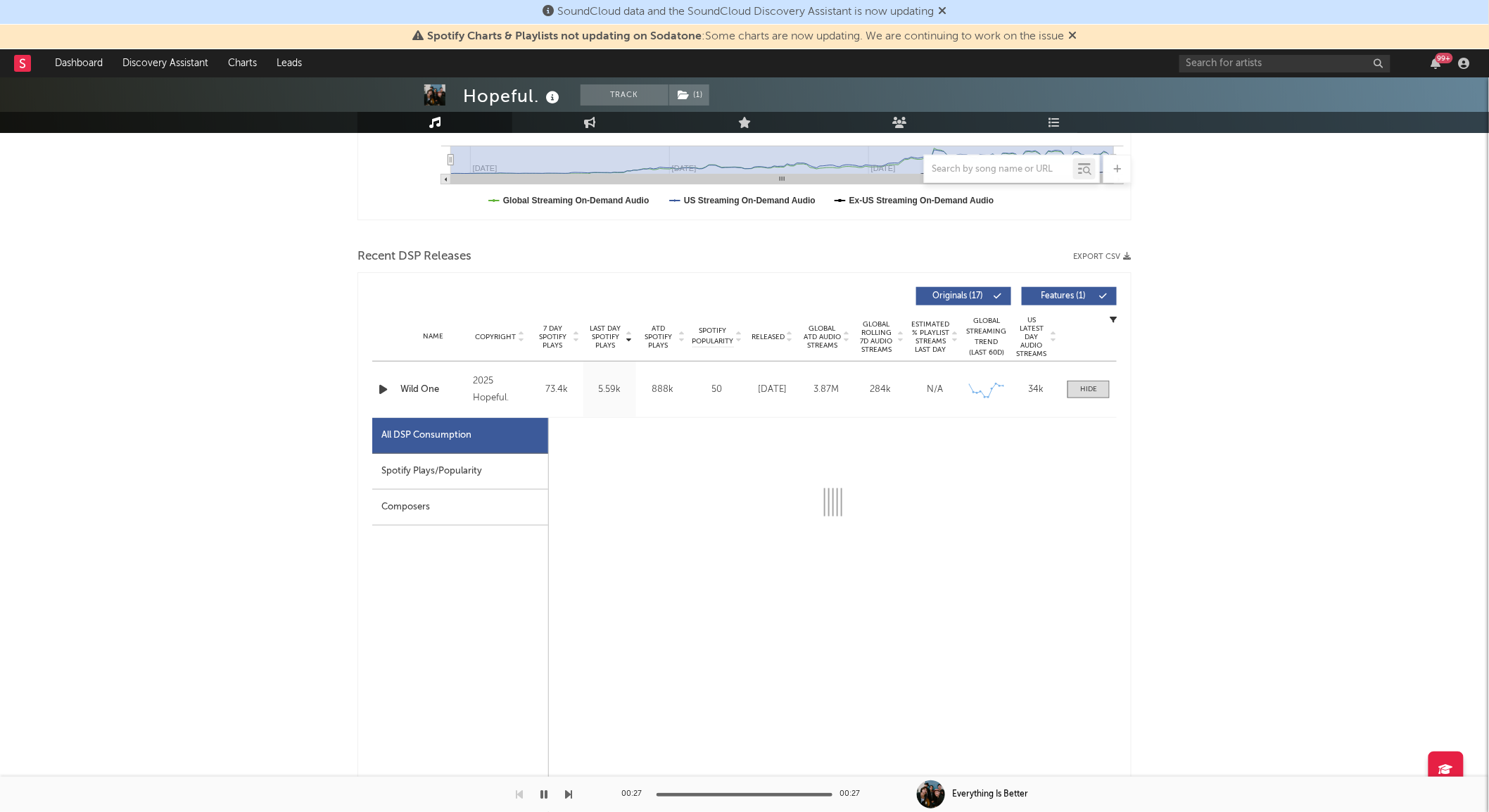
select select "6m"
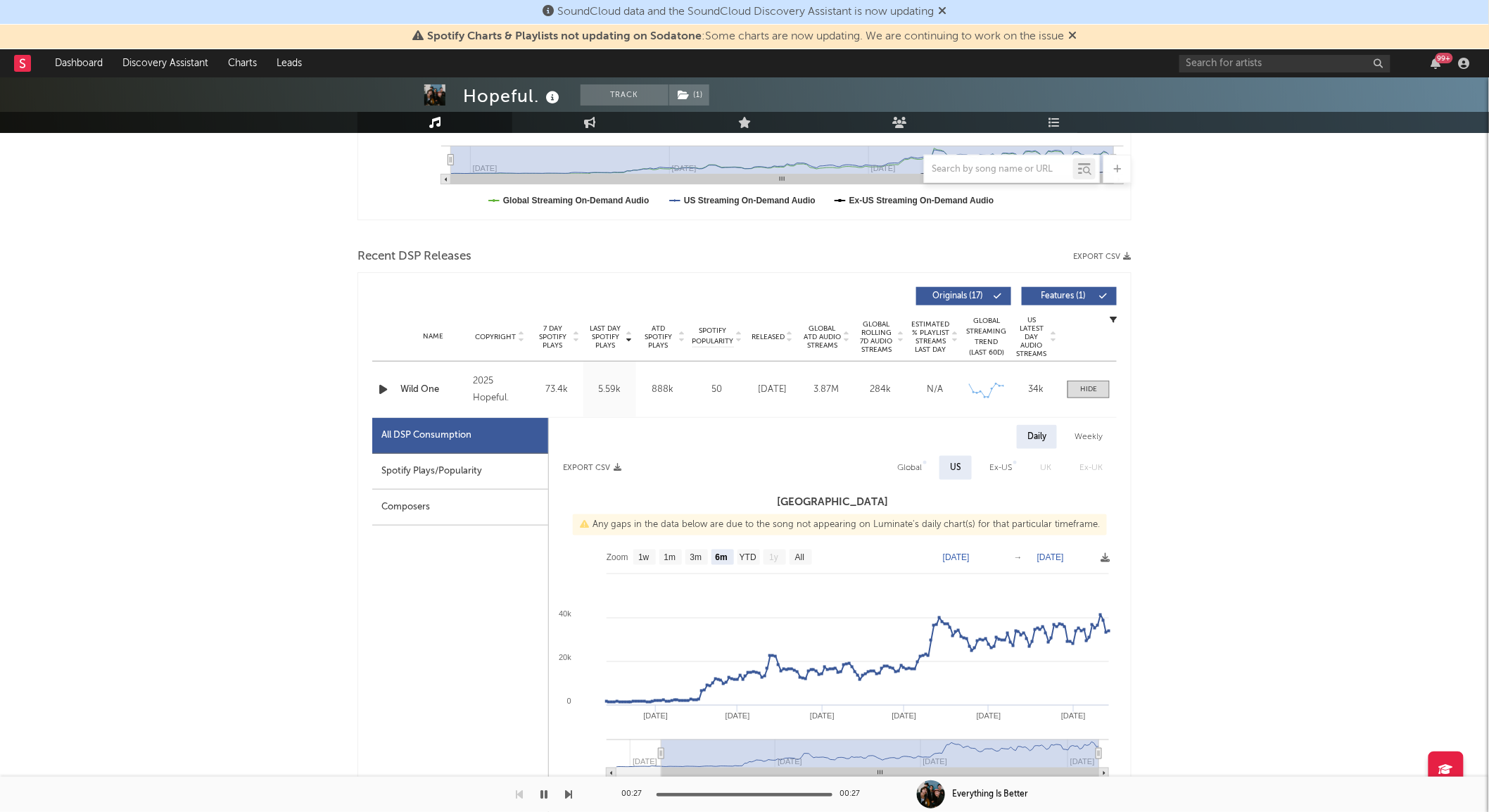
click at [391, 384] on div at bounding box center [384, 389] width 17 height 17
click at [385, 387] on icon "button" at bounding box center [383, 389] width 15 height 17
click at [421, 464] on div "Spotify Plays/Popularity" at bounding box center [459, 471] width 176 height 36
select select "1w"
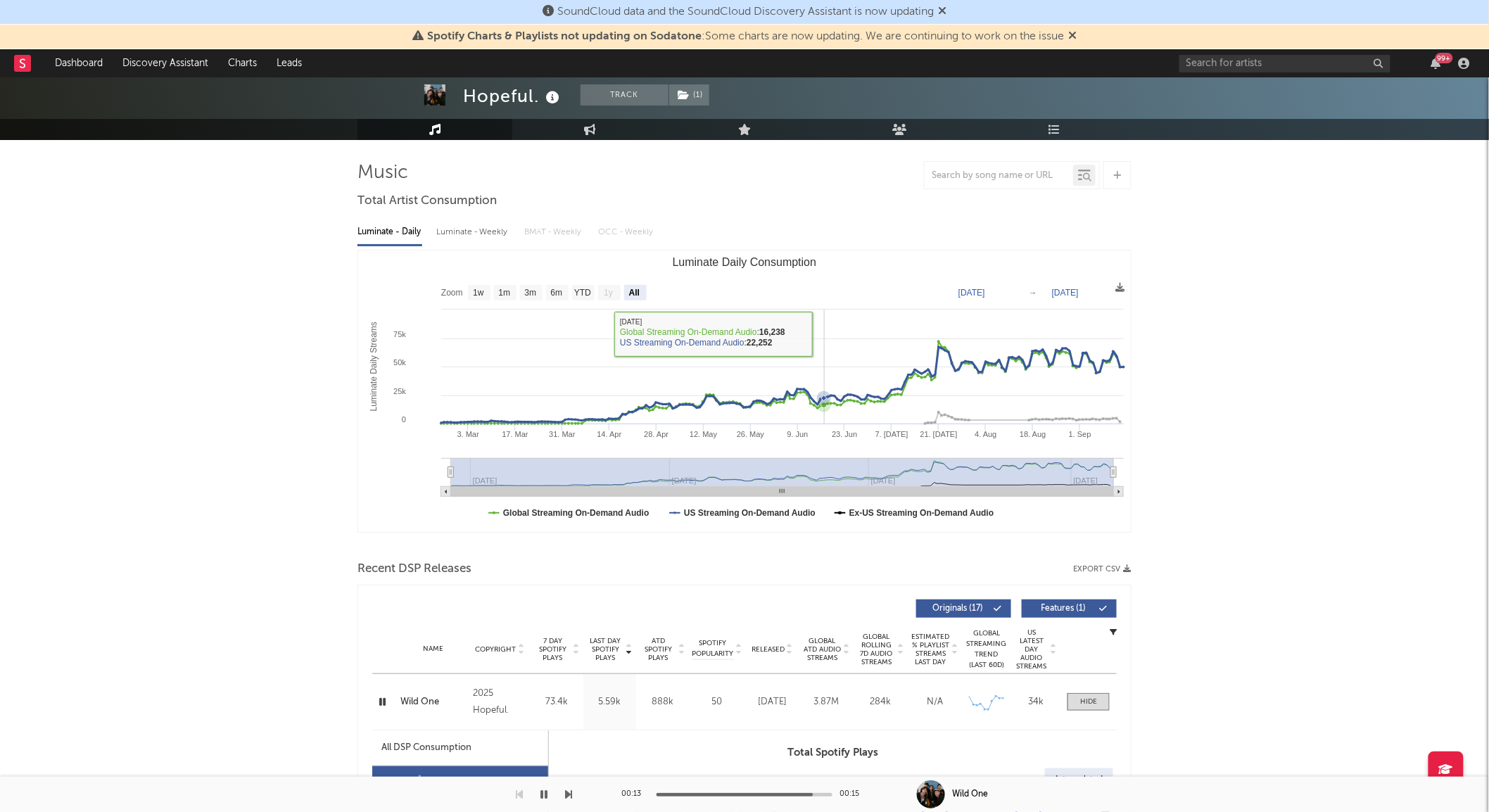
scroll to position [0, 0]
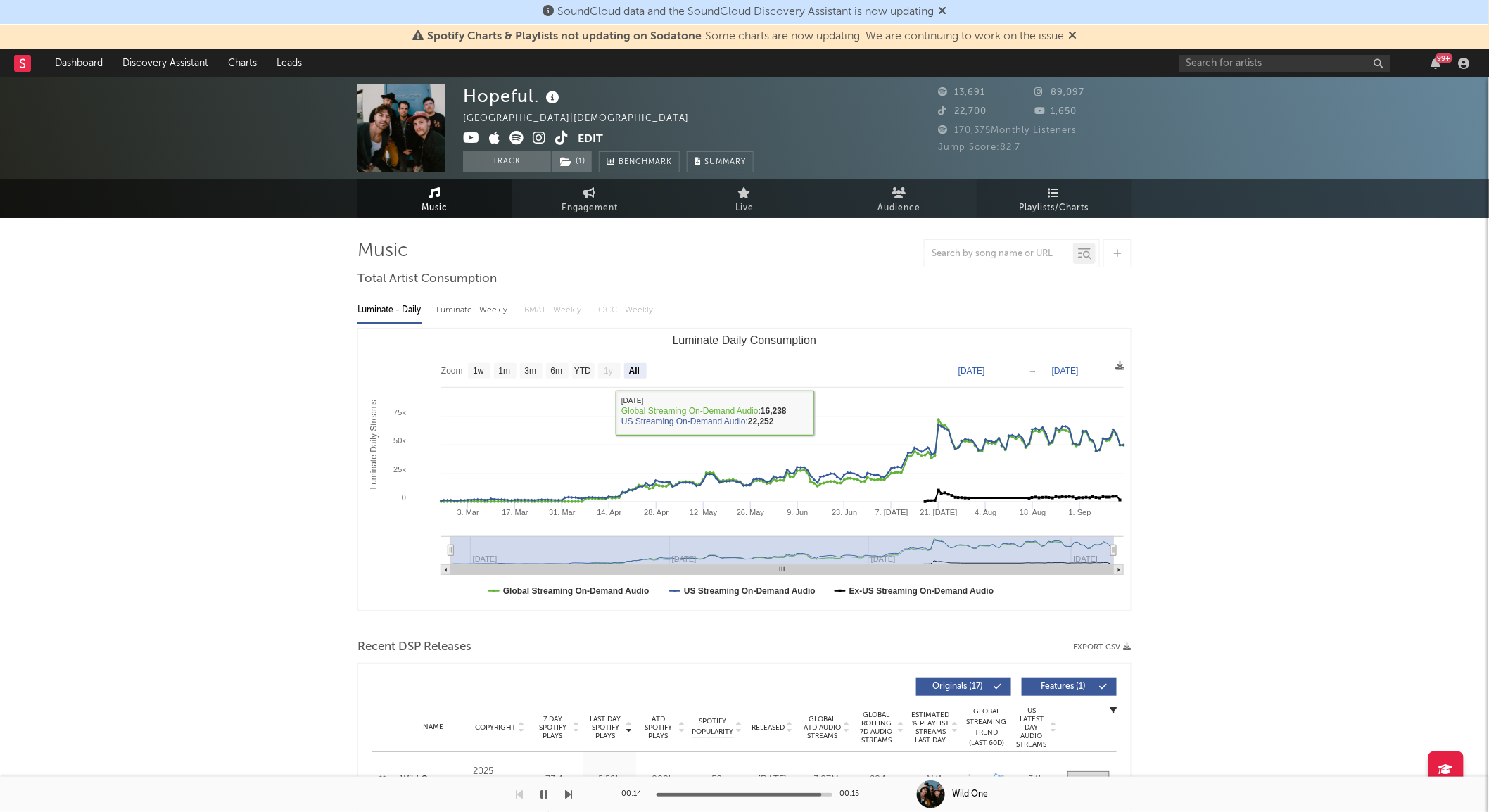
click at [1044, 207] on span "Playlists/Charts" at bounding box center [1055, 208] width 70 height 17
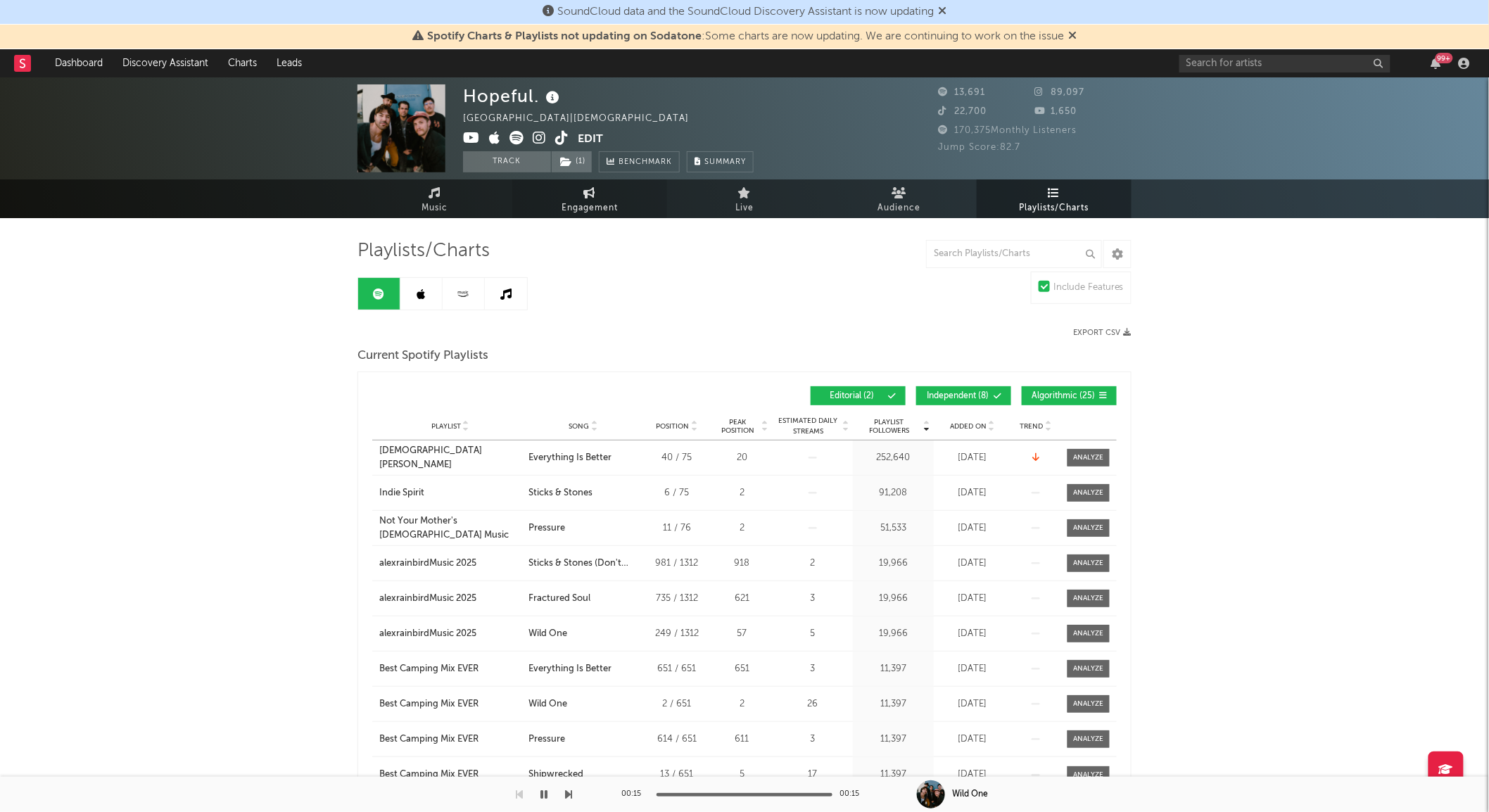
click at [557, 191] on link "Engagement" at bounding box center [589, 199] width 155 height 38
select select "1w"
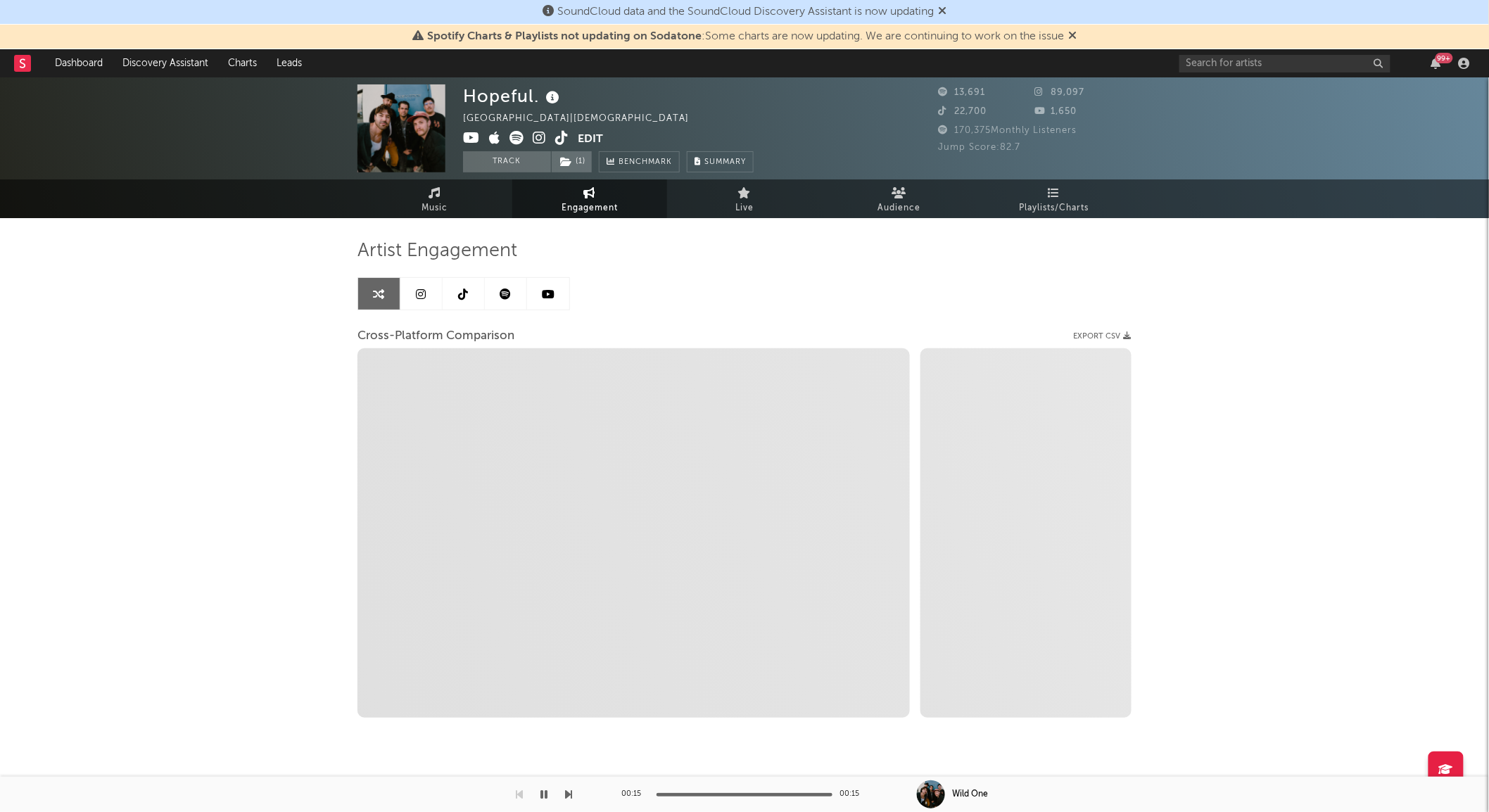
select select "1m"
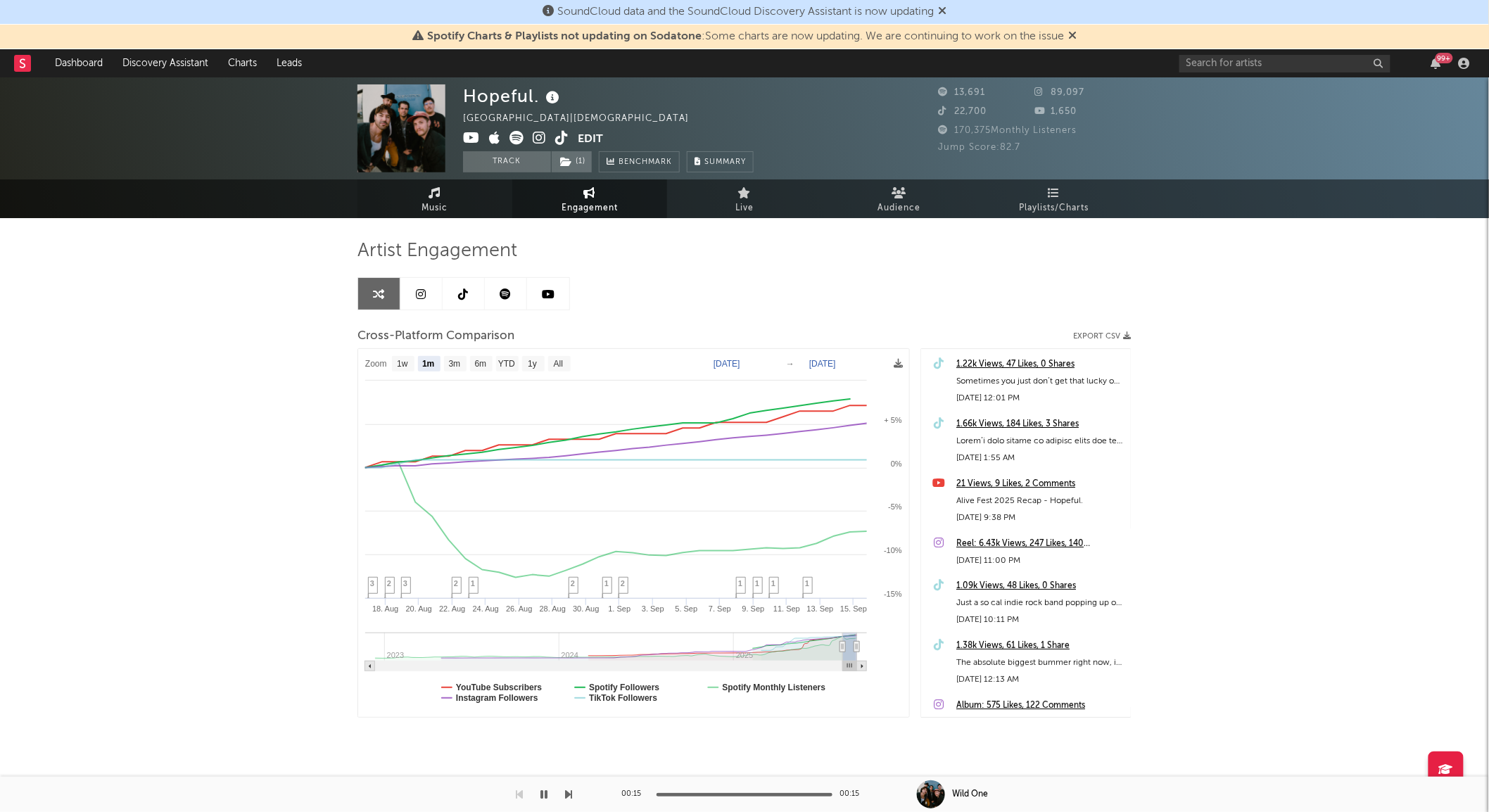
click at [433, 202] on span "Music" at bounding box center [434, 208] width 26 height 17
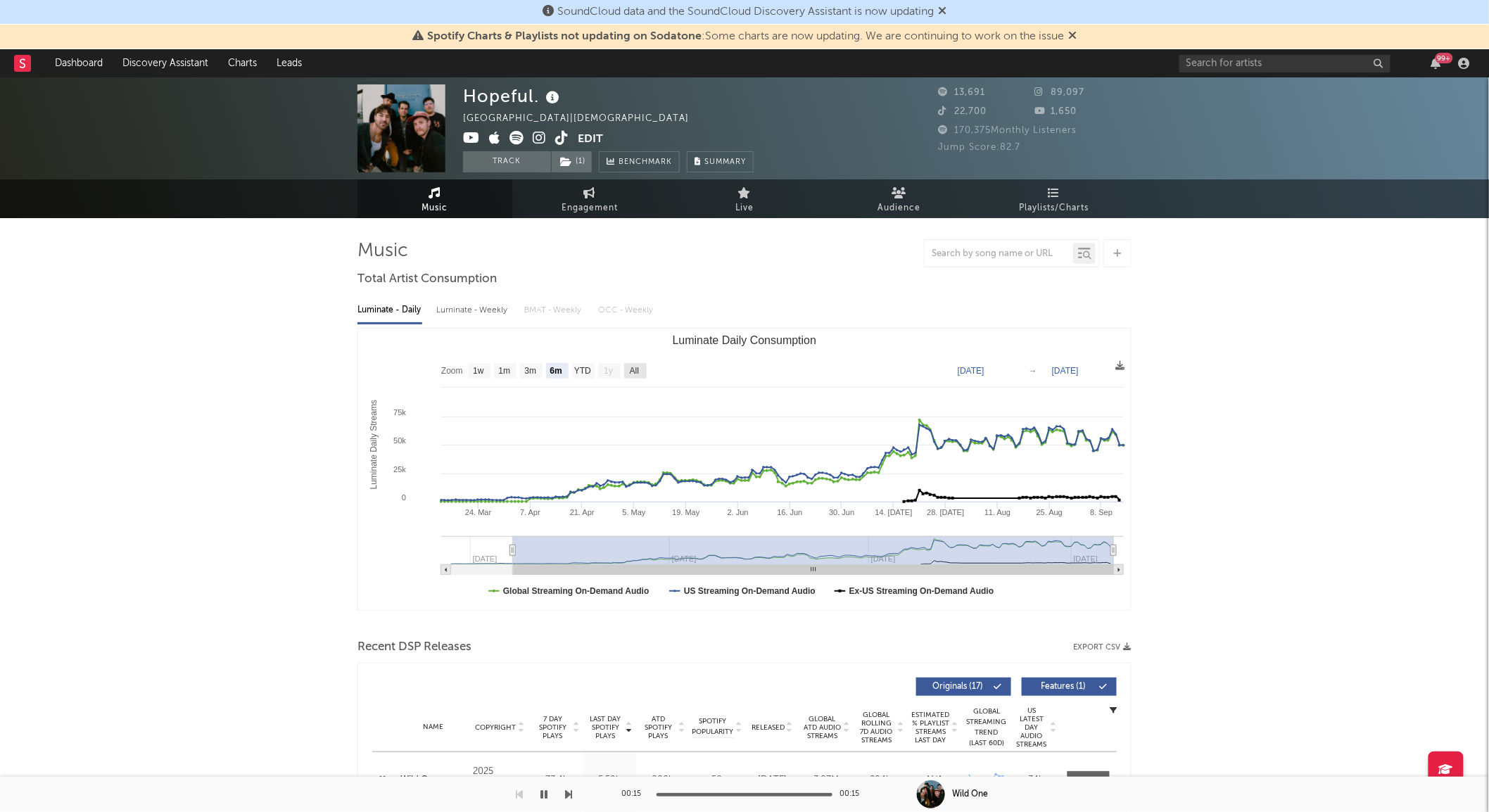
click at [636, 371] on text "All" at bounding box center [634, 371] width 9 height 10
select select "All"
type input "[DATE]"
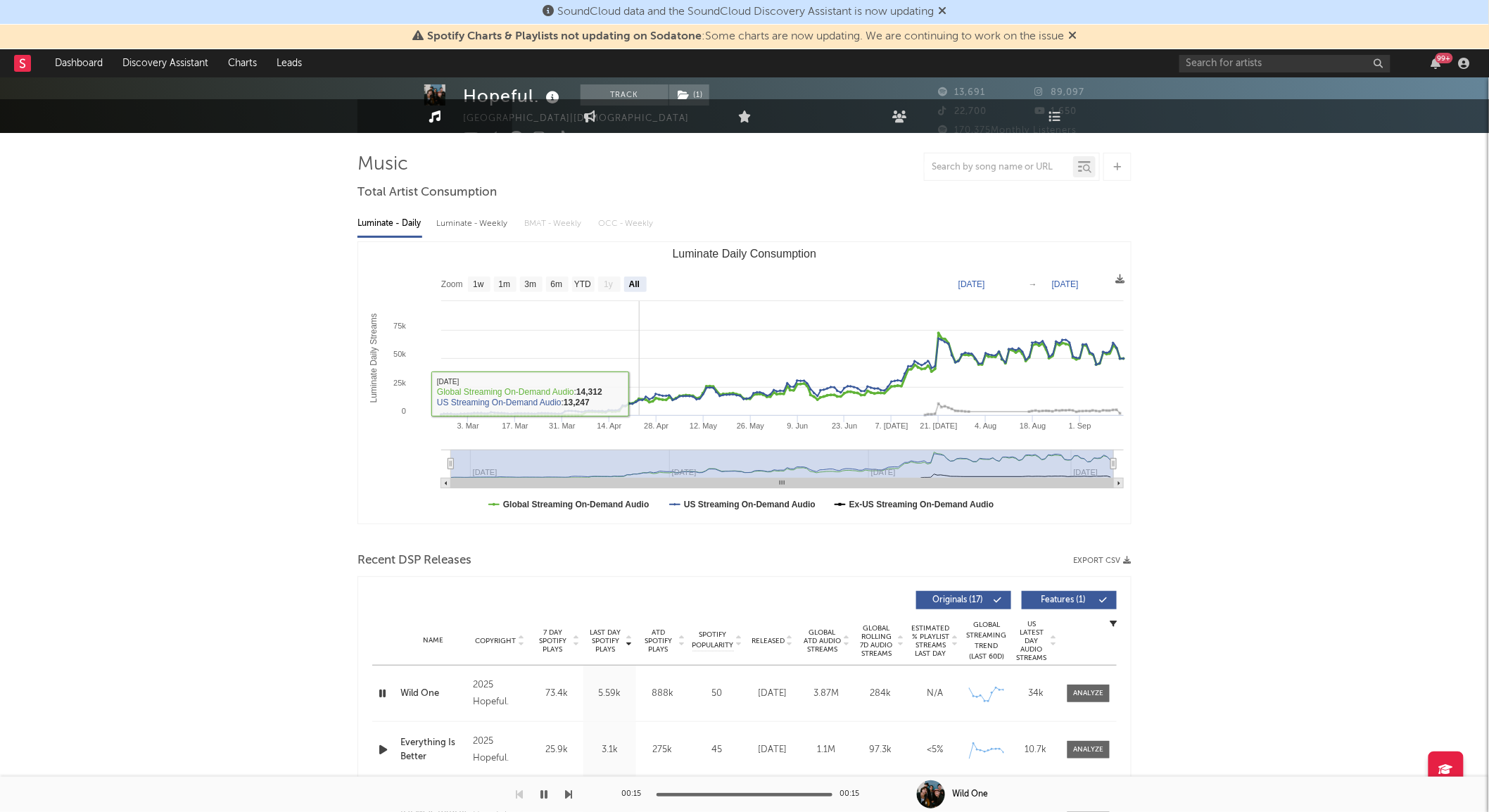
scroll to position [312, 0]
